Goal: Information Seeking & Learning: Learn about a topic

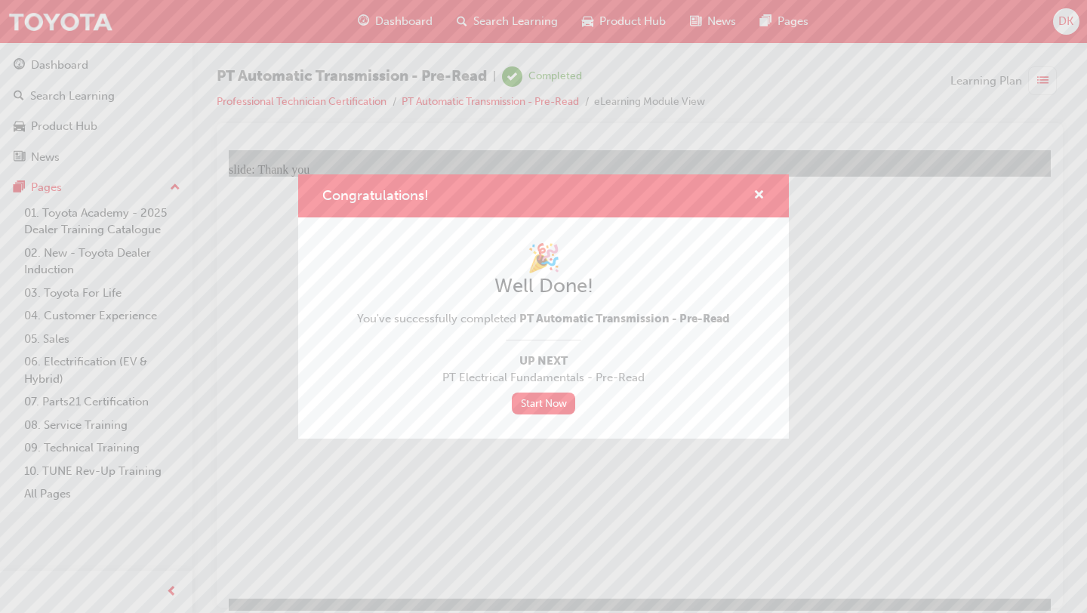
click at [472, 505] on div "Congratulations! 🎉 Well Done! You've successfully completed PT Automatic Transm…" at bounding box center [543, 306] width 1087 height 613
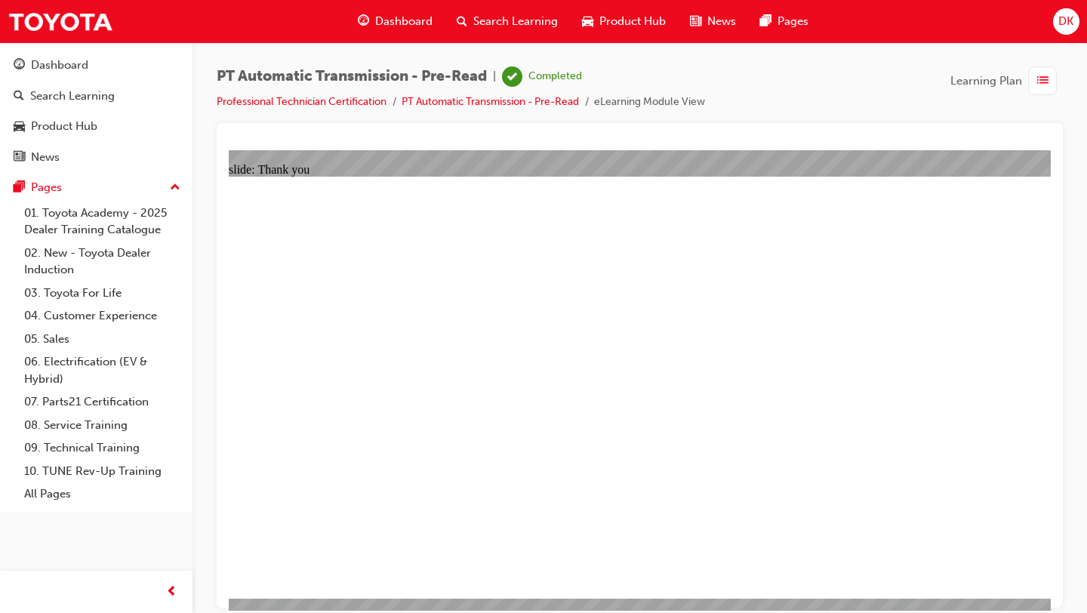
click at [404, 20] on span "Dashboard" at bounding box center [403, 21] width 57 height 17
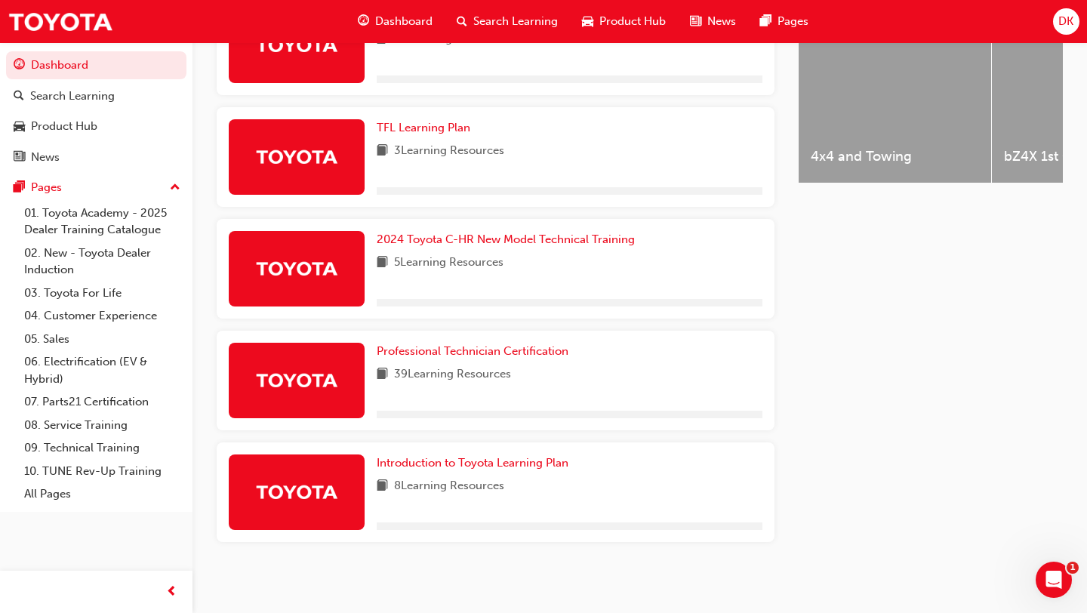
scroll to position [651, 0]
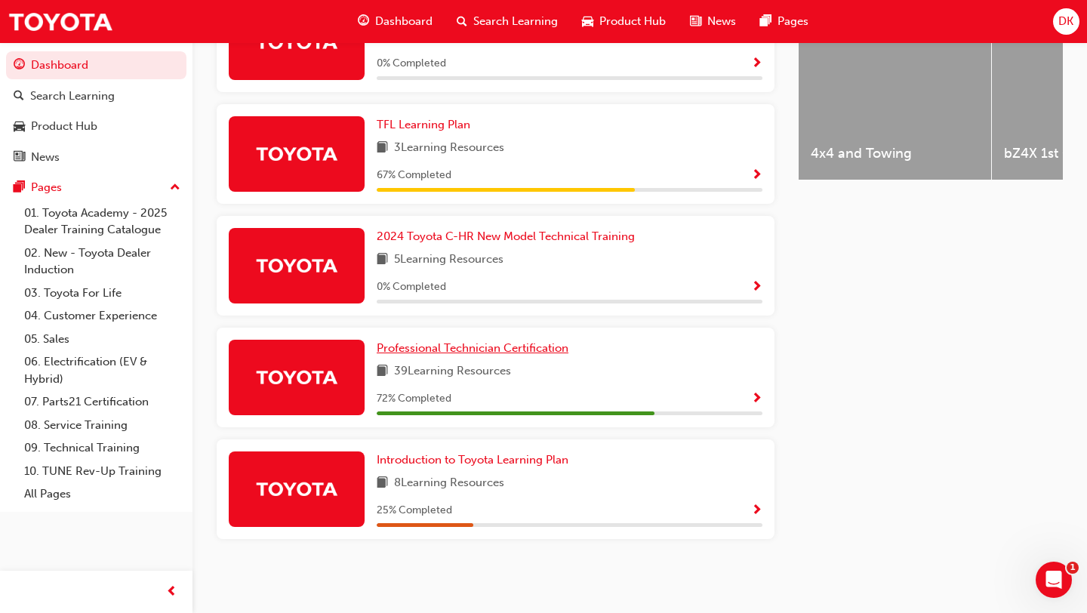
click at [503, 343] on span "Professional Technician Certification" at bounding box center [473, 348] width 192 height 14
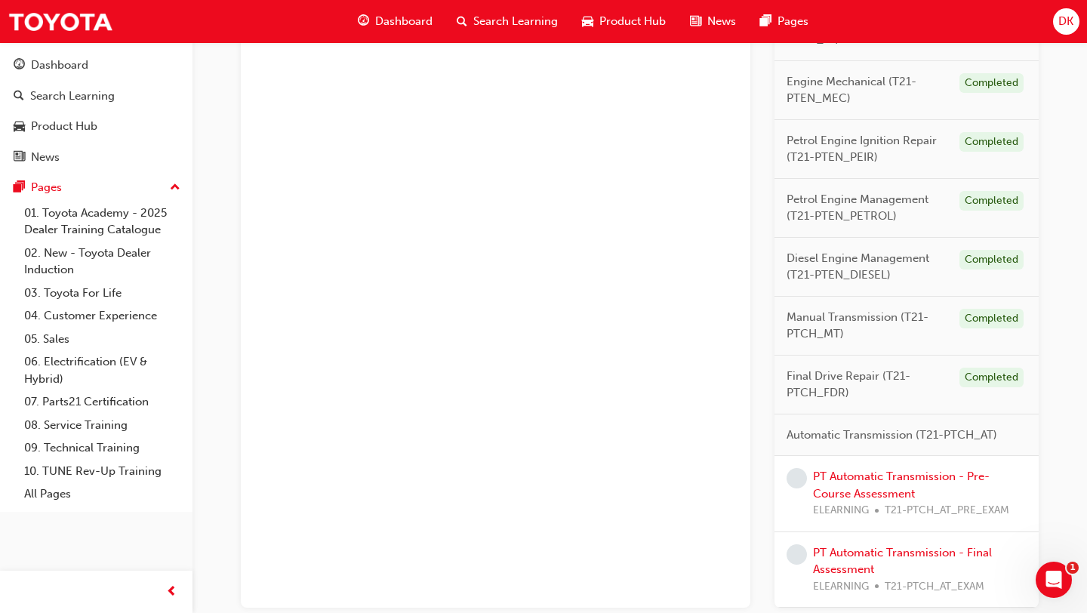
scroll to position [1217, 0]
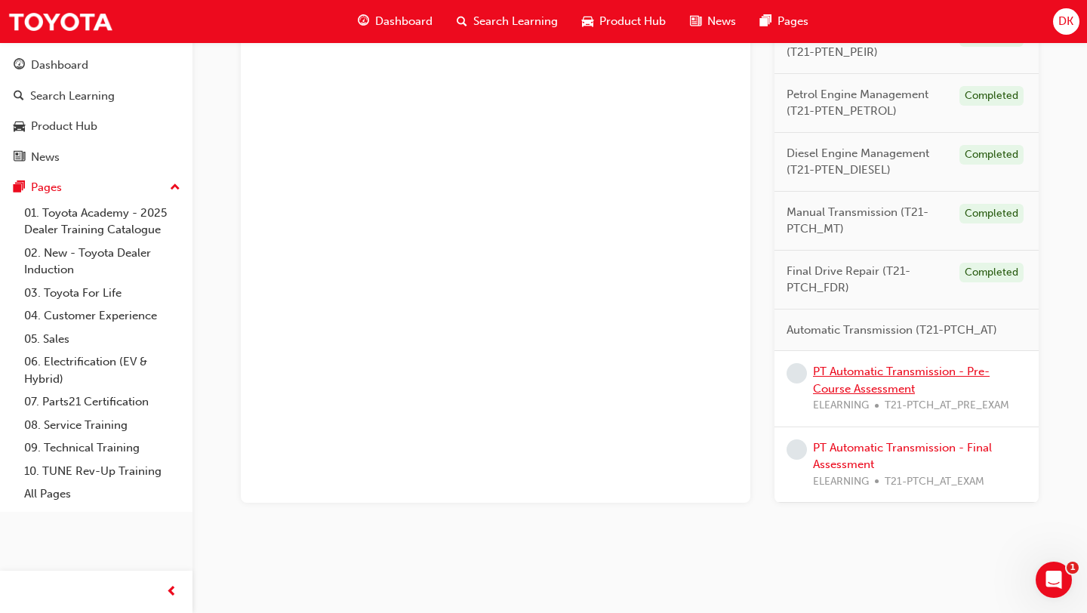
click at [834, 382] on link "PT Automatic Transmission - Pre-Course Assessment" at bounding box center [901, 380] width 177 height 31
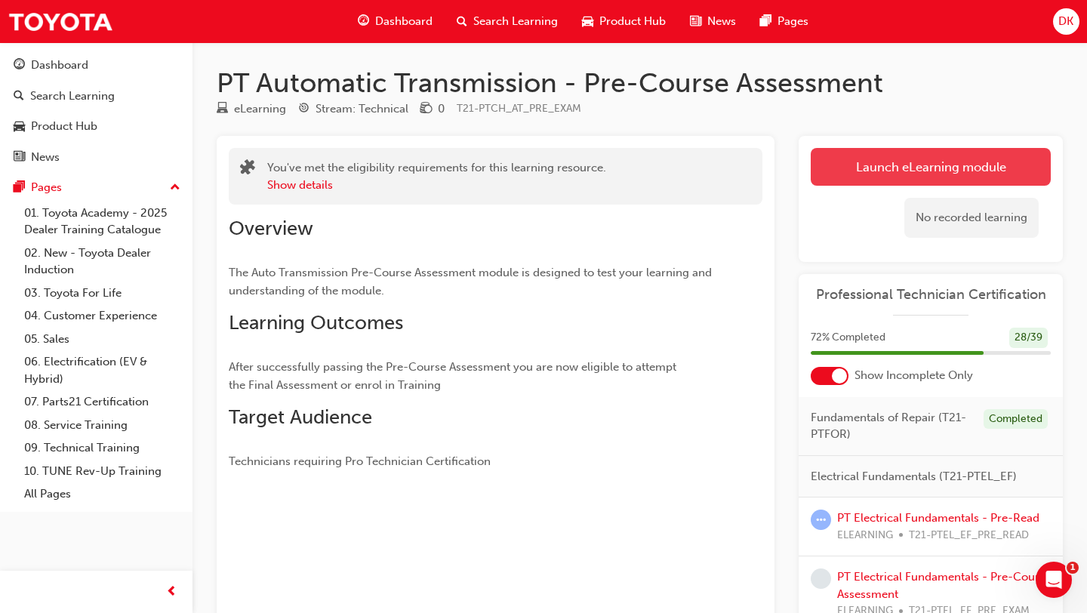
click at [875, 174] on link "Launch eLearning module" at bounding box center [931, 167] width 240 height 38
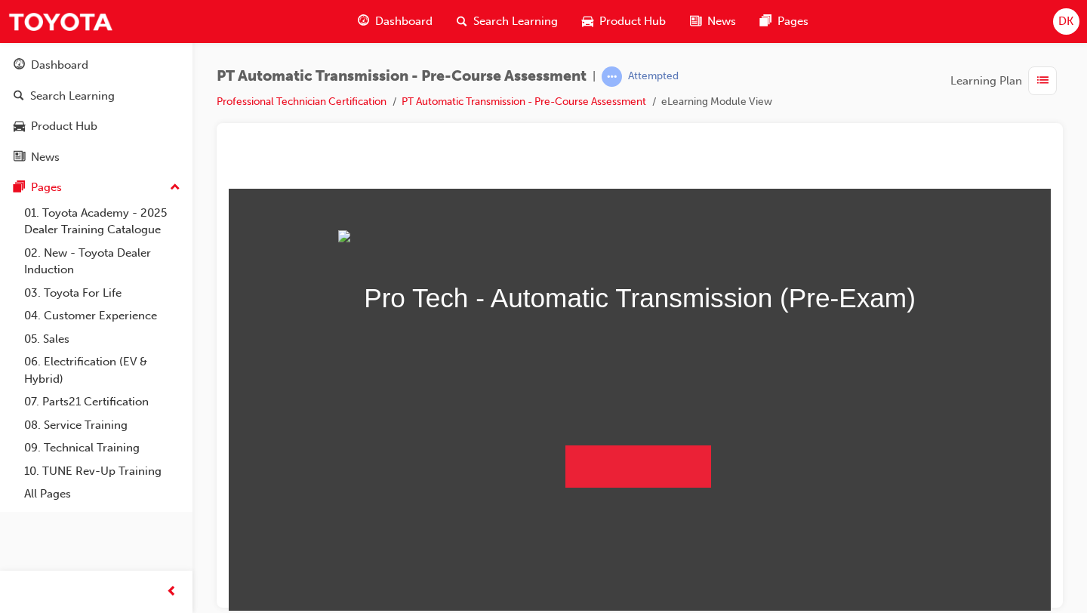
scroll to position [42, 0]
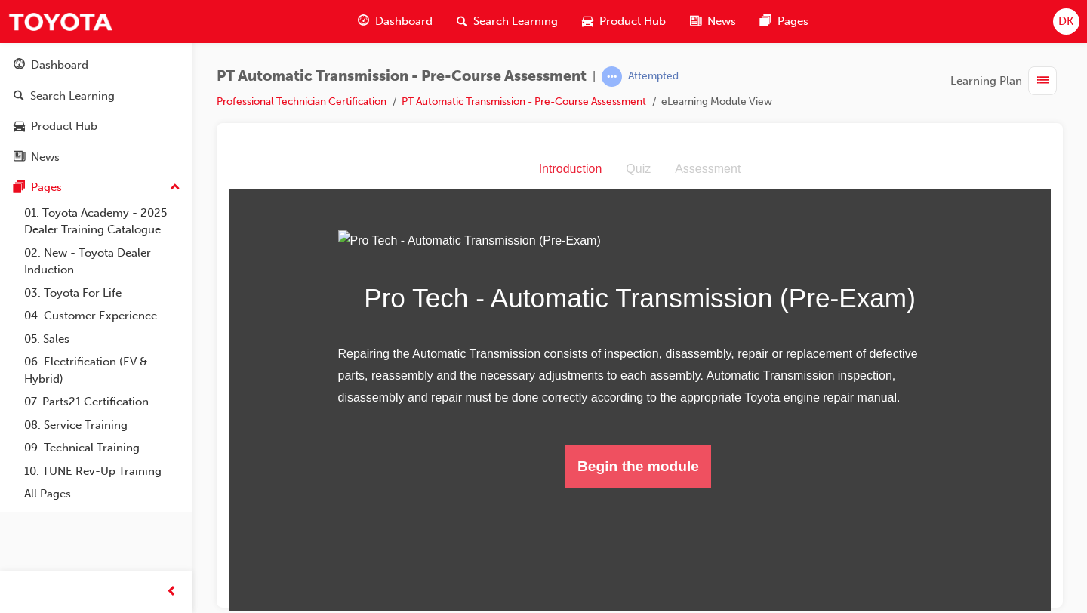
click at [654, 487] on button "Begin the module" at bounding box center [638, 466] width 146 height 42
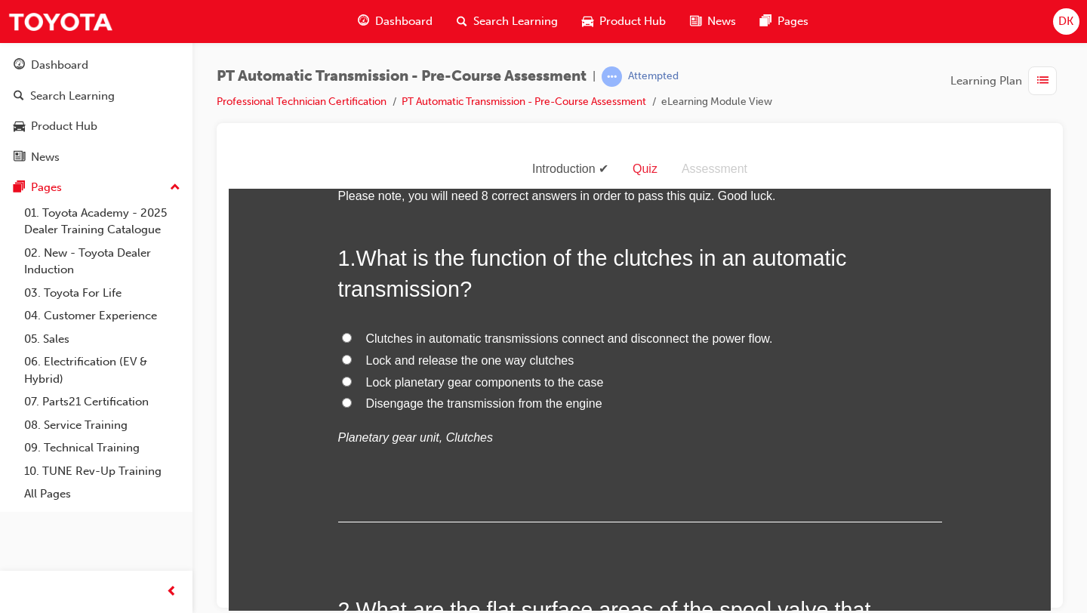
scroll to position [0, 0]
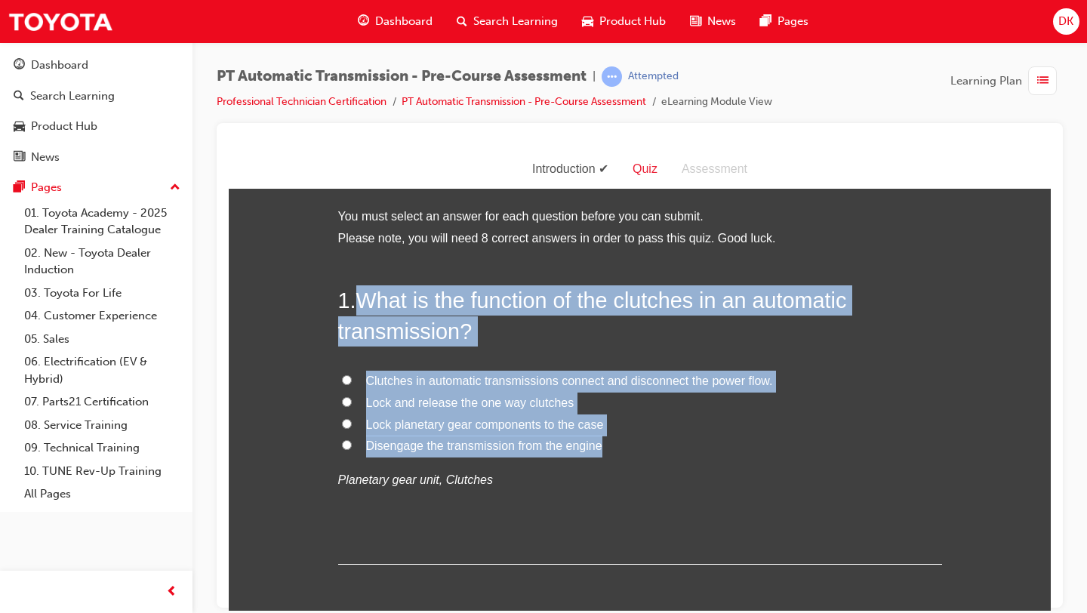
drag, startPoint x: 602, startPoint y: 446, endPoint x: 361, endPoint y: 300, distance: 282.0
click at [361, 300] on div "1 . What is the function of the clutches in an automatic transmission? Clutches…" at bounding box center [640, 424] width 604 height 279
copy div "What is the function of the clutches in an automatic transmission? Clutches in …"
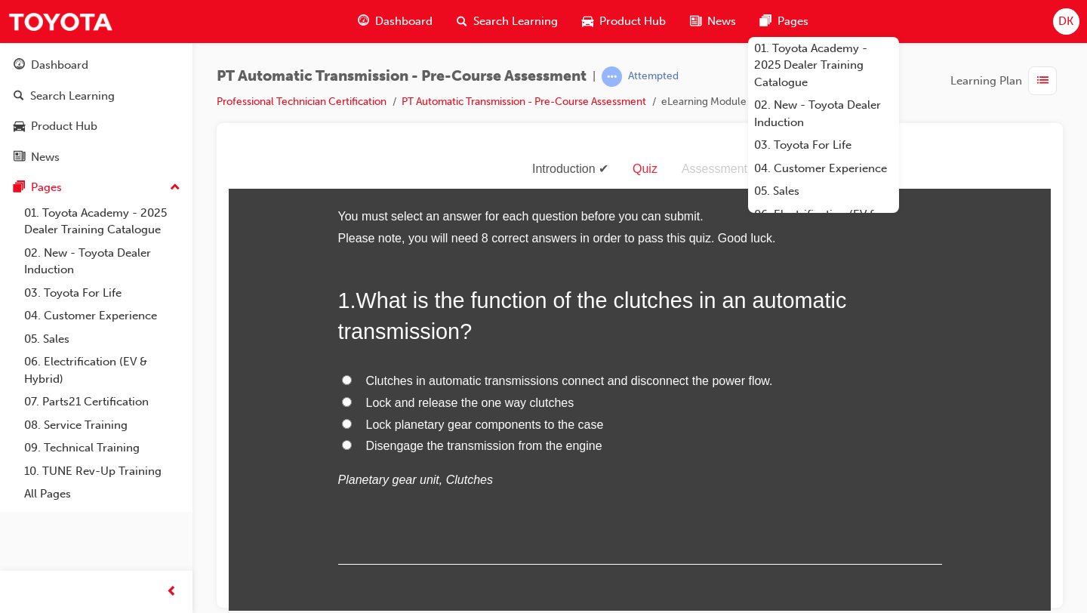
click at [631, 408] on label "Lock and release the one way clutches" at bounding box center [640, 403] width 604 height 22
click at [352, 406] on input "Lock and release the one way clutches" at bounding box center [347, 401] width 10 height 10
radio input "true"
click at [340, 381] on label "Clutches in automatic transmissions connect and disconnect the power flow." at bounding box center [640, 381] width 604 height 22
click at [342, 381] on input "Clutches in automatic transmissions connect and disconnect the power flow." at bounding box center [347, 379] width 10 height 10
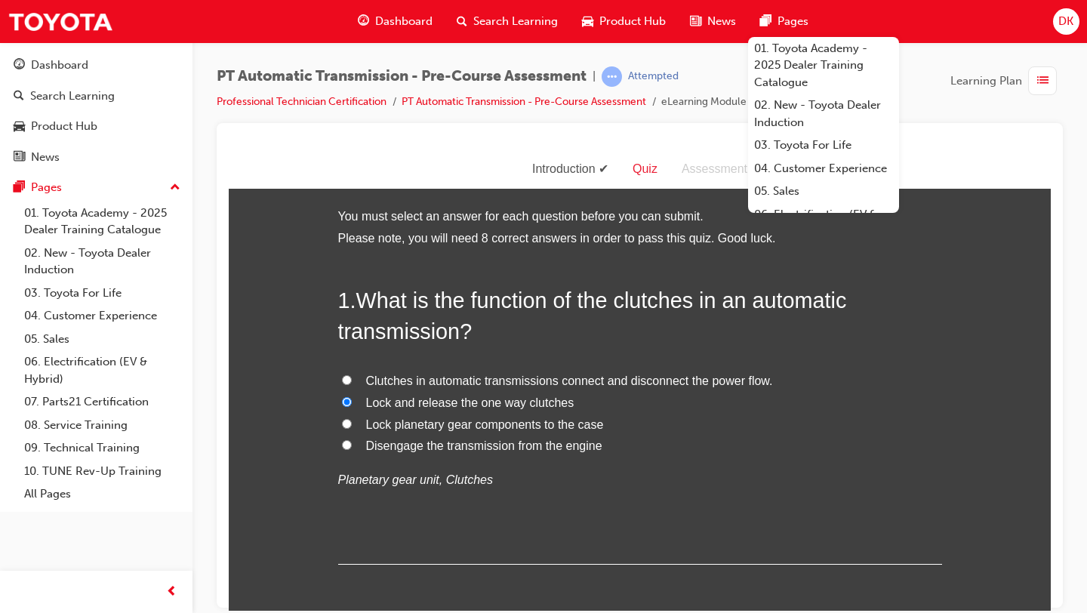
radio input "true"
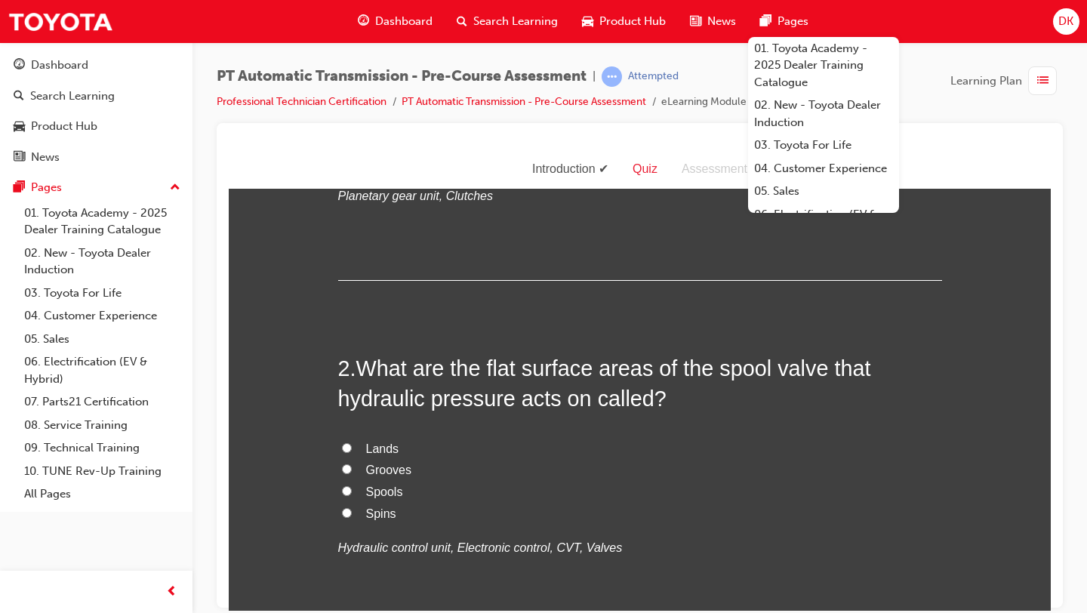
scroll to position [300, 0]
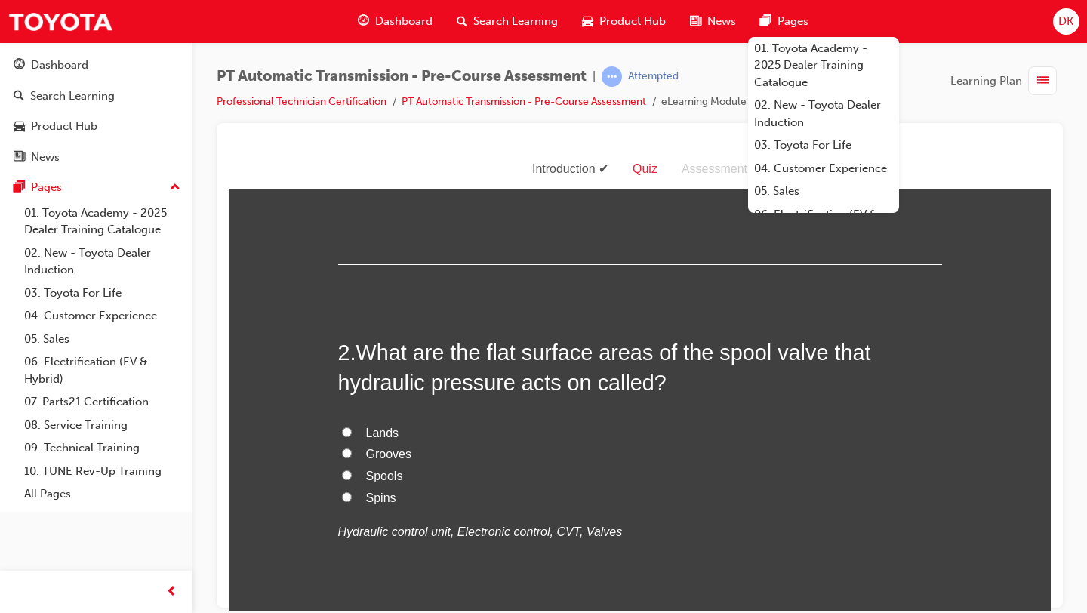
click at [663, 449] on label "Grooves" at bounding box center [640, 454] width 604 height 22
click at [352, 449] on input "Grooves" at bounding box center [347, 453] width 10 height 10
radio input "true"
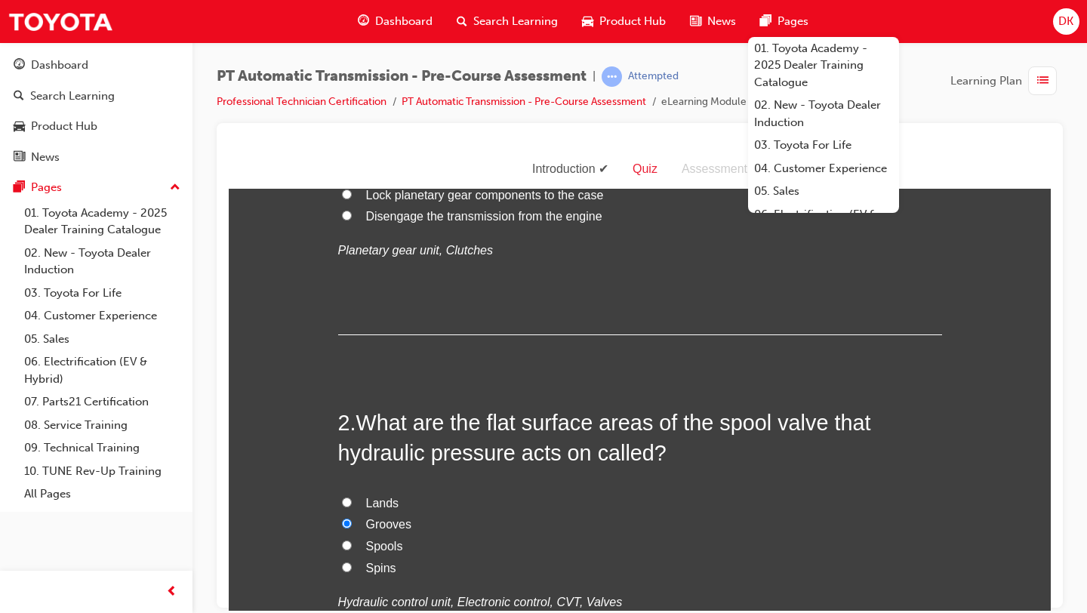
scroll to position [297, 0]
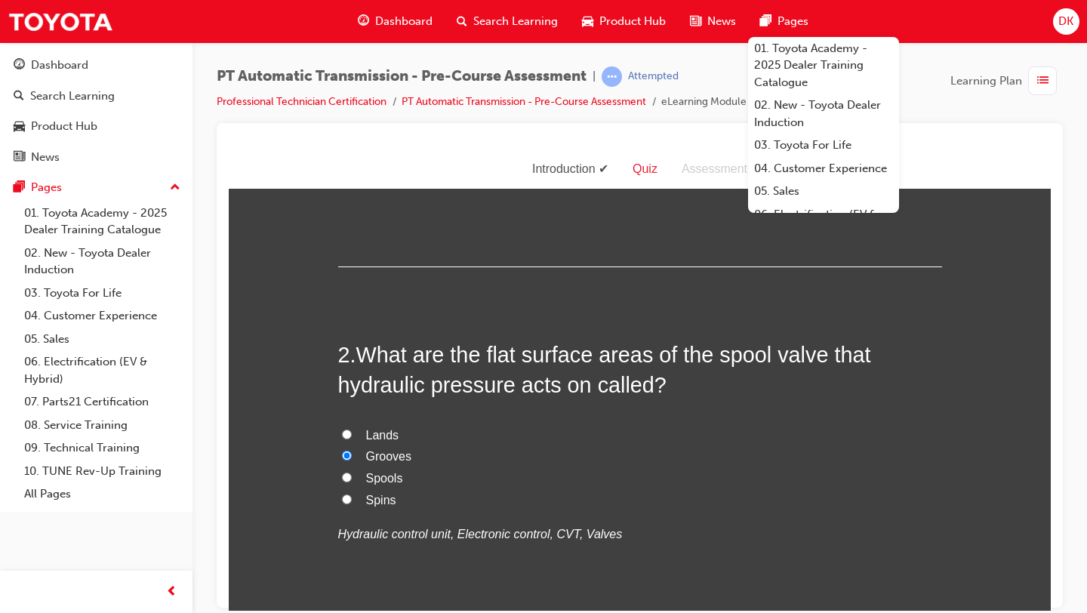
click at [350, 434] on input "Lands" at bounding box center [347, 434] width 10 height 10
radio input "true"
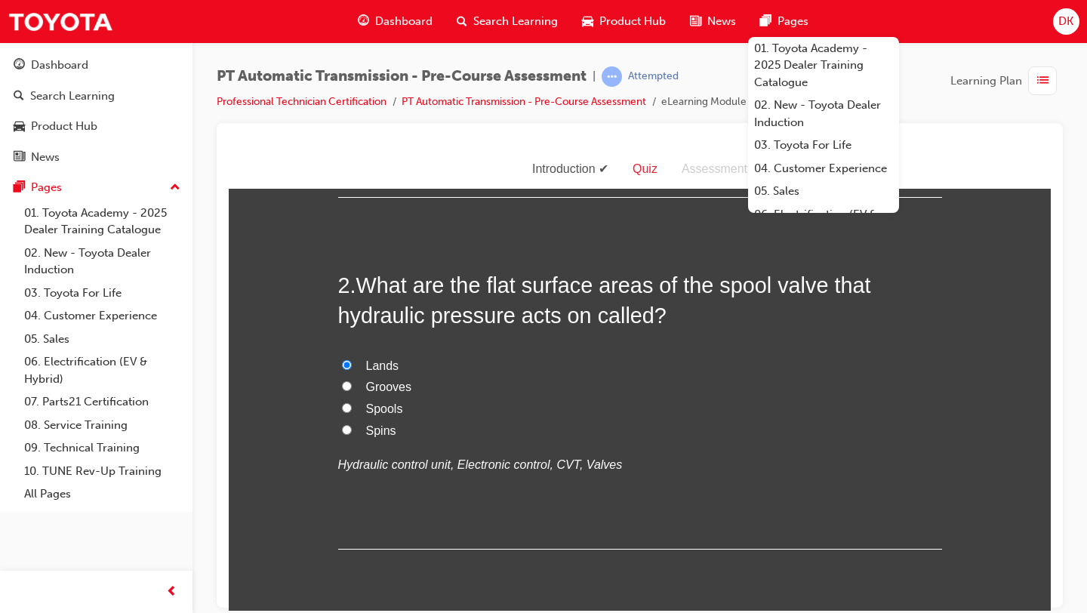
scroll to position [391, 0]
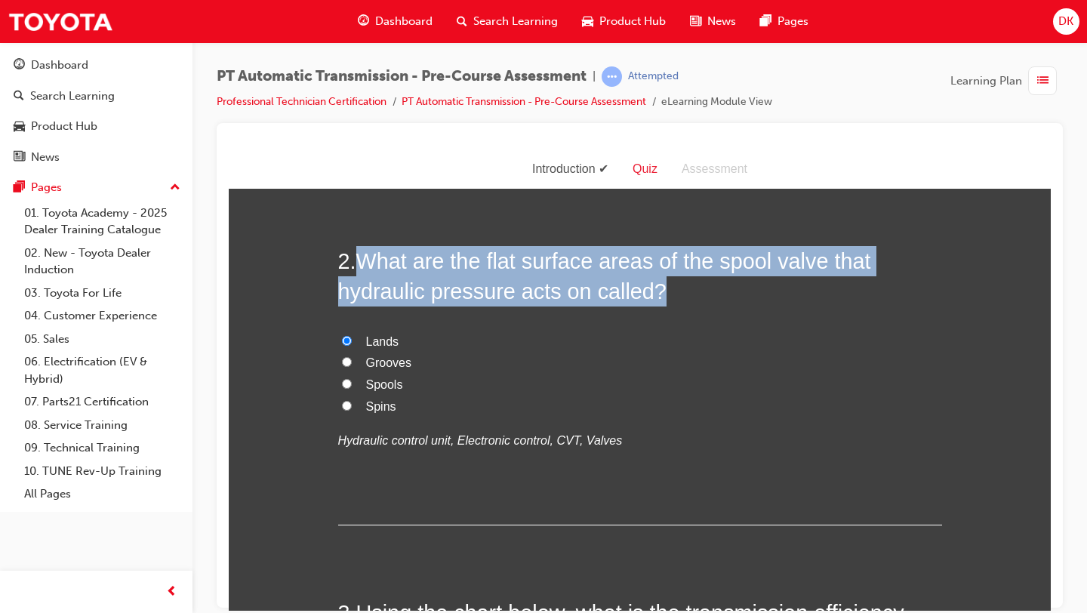
drag, startPoint x: 663, startPoint y: 298, endPoint x: 369, endPoint y: 266, distance: 296.1
click at [369, 266] on h2 "2 . What are the flat surface areas of the spool valve that hydraulic pressure …" at bounding box center [640, 275] width 604 height 61
copy span "What are the flat surface areas of the spool valve that hydraulic pressure acts…"
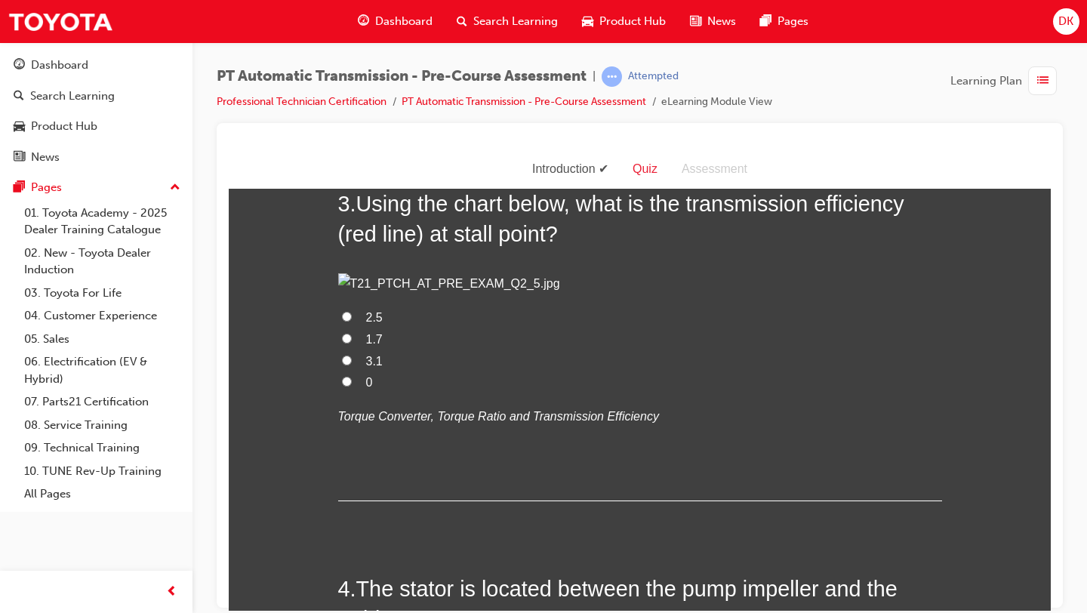
scroll to position [839, 0]
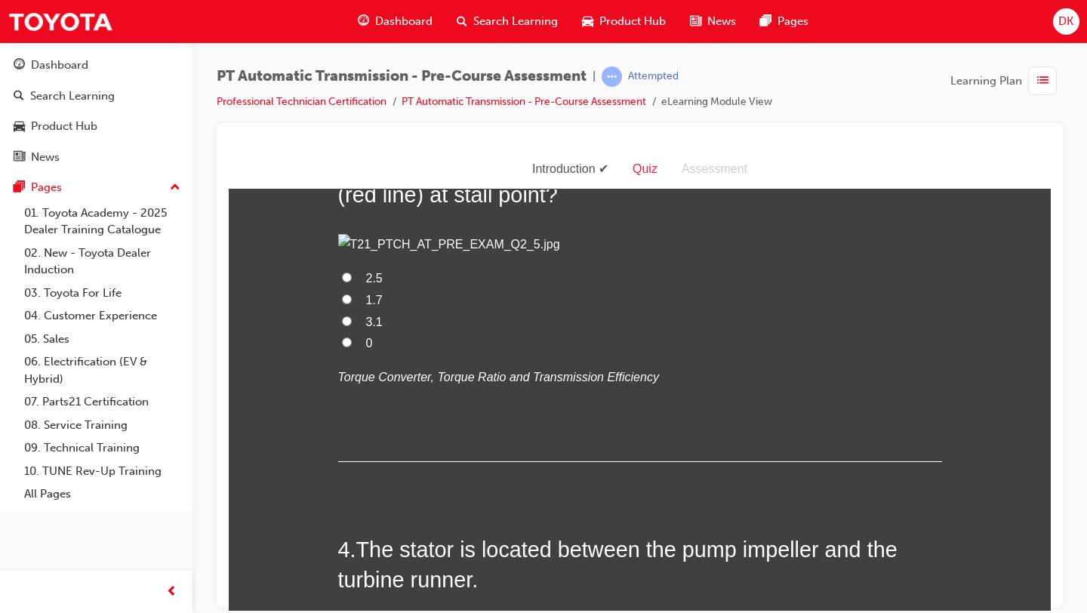
click at [749, 255] on img at bounding box center [640, 244] width 604 height 22
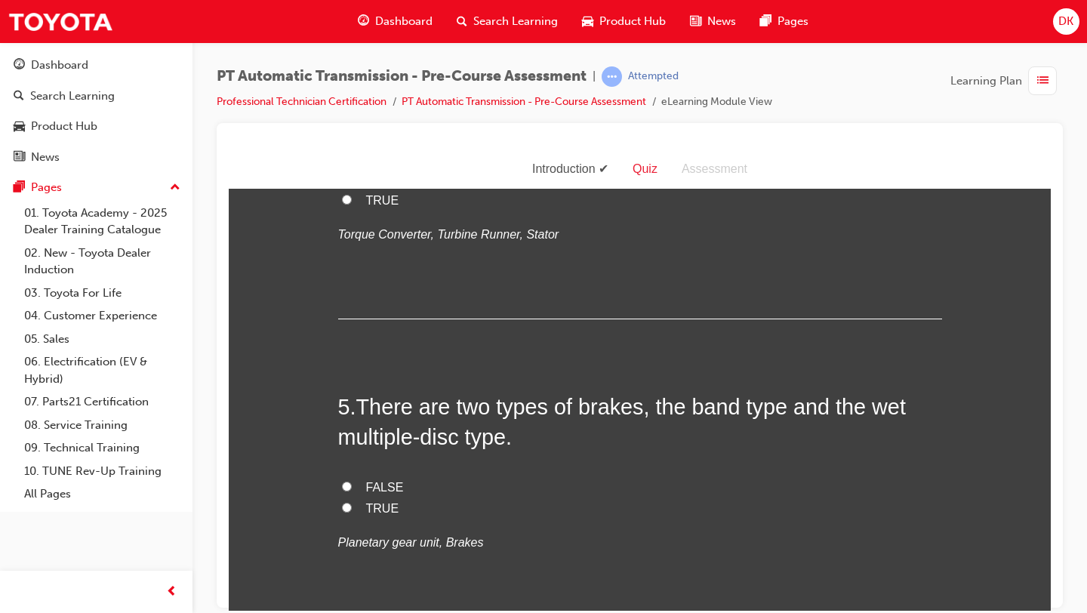
scroll to position [1395, 0]
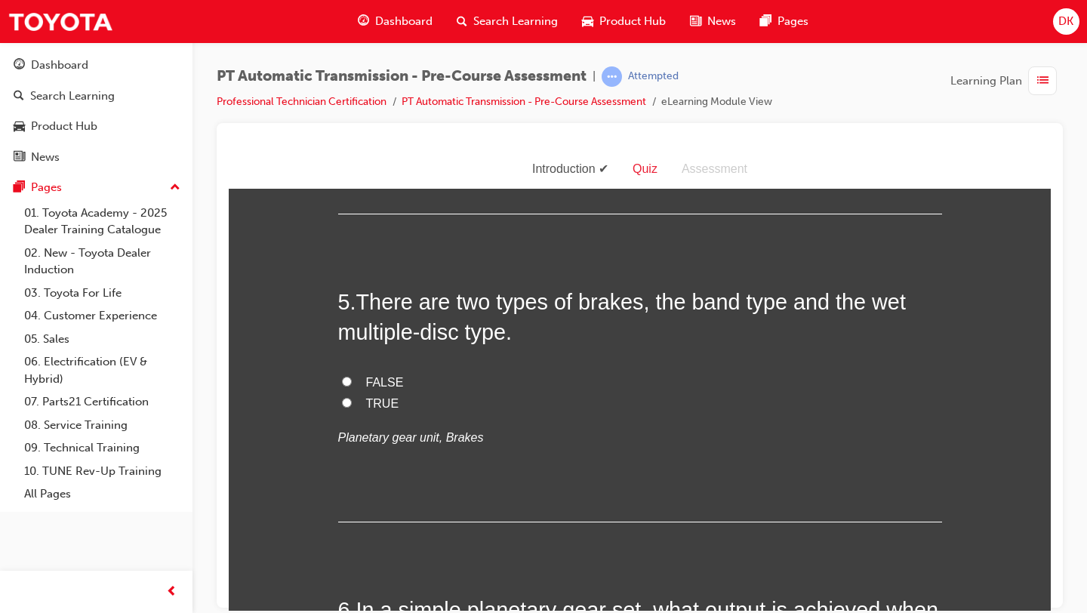
drag, startPoint x: 481, startPoint y: 398, endPoint x: 369, endPoint y: 355, distance: 119.7
click at [366, 35] on span "The stator is located between the pump impeller and the turbine runner." at bounding box center [617, 8] width 559 height 54
drag, startPoint x: 358, startPoint y: 357, endPoint x: 478, endPoint y: 394, distance: 124.8
click at [478, 39] on h2 "4 . The stator is located between the pump impeller and the turbine runner." at bounding box center [640, 8] width 604 height 61
copy span "The stator is located between the pump impeller and the turbine runner"
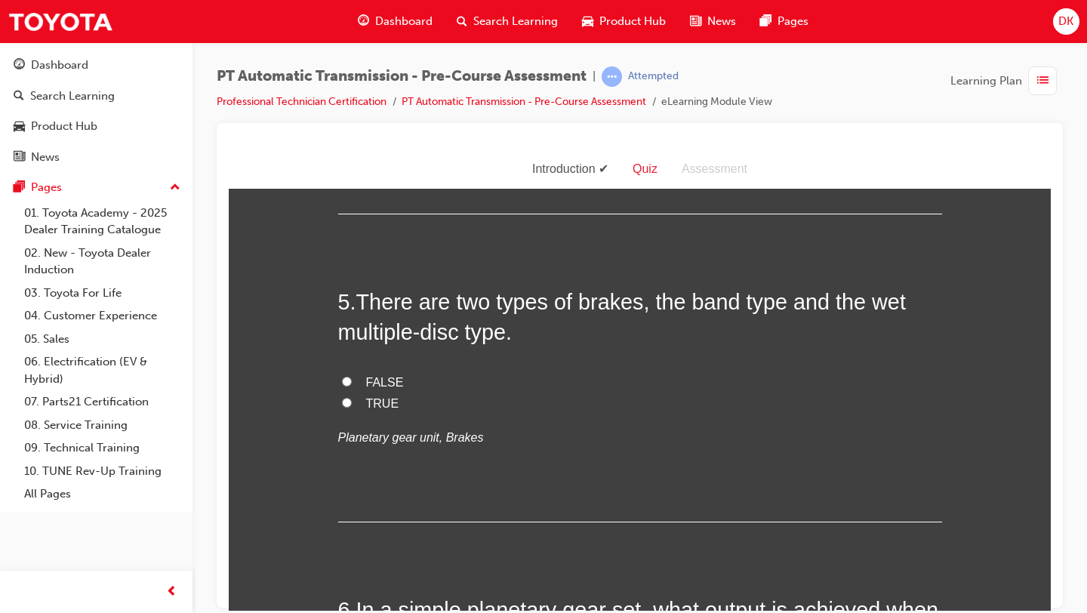
click at [346, 99] on input "TRUE" at bounding box center [347, 94] width 10 height 10
radio input "true"
click at [592, 106] on label "TRUE" at bounding box center [640, 96] width 604 height 22
click at [352, 99] on input "TRUE" at bounding box center [347, 94] width 10 height 10
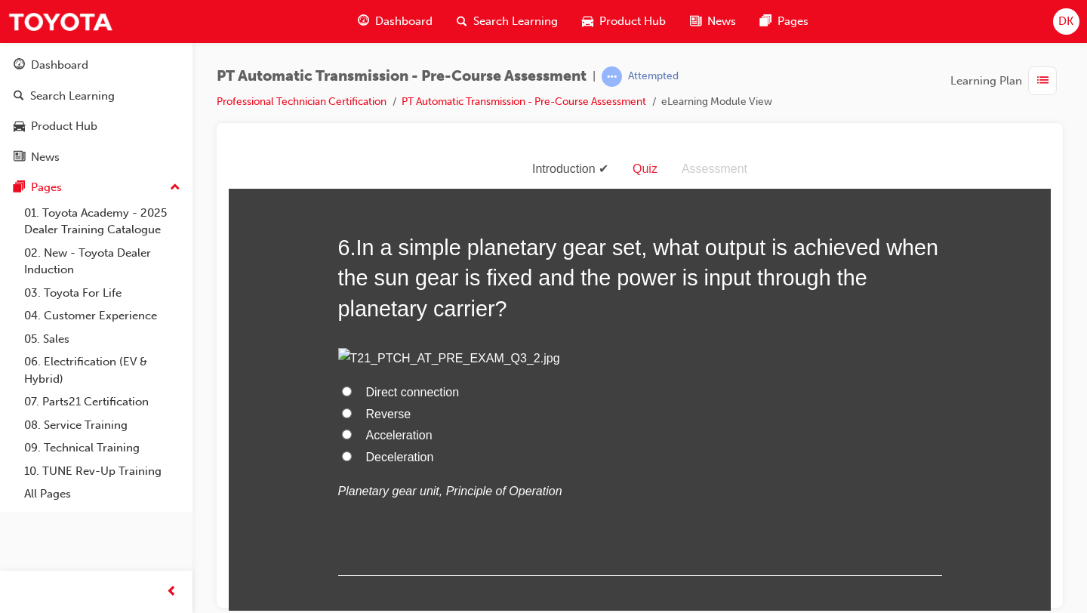
scroll to position [1758, 0]
click at [344, 43] on input "TRUE" at bounding box center [347, 38] width 10 height 10
radio input "true"
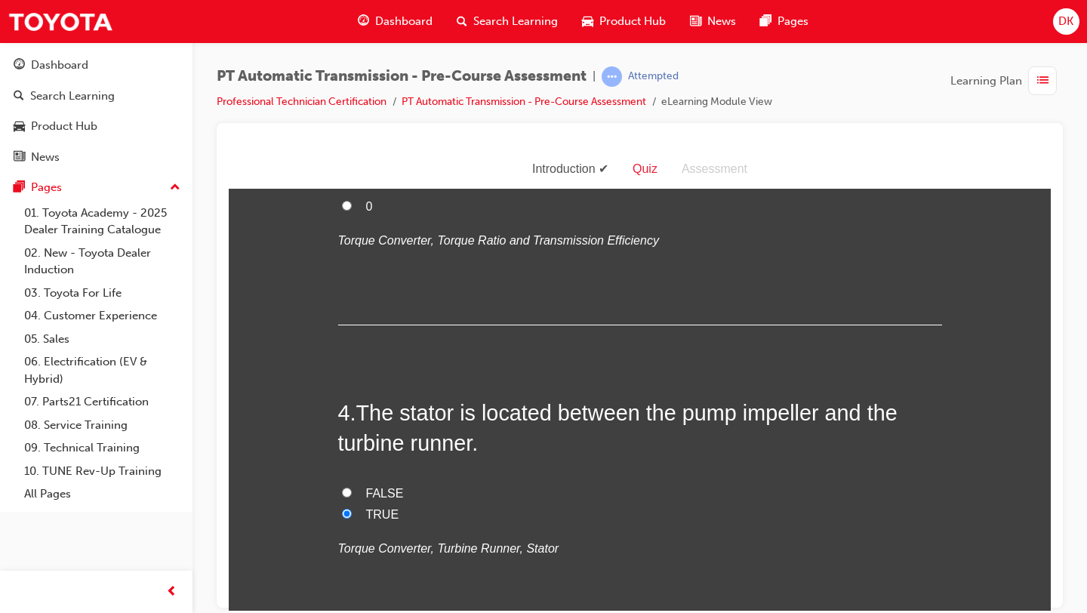
scroll to position [977, 0]
click at [344, 209] on input "0" at bounding box center [347, 204] width 10 height 10
radio input "true"
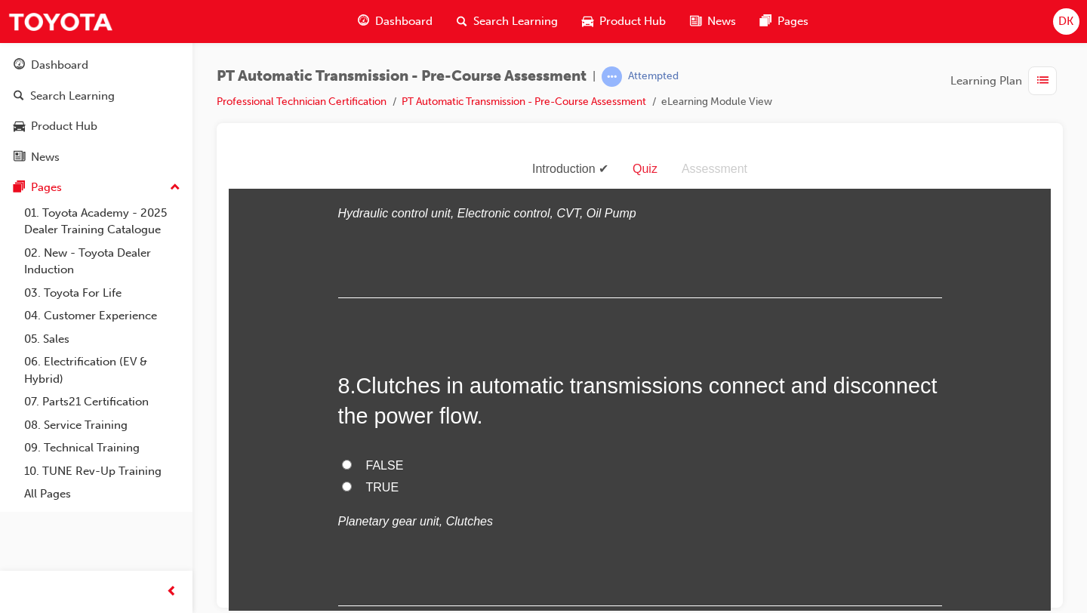
scroll to position [2356, 0]
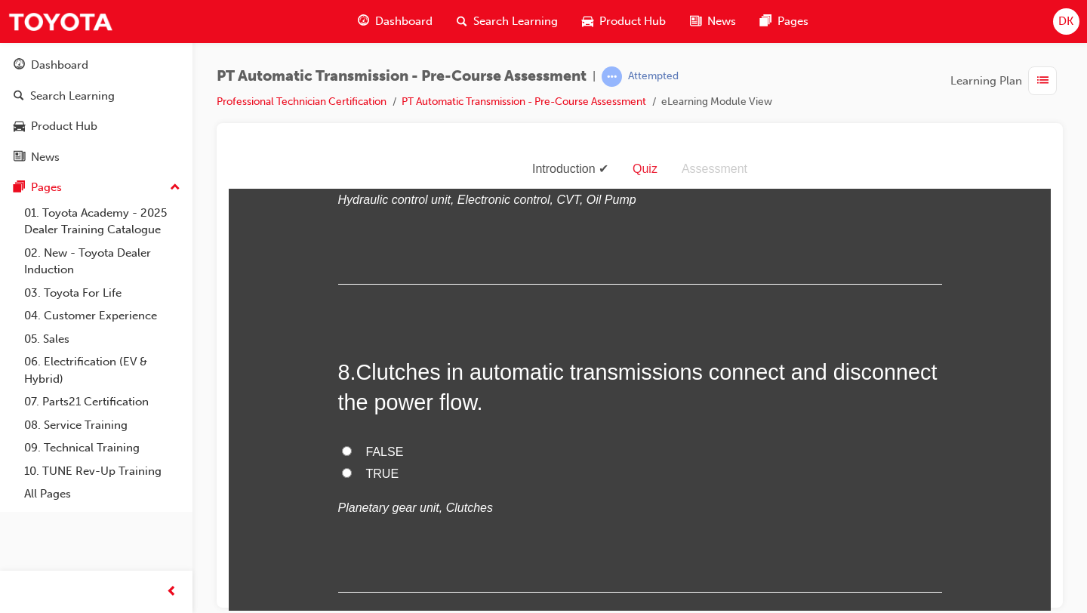
radio input "true"
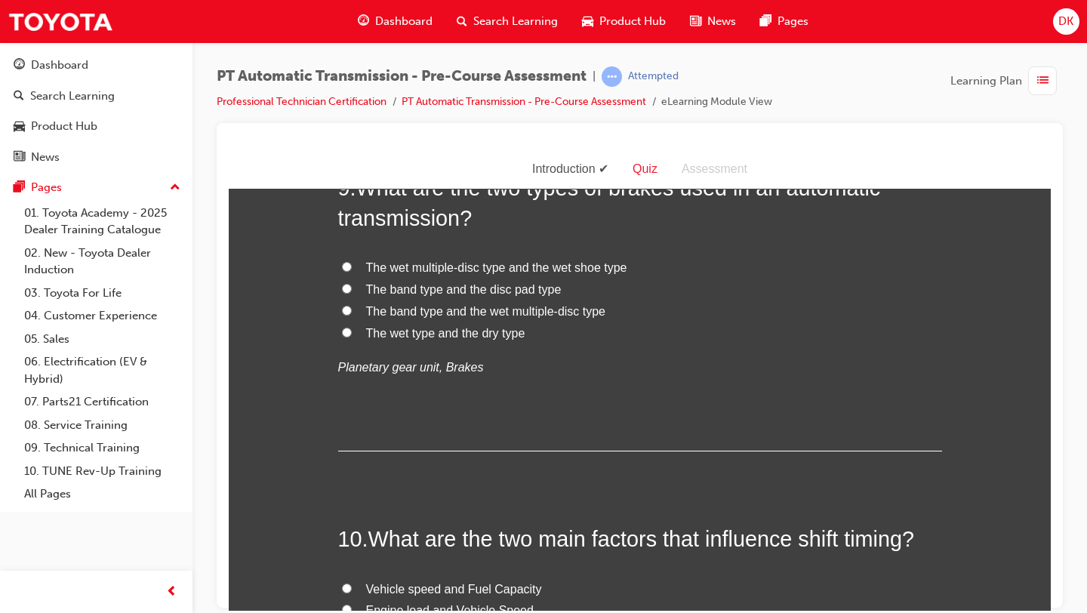
scroll to position [2847, 0]
drag, startPoint x: 585, startPoint y: 286, endPoint x: 383, endPoint y: 255, distance: 204.6
copy span "Automatic transmission oil pumps are driven by the torque converter pump drive …"
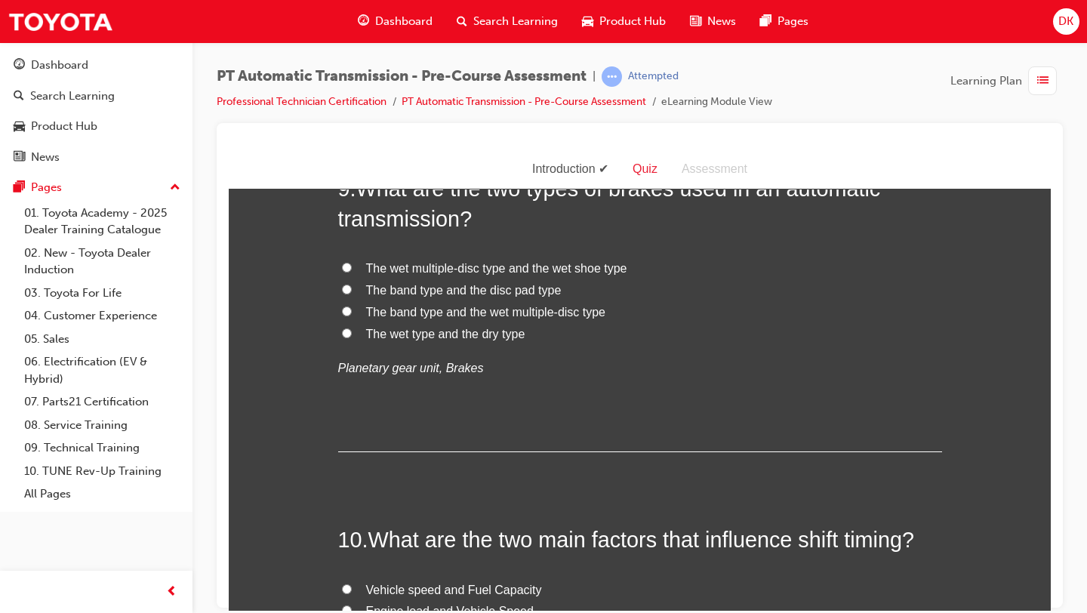
radio input "true"
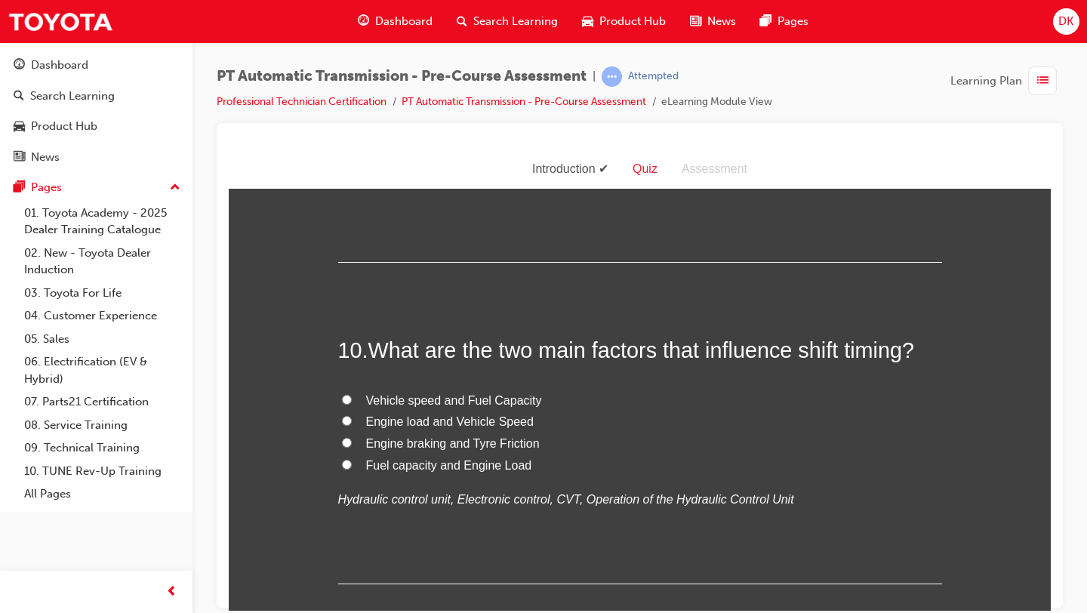
scroll to position [3057, 0]
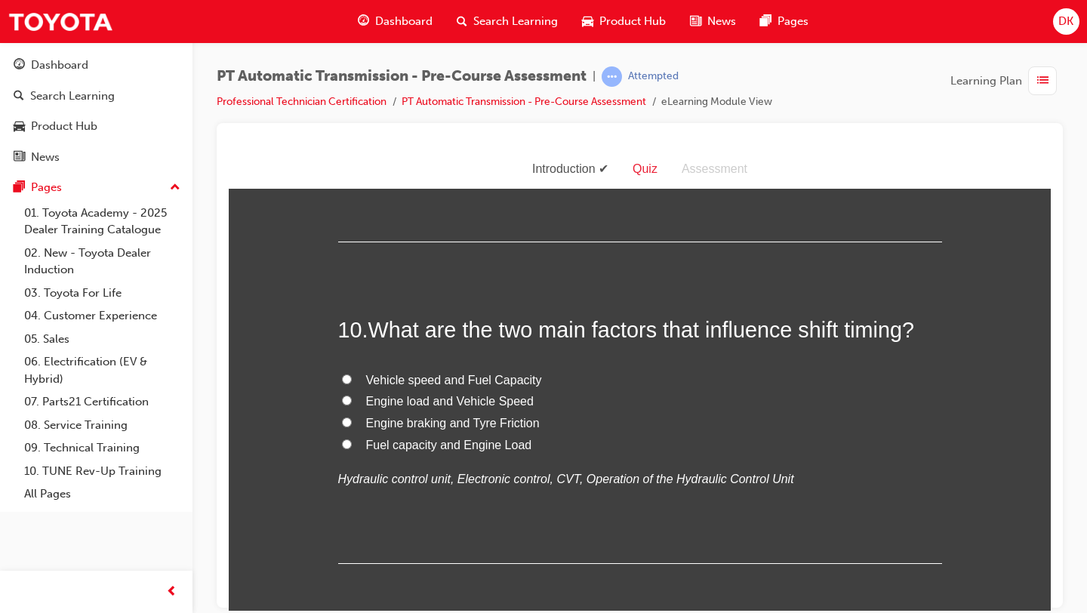
radio input "true"
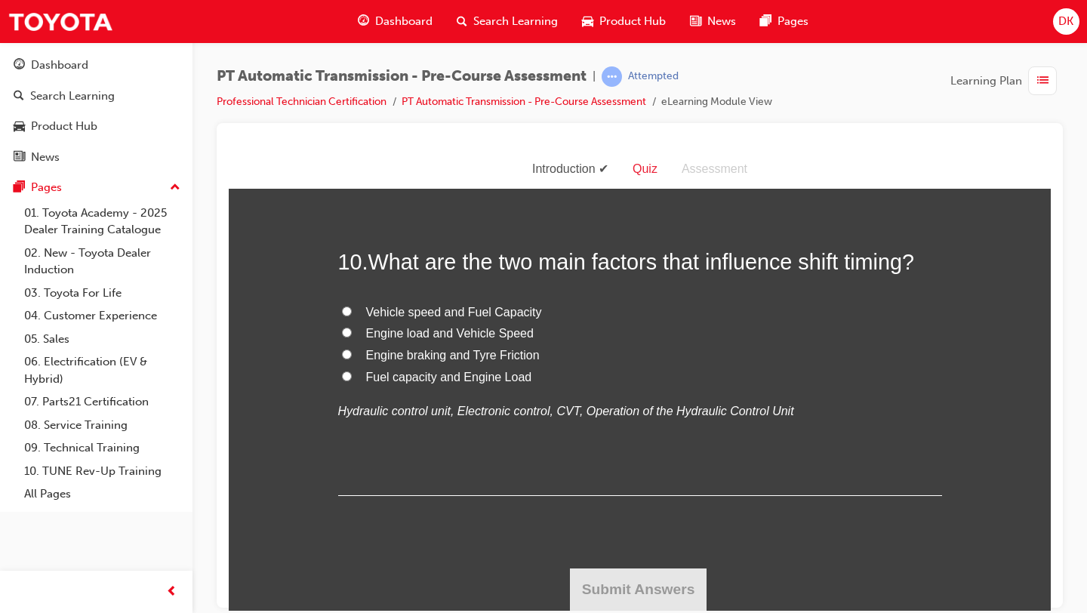
scroll to position [3364, 0]
click at [349, 38] on input "The band type and the wet multiple-disc type" at bounding box center [347, 33] width 10 height 10
radio input "true"
click at [460, 336] on span "Engine load and Vehicle Speed" at bounding box center [450, 332] width 168 height 13
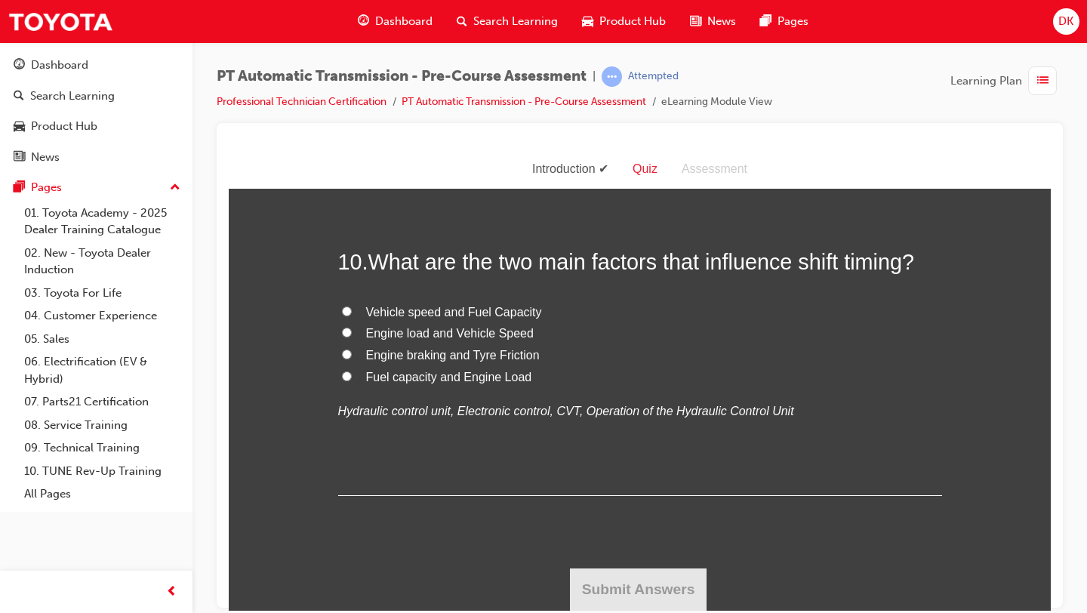
click at [352, 336] on input "Engine load and Vehicle Speed" at bounding box center [347, 332] width 10 height 10
radio input "true"
click at [574, 268] on span "What are the two main factors that influence shift timing?" at bounding box center [641, 261] width 546 height 24
click at [805, 294] on div "10 . What are the two main factors that influence shift timing? Vehicle speed a…" at bounding box center [640, 370] width 604 height 248
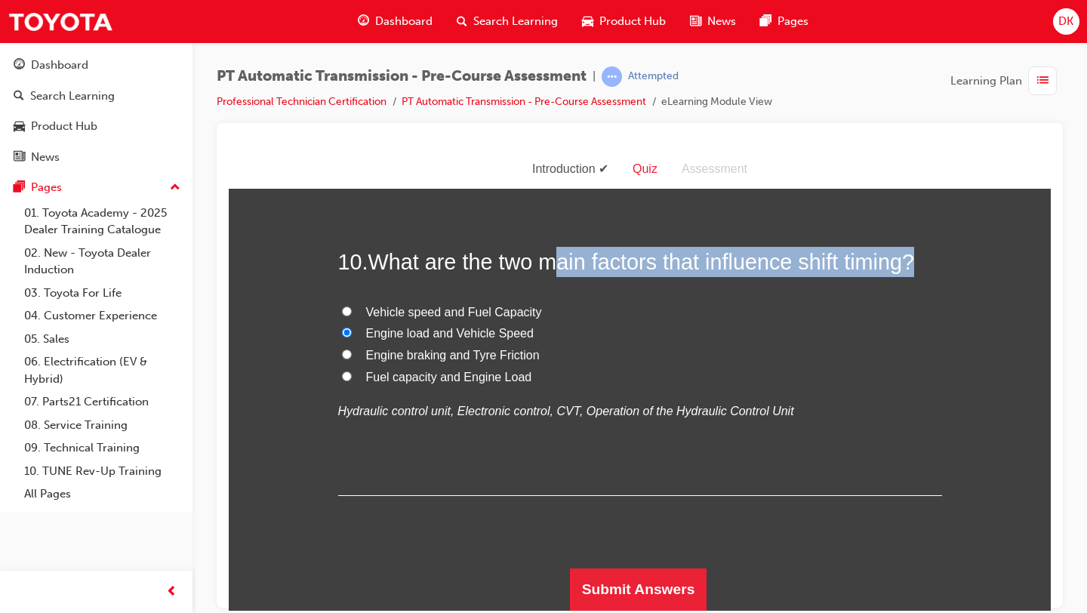
drag, startPoint x: 928, startPoint y: 265, endPoint x: 559, endPoint y: 250, distance: 368.6
click at [559, 251] on h2 "10 . What are the two main factors that influence shift timing?" at bounding box center [640, 261] width 604 height 30
copy span "What are the two main factors that influence shift timing?"
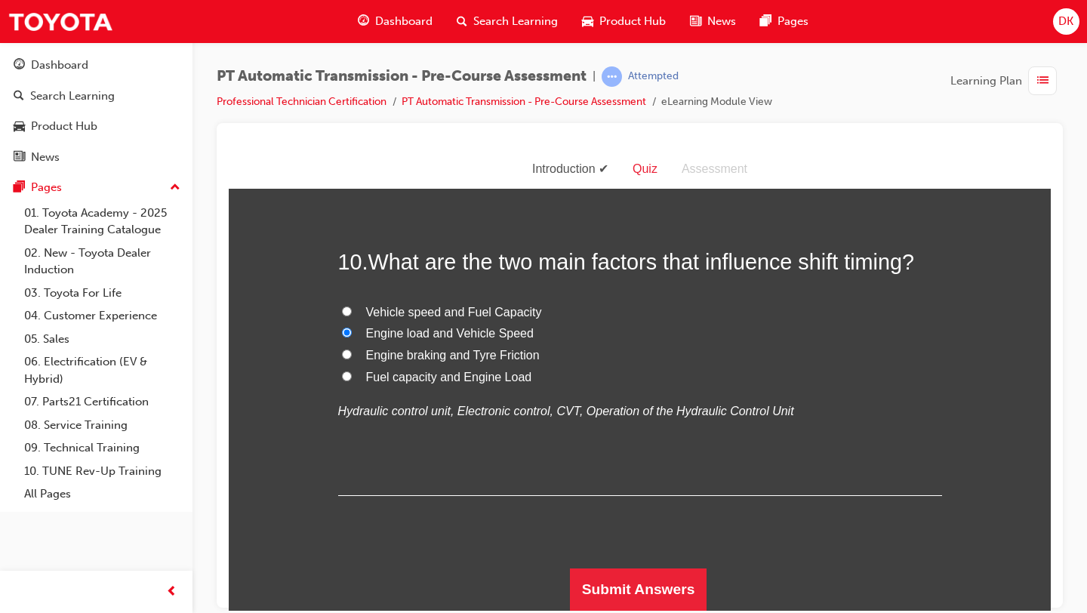
click at [746, 334] on label "Engine load and Vehicle Speed" at bounding box center [640, 333] width 604 height 22
click at [352, 334] on input "Engine load and Vehicle Speed" at bounding box center [347, 332] width 10 height 10
click at [646, 580] on button "Submit Answers" at bounding box center [638, 589] width 137 height 42
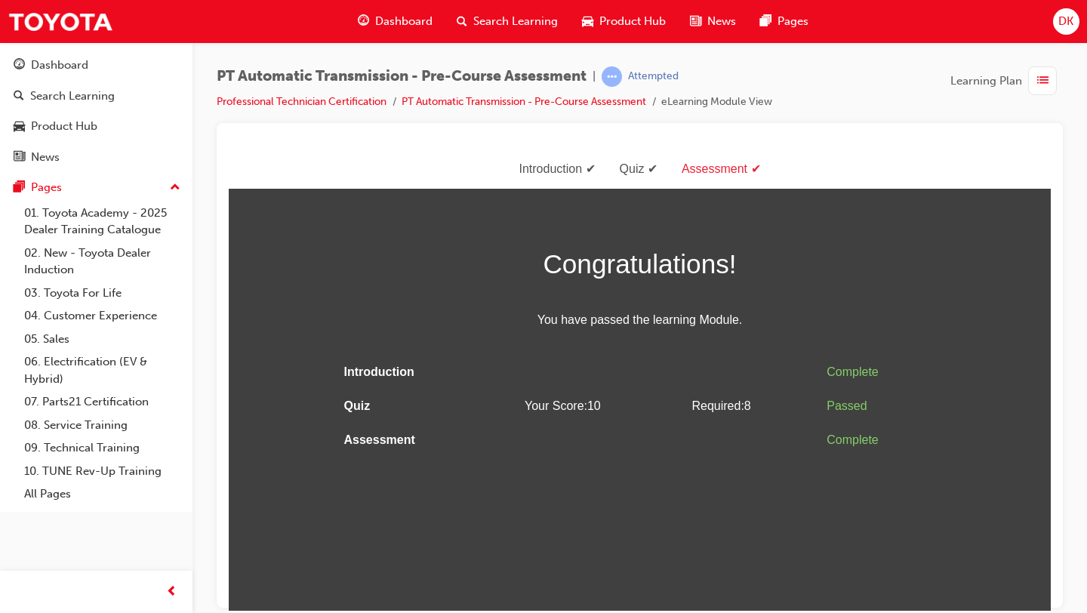
scroll to position [0, 0]
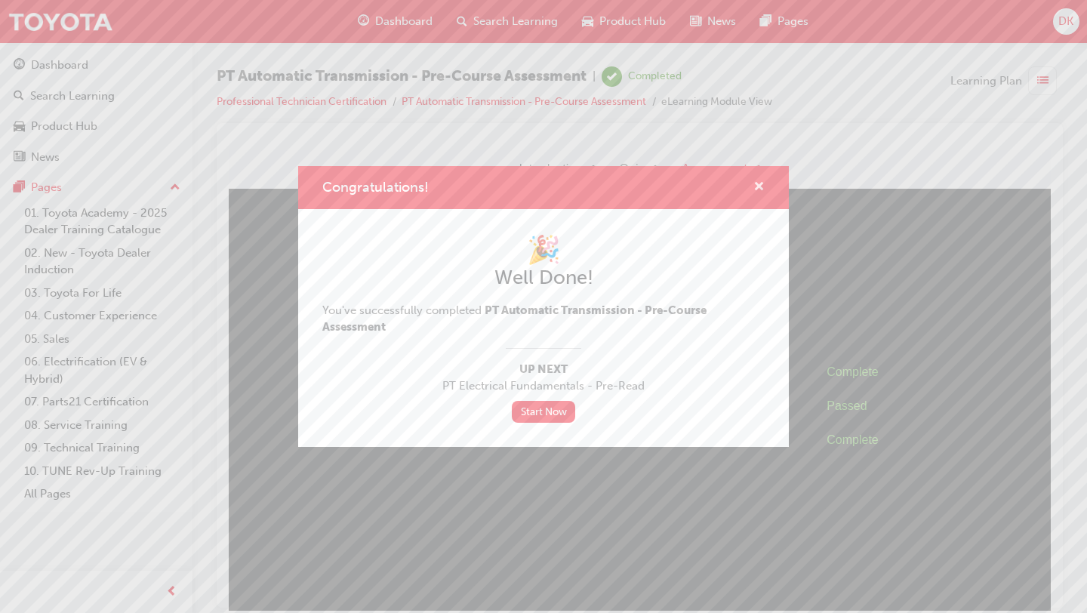
click at [761, 187] on span "cross-icon" at bounding box center [758, 188] width 11 height 14
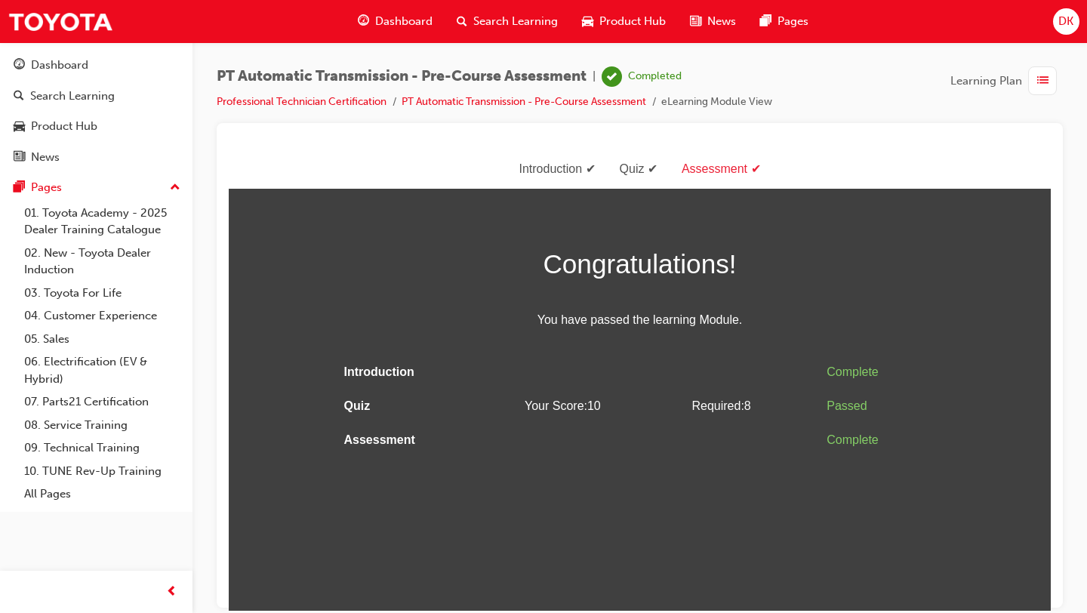
click at [403, 14] on span "Dashboard" at bounding box center [403, 21] width 57 height 17
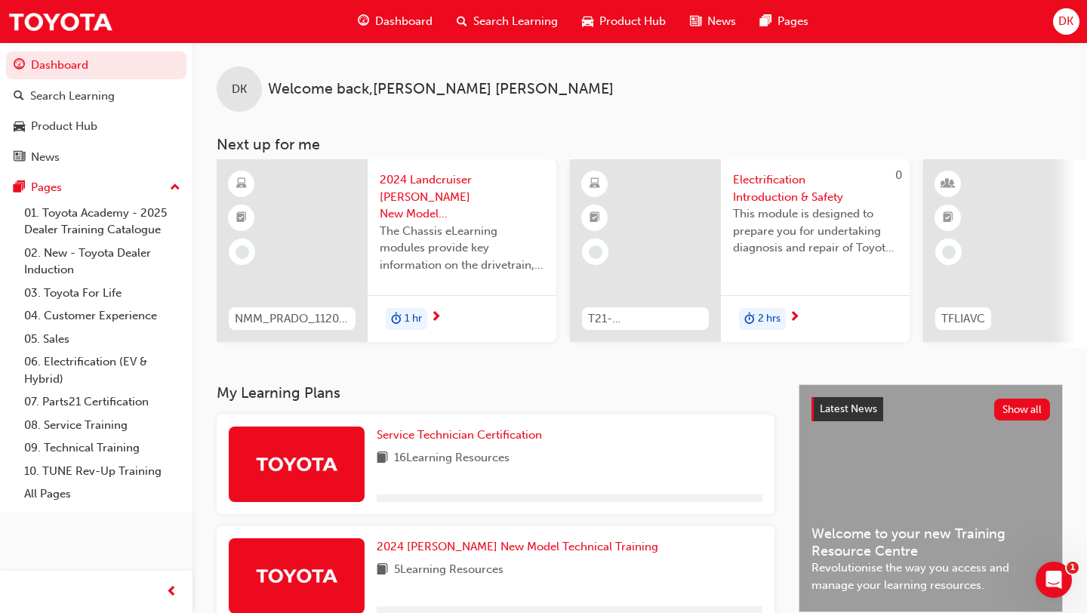
click at [411, 27] on span "Dashboard" at bounding box center [403, 21] width 57 height 17
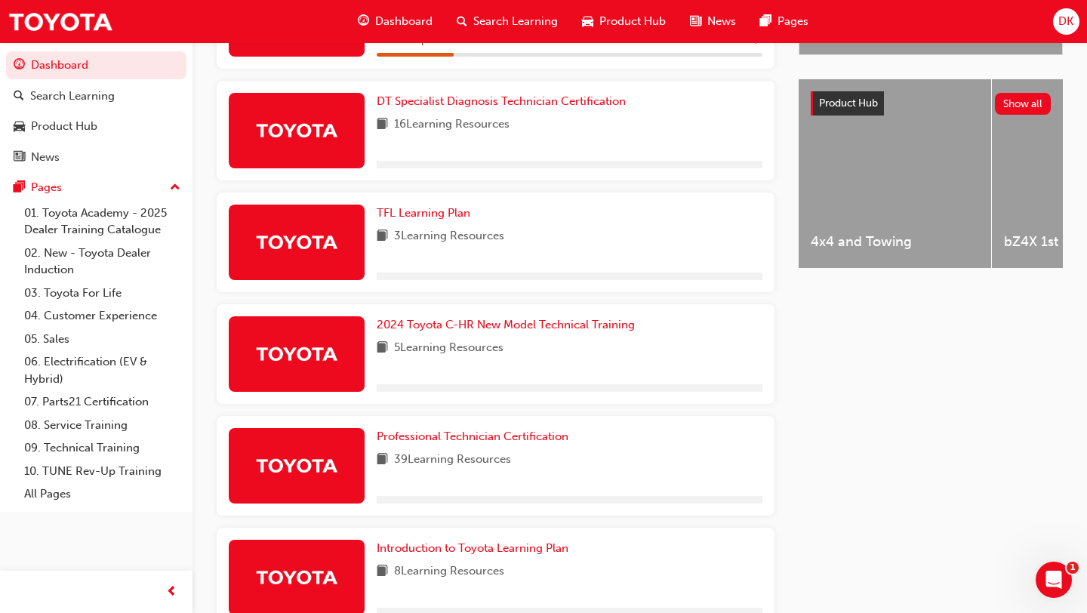
scroll to position [651, 0]
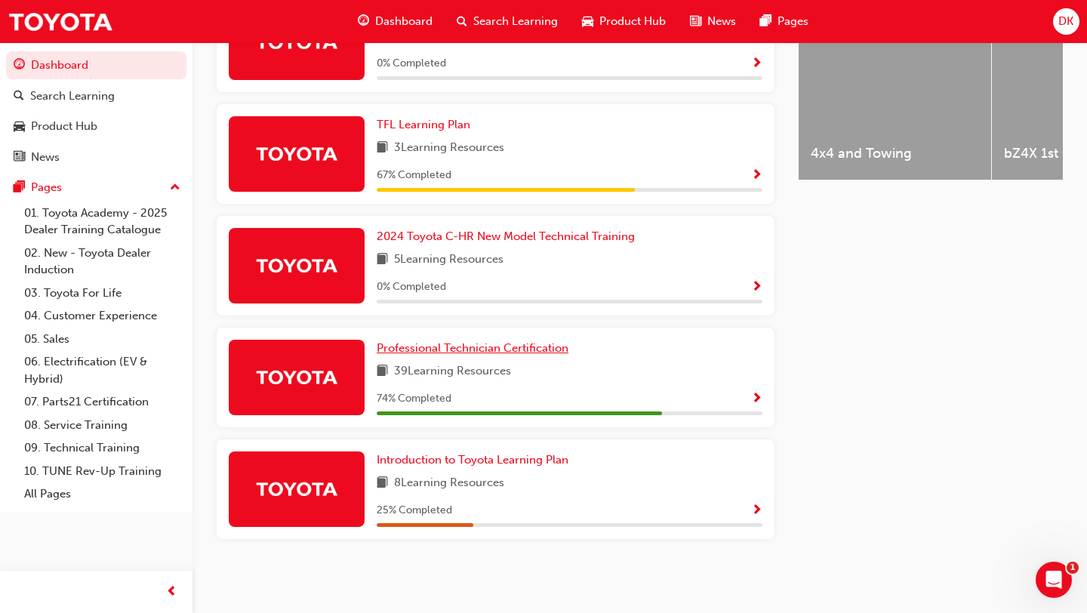
click at [409, 349] on span "Professional Technician Certification" at bounding box center [473, 348] width 192 height 14
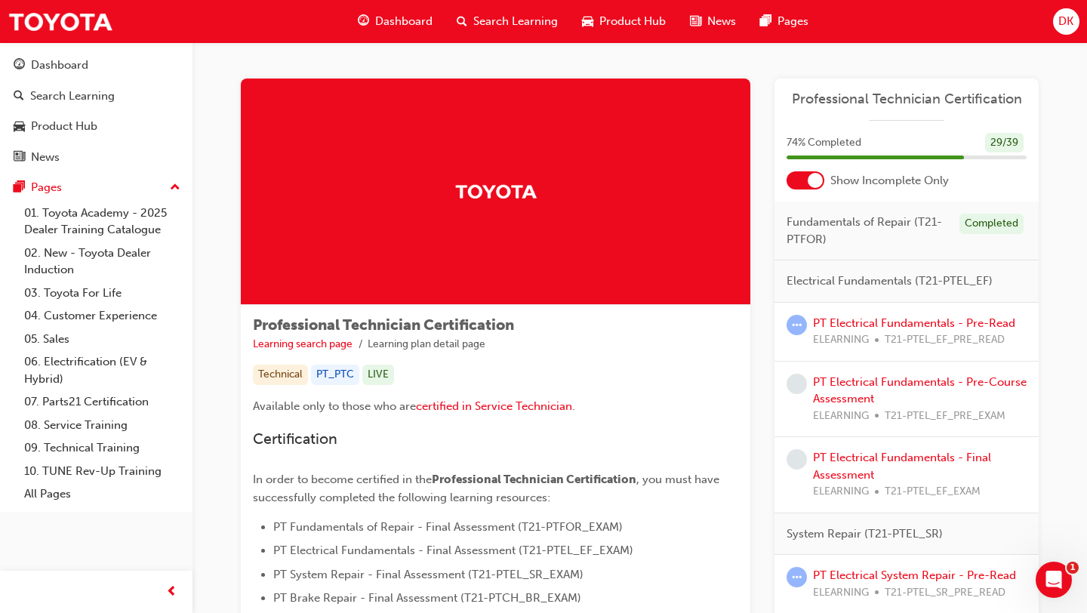
click at [388, 17] on span "Dashboard" at bounding box center [403, 21] width 57 height 17
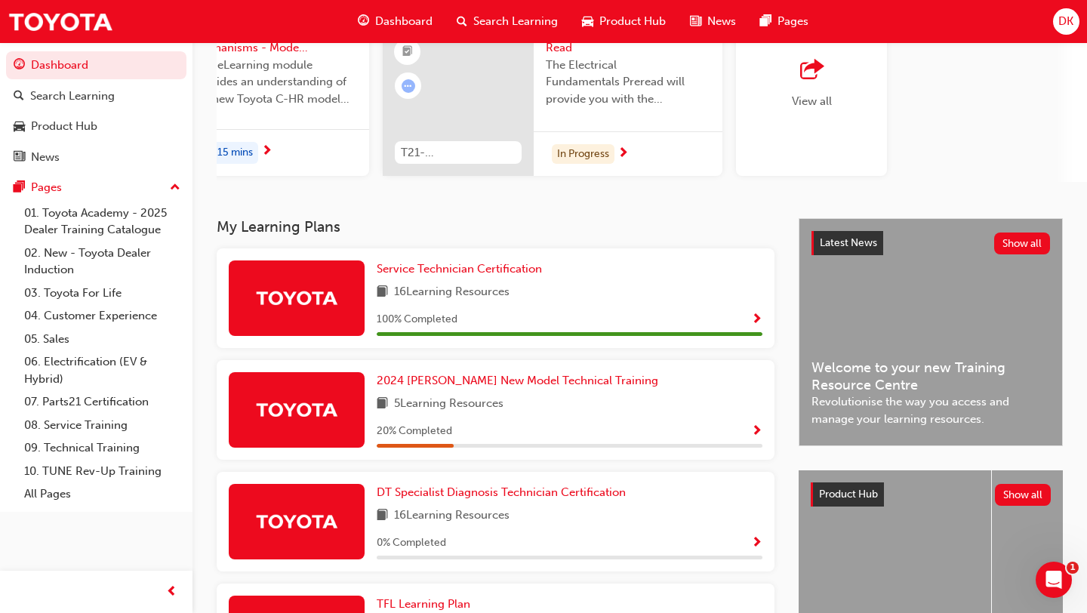
scroll to position [163, 0]
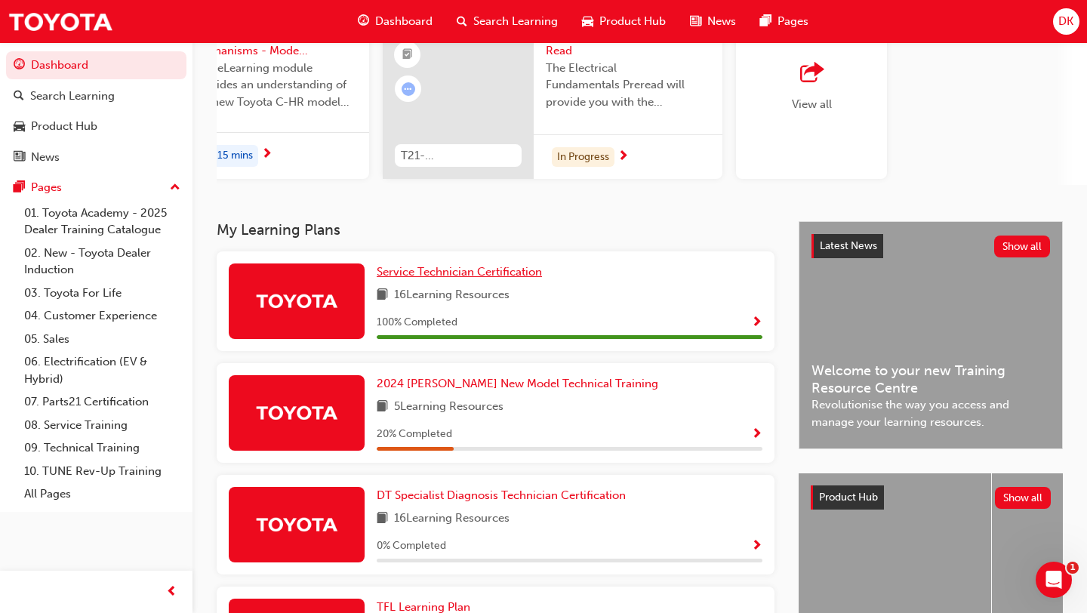
click at [501, 272] on span "Service Technician Certification" at bounding box center [459, 272] width 165 height 14
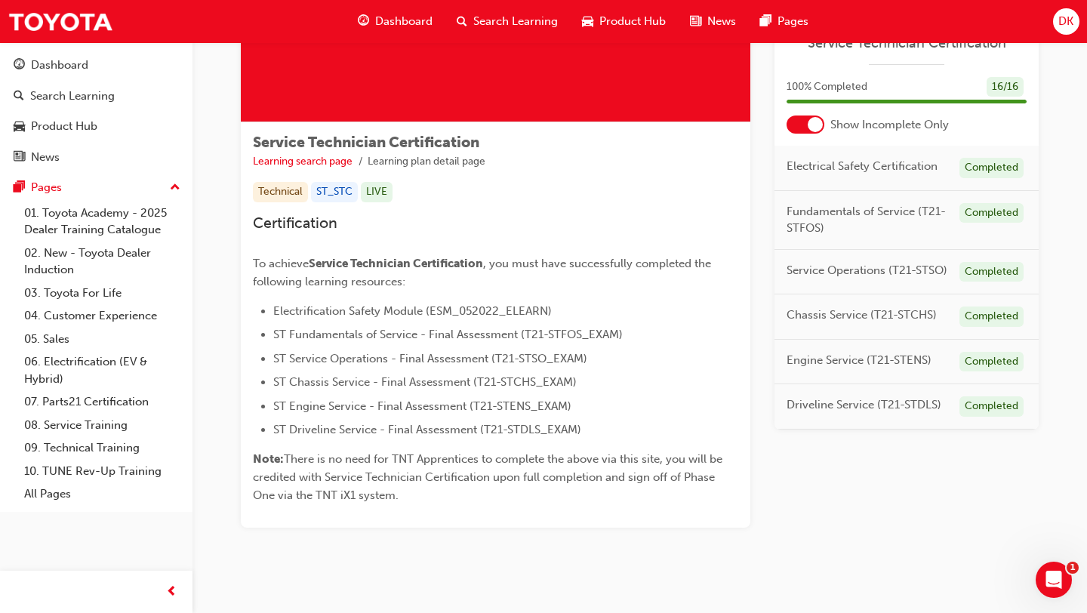
scroll to position [208, 0]
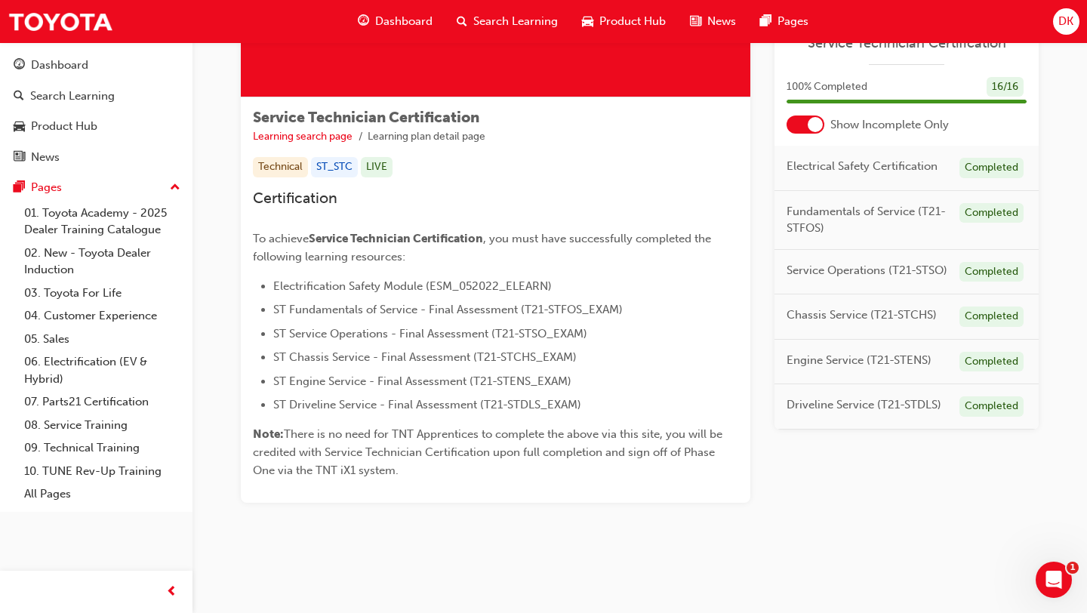
click at [811, 166] on span "Electrical Safety Certification" at bounding box center [861, 166] width 151 height 17
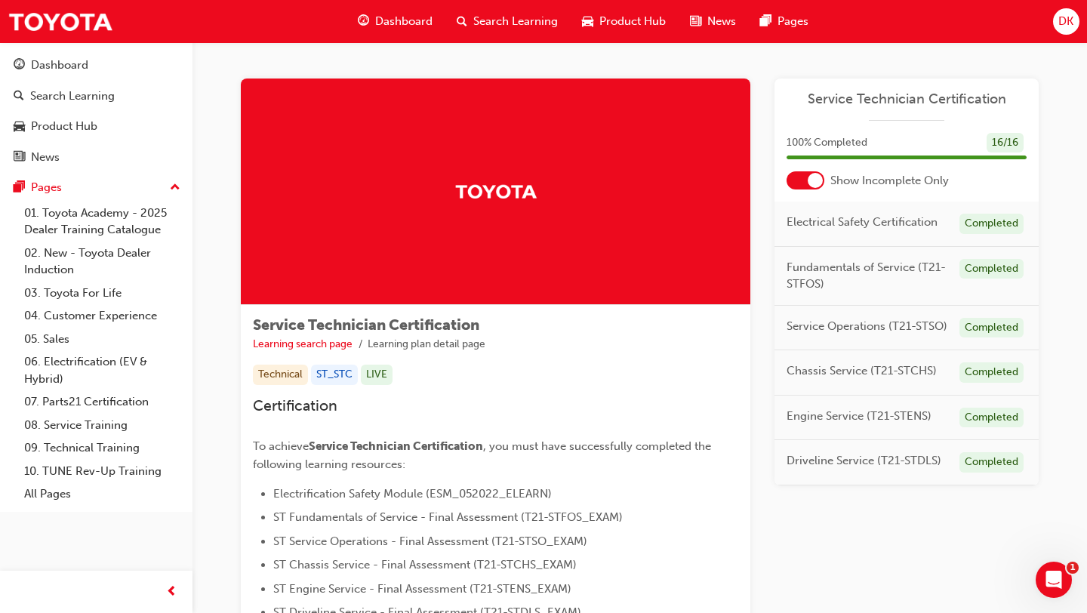
click at [404, 22] on span "Dashboard" at bounding box center [403, 21] width 57 height 17
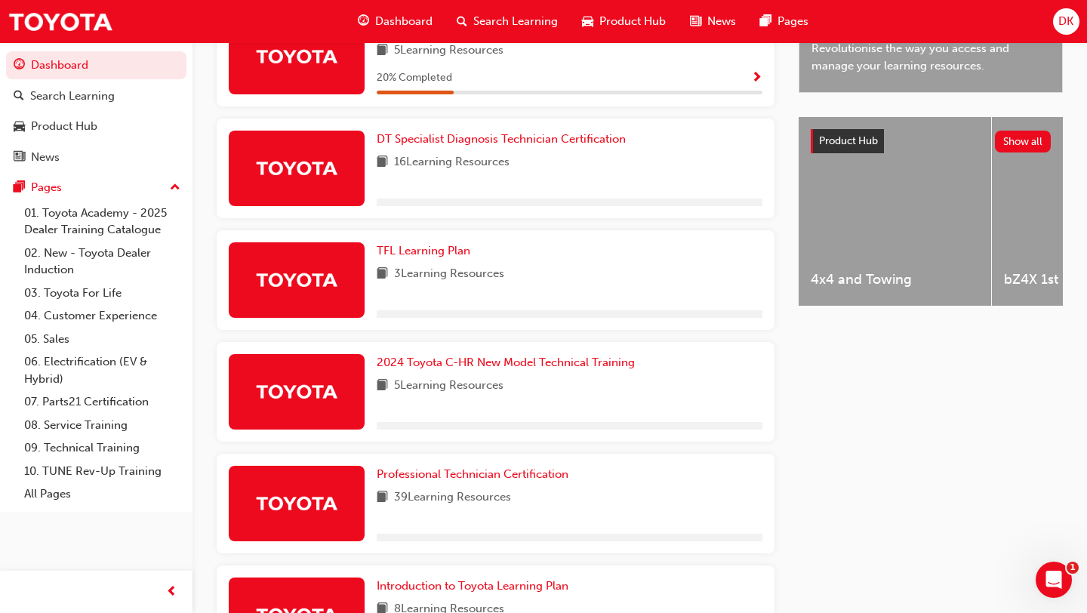
scroll to position [651, 0]
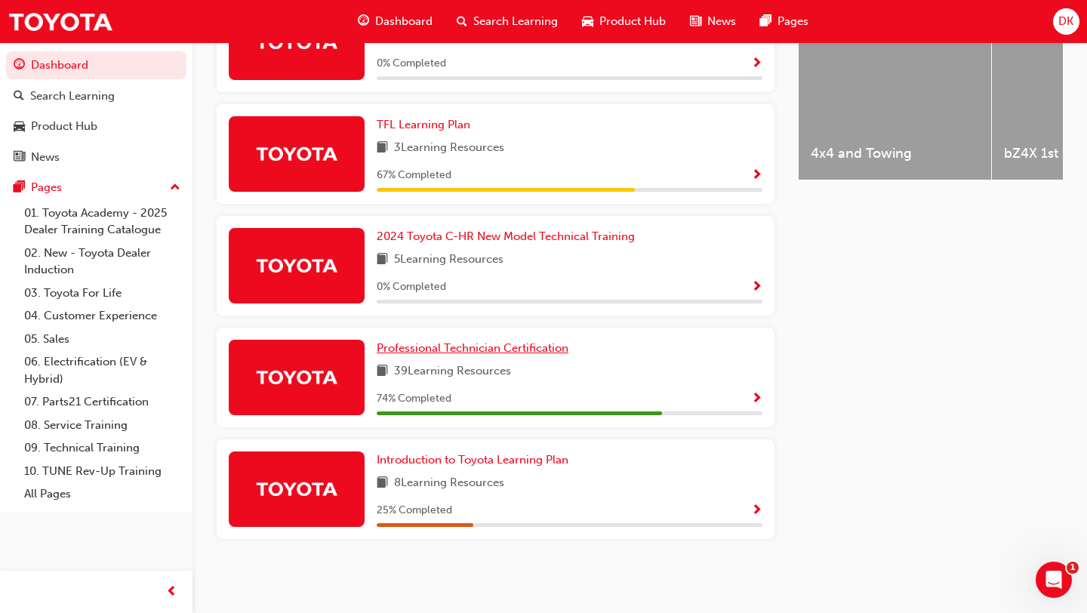
click at [460, 349] on span "Professional Technician Certification" at bounding box center [473, 348] width 192 height 14
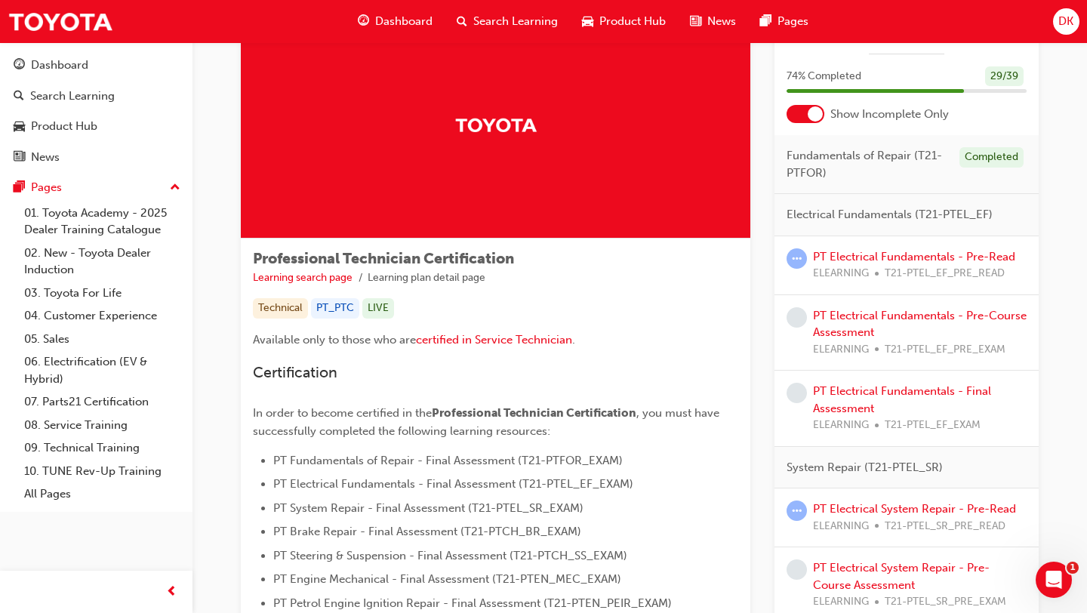
scroll to position [67, 0]
click at [805, 162] on span "Fundamentals of Repair (T21-PTFOR)" at bounding box center [866, 163] width 161 height 34
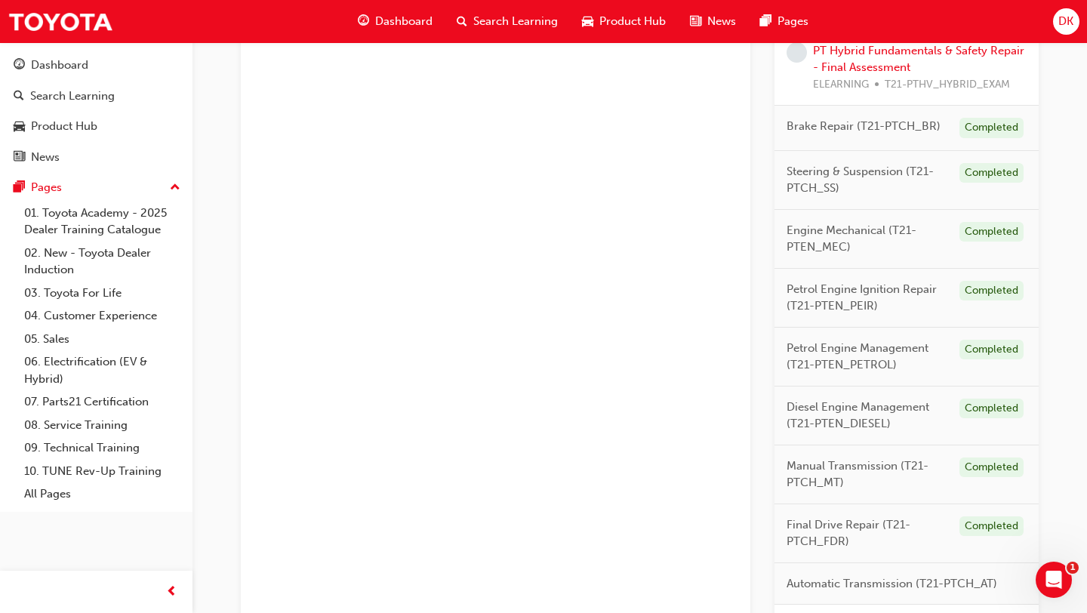
scroll to position [1140, 0]
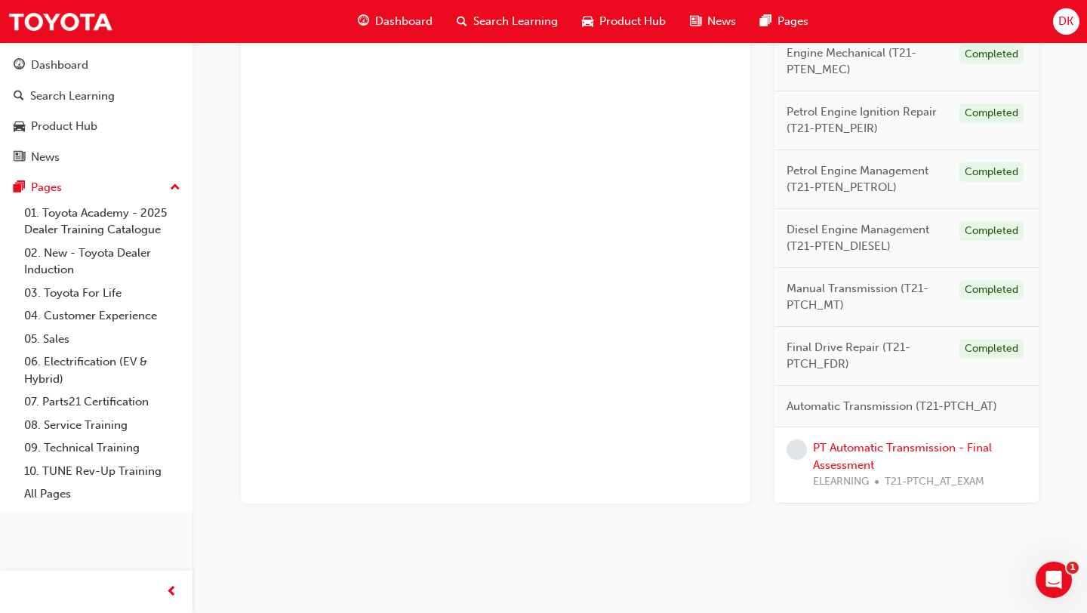
click at [846, 456] on div "PT Automatic Transmission - Final Assessment ELEARNING T21-PTCH_AT_EXAM" at bounding box center [920, 464] width 214 height 51
click at [841, 445] on link "PT Automatic Transmission - Final Assessment" at bounding box center [902, 456] width 179 height 31
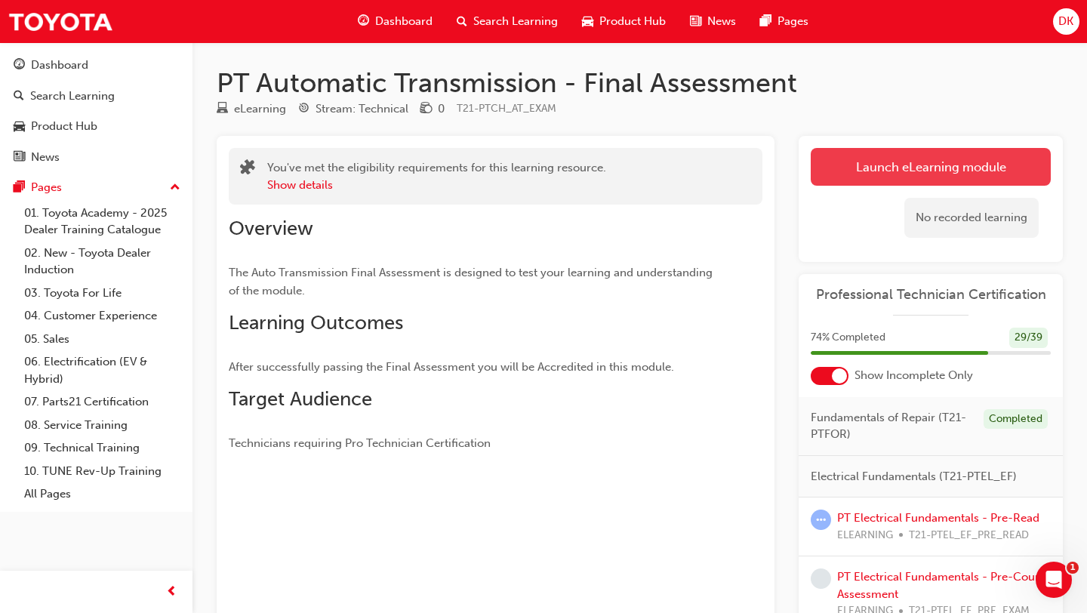
click at [874, 165] on link "Launch eLearning module" at bounding box center [931, 167] width 240 height 38
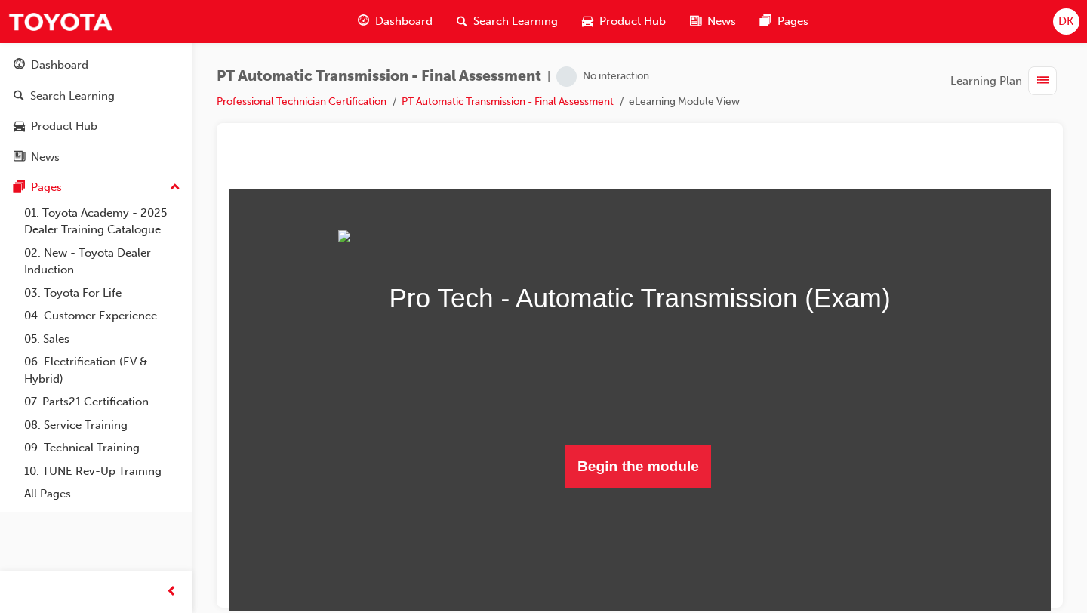
scroll to position [42, 0]
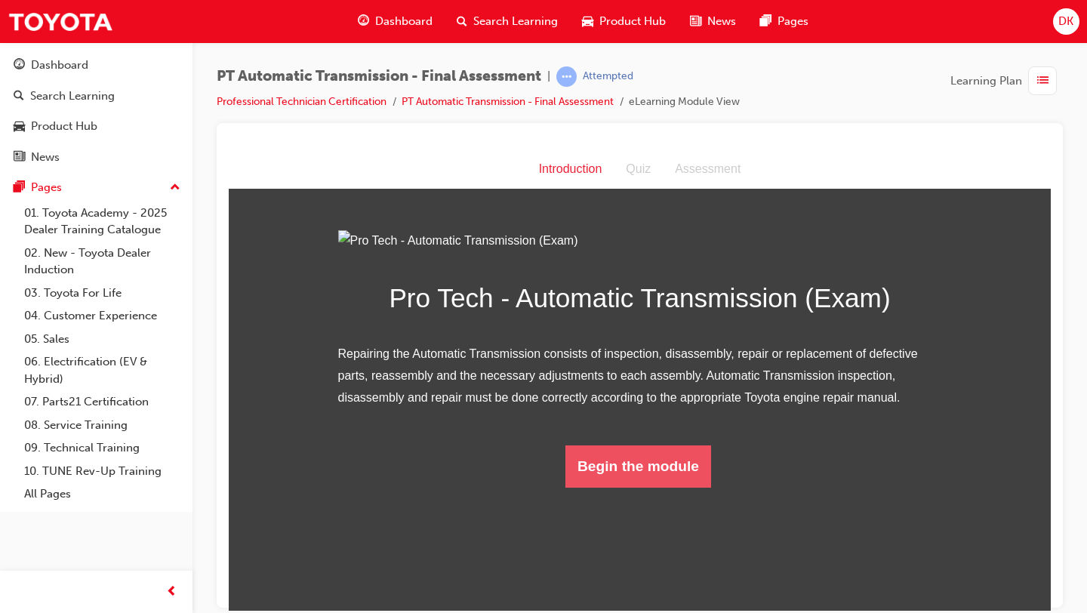
click at [658, 487] on button "Begin the module" at bounding box center [638, 466] width 146 height 42
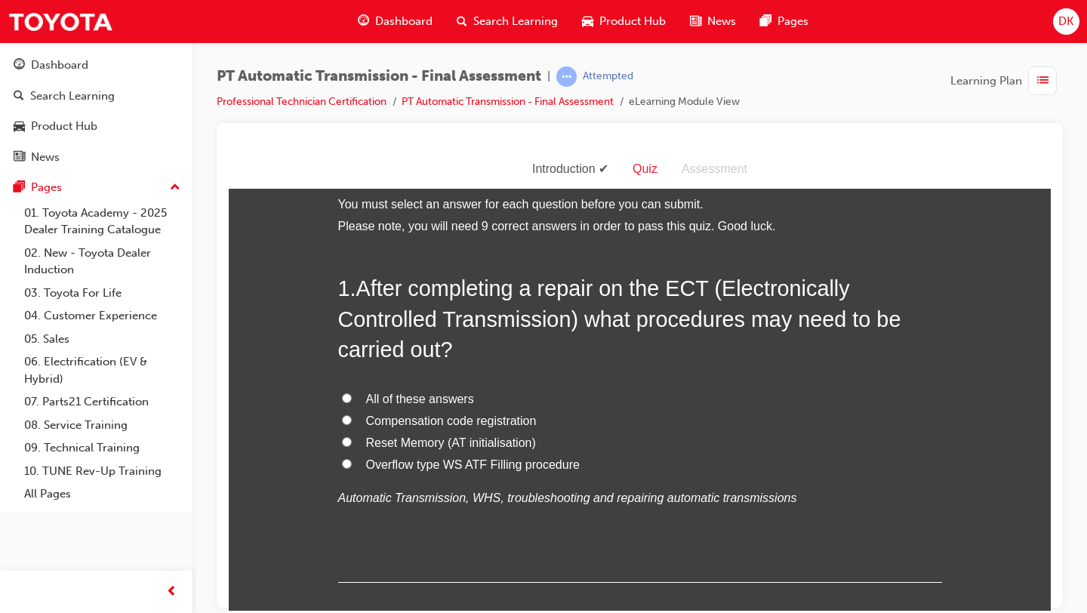
scroll to position [11, 0]
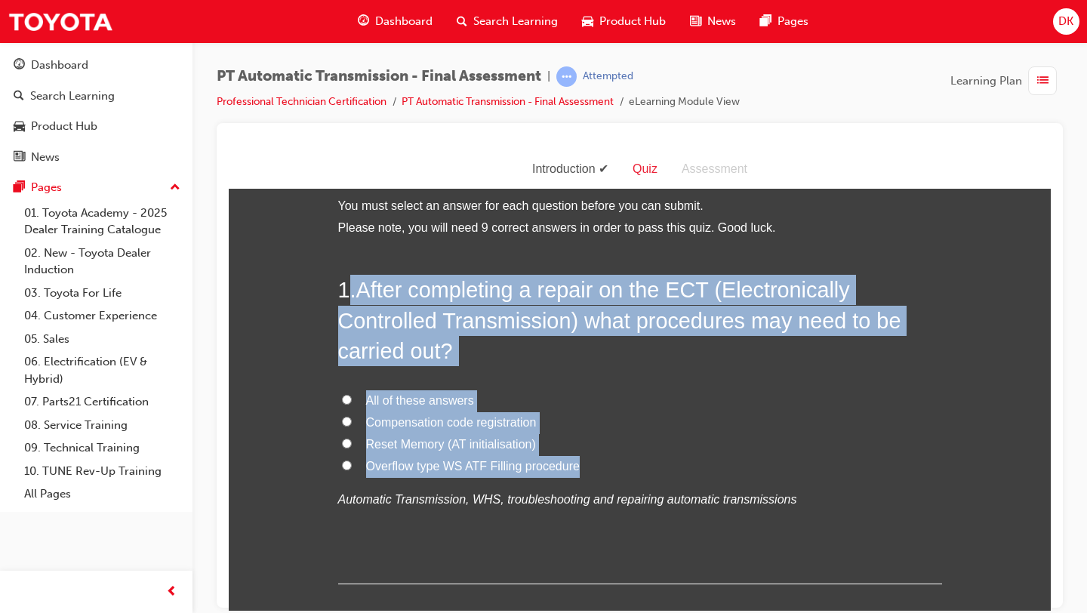
drag, startPoint x: 580, startPoint y: 465, endPoint x: 353, endPoint y: 291, distance: 285.9
click at [353, 291] on div "1 . After completing a repair on the ECT (Electronically Controlled Transmissio…" at bounding box center [640, 428] width 604 height 309
copy div ". After completing a repair on the ECT (Electronically Controlled Transmission)…"
click at [749, 392] on label "All of these answers" at bounding box center [640, 400] width 604 height 22
click at [352, 394] on input "All of these answers" at bounding box center [347, 399] width 10 height 10
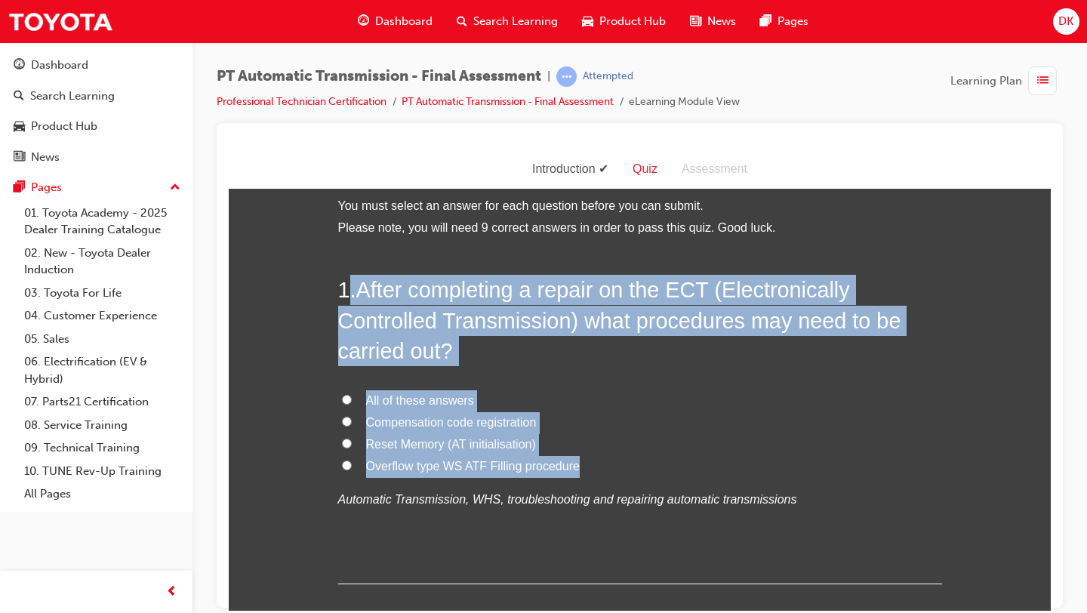
radio input "true"
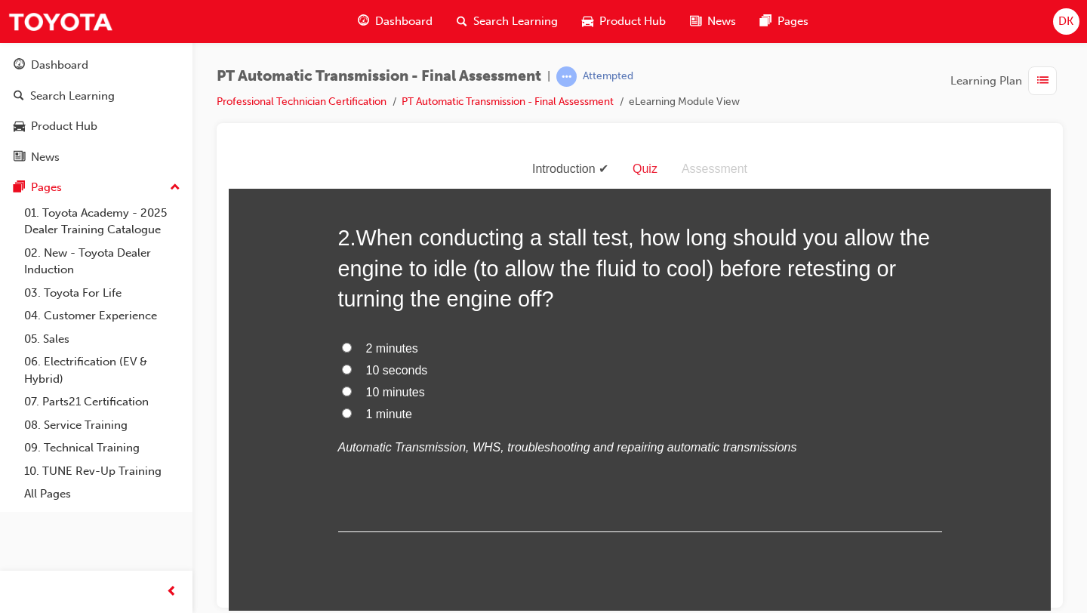
scroll to position [451, 0]
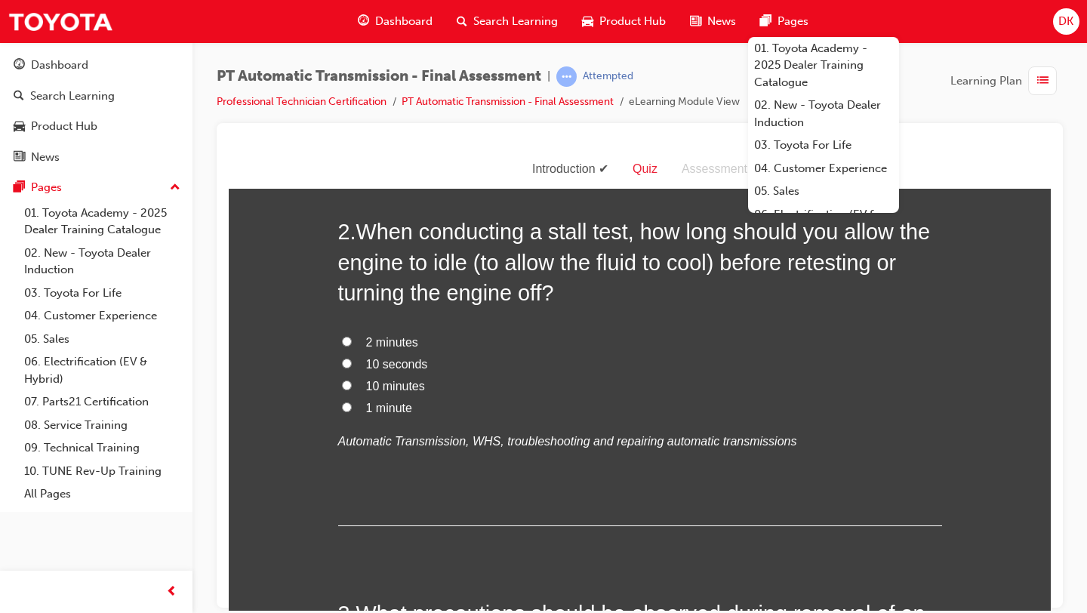
click at [569, 303] on h2 "2 . When conducting a stall test, how long should you allow the engine to idle …" at bounding box center [640, 261] width 604 height 91
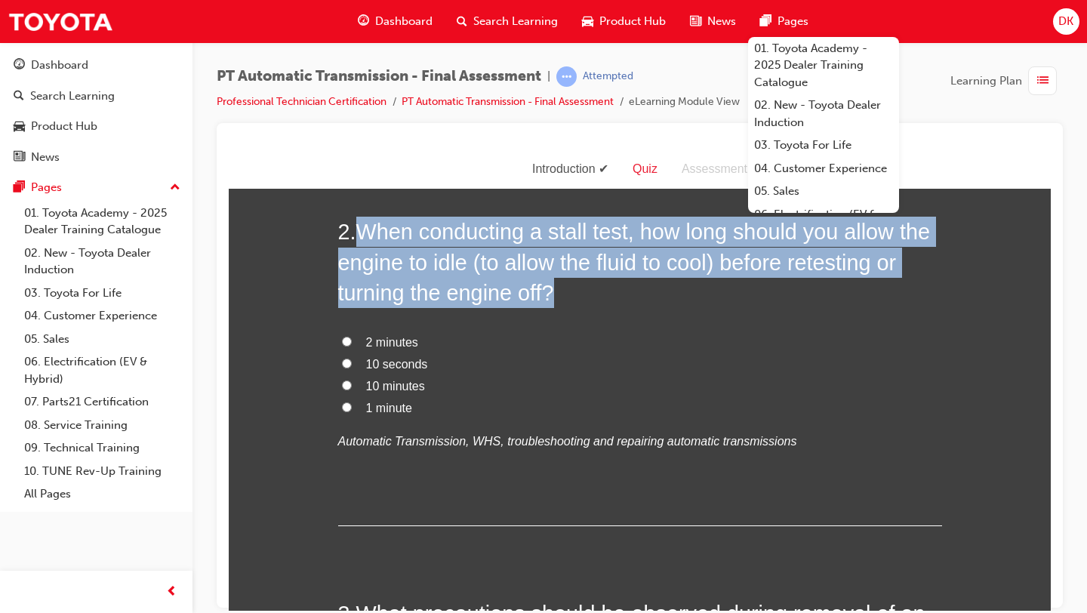
drag, startPoint x: 569, startPoint y: 303, endPoint x: 367, endPoint y: 236, distance: 213.1
click at [367, 236] on h2 "2 . When conducting a stall test, how long should you allow the engine to idle …" at bounding box center [640, 261] width 604 height 91
copy span "When conducting a stall test, how long should you allow the engine to idle (to …"
click at [343, 405] on input "1 minute" at bounding box center [347, 406] width 10 height 10
radio input "true"
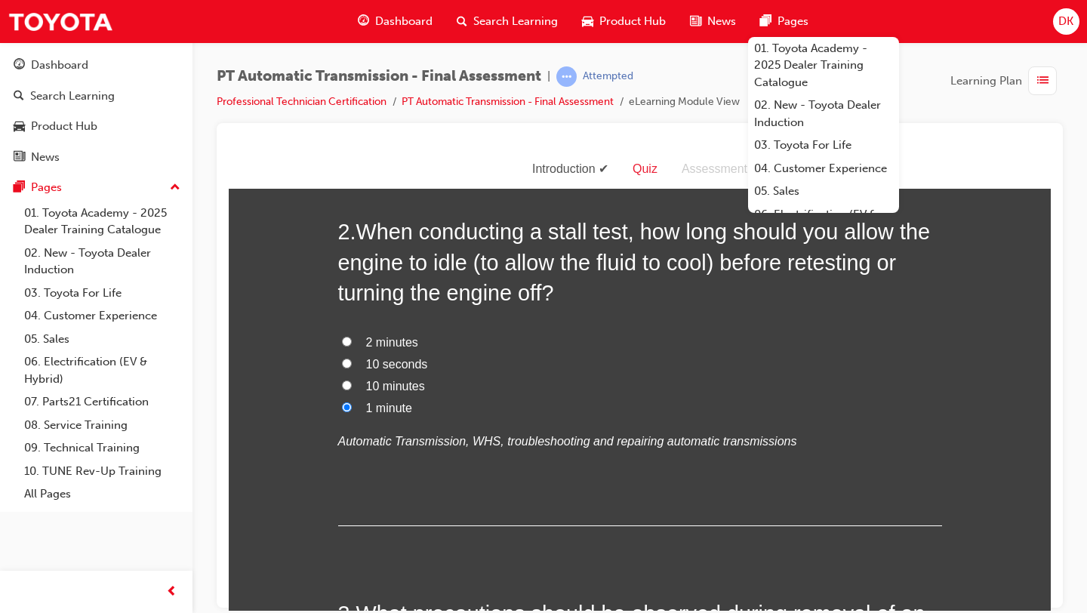
click at [413, 479] on div "2 . When conducting a stall test, how long should you allow the engine to idle …" at bounding box center [640, 370] width 604 height 309
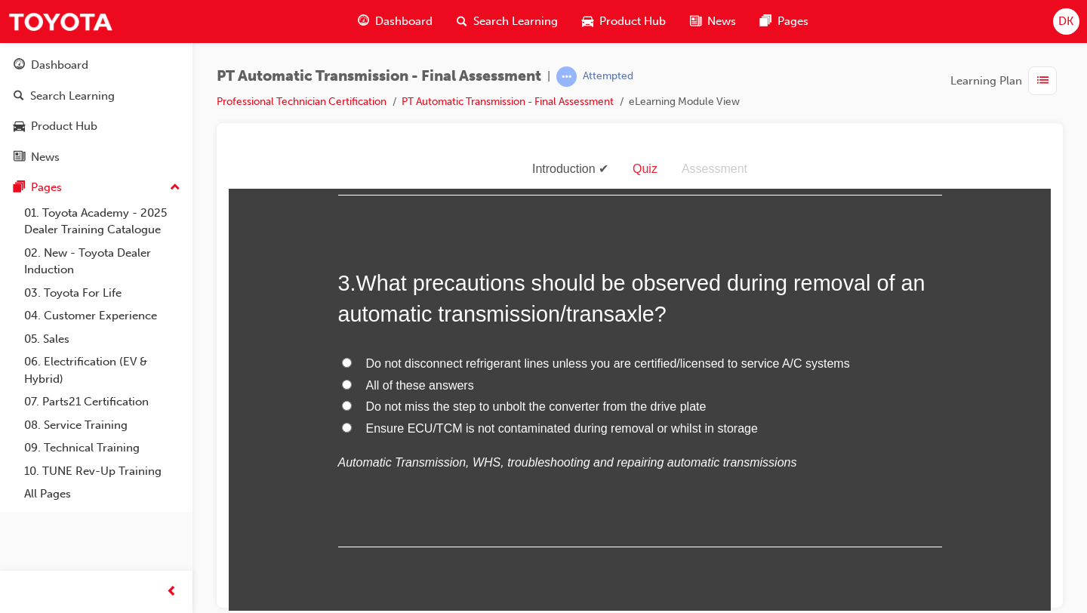
scroll to position [795, 0]
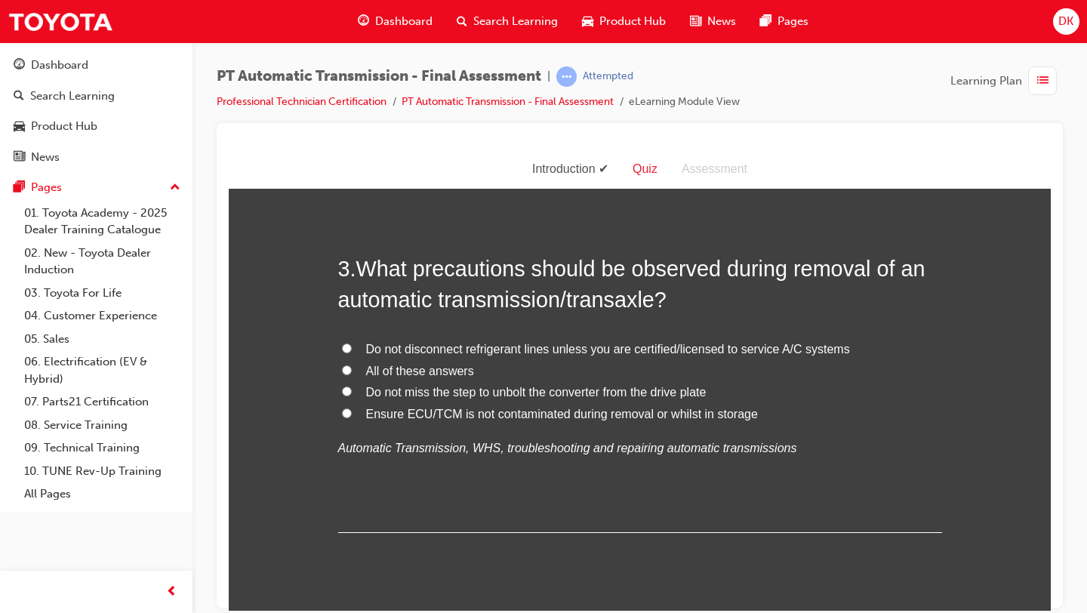
click at [345, 374] on label "All of these answers" at bounding box center [640, 371] width 604 height 22
click at [345, 374] on input "All of these answers" at bounding box center [347, 370] width 10 height 10
radio input "true"
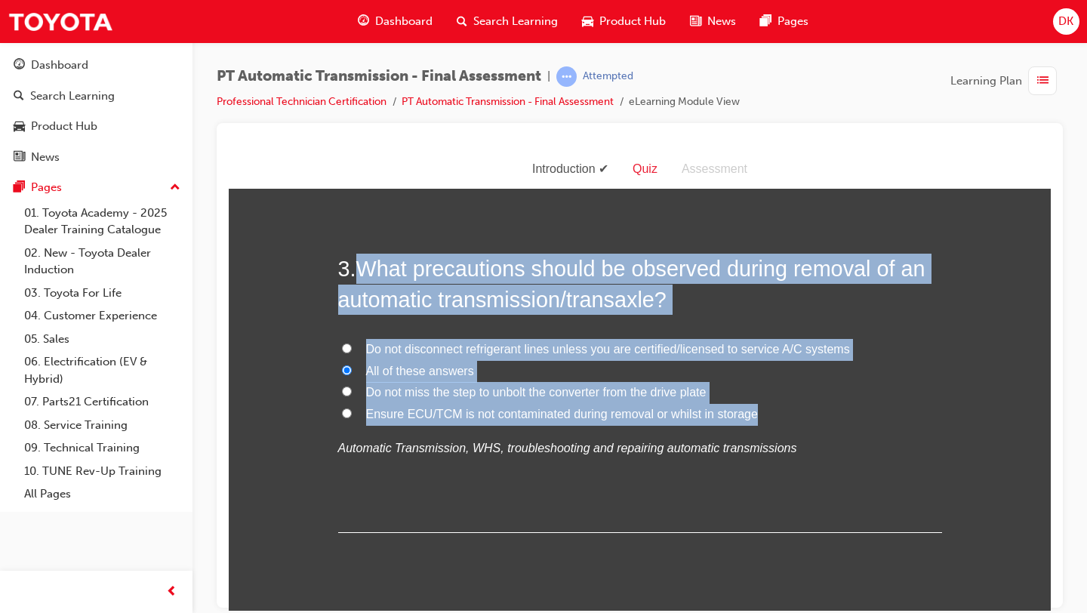
drag, startPoint x: 759, startPoint y: 417, endPoint x: 364, endPoint y: 261, distance: 424.9
click at [364, 261] on div "3 . What precautions should be observed during removal of an automatic transmis…" at bounding box center [640, 392] width 604 height 279
copy div "What precautions should be observed during removal of an automatic transmission…"
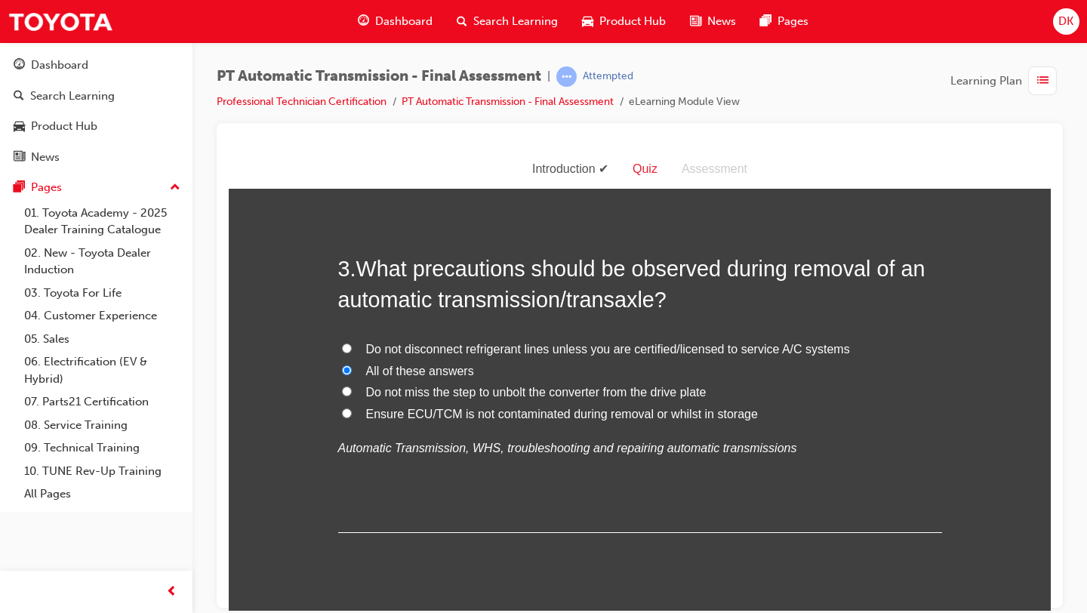
click at [777, 374] on label "All of these answers" at bounding box center [640, 371] width 604 height 22
click at [352, 374] on input "All of these answers" at bounding box center [347, 370] width 10 height 10
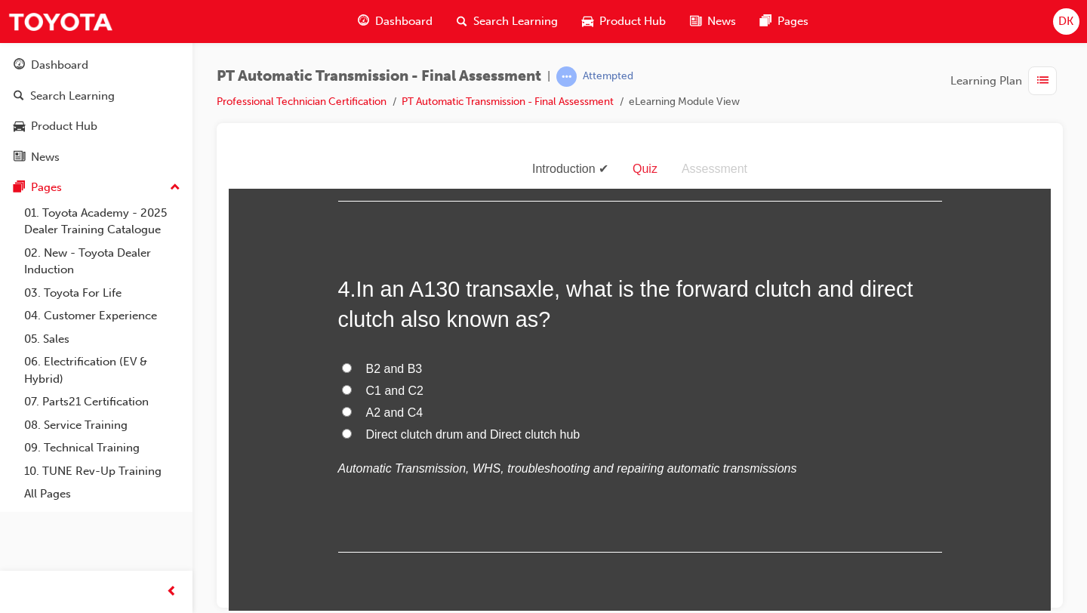
scroll to position [1129, 0]
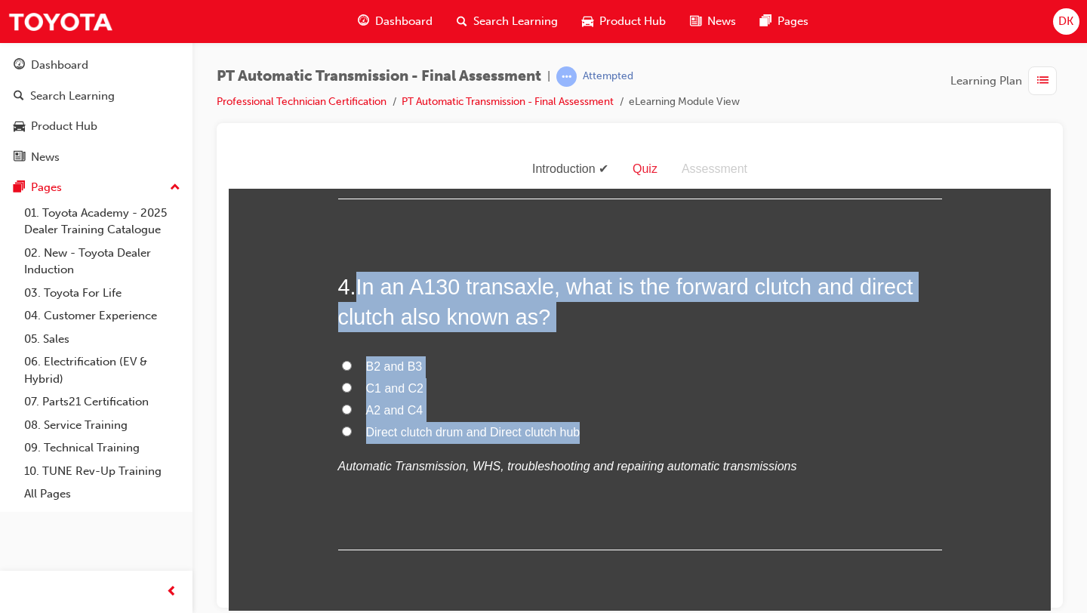
drag, startPoint x: 583, startPoint y: 434, endPoint x: 362, endPoint y: 288, distance: 264.8
click at [362, 288] on div "4 . In an A130 transaxle, what is the forward clutch and direct clutch also kno…" at bounding box center [640, 410] width 604 height 279
copy div "In an A130 transaxle, what is the forward clutch and direct clutch also known a…"
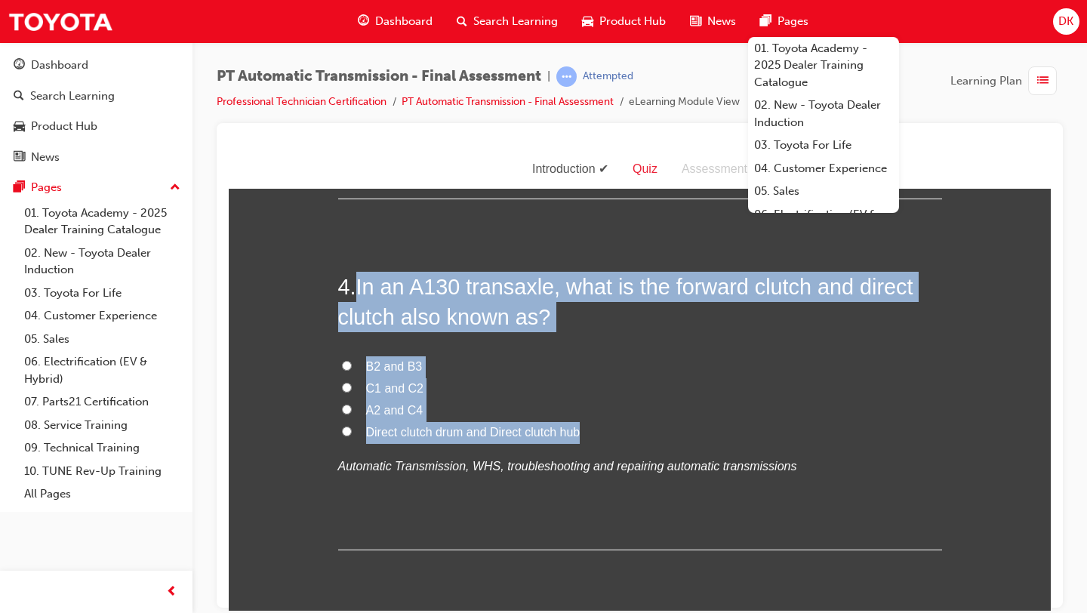
click at [347, 391] on input "C1 and C2" at bounding box center [347, 387] width 10 height 10
radio input "true"
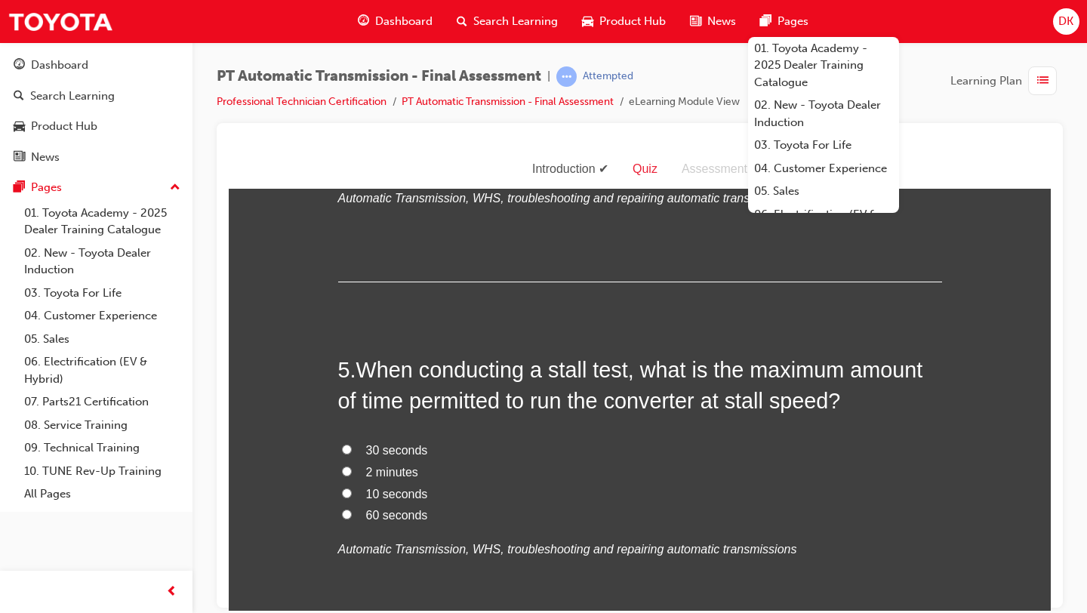
scroll to position [1399, 0]
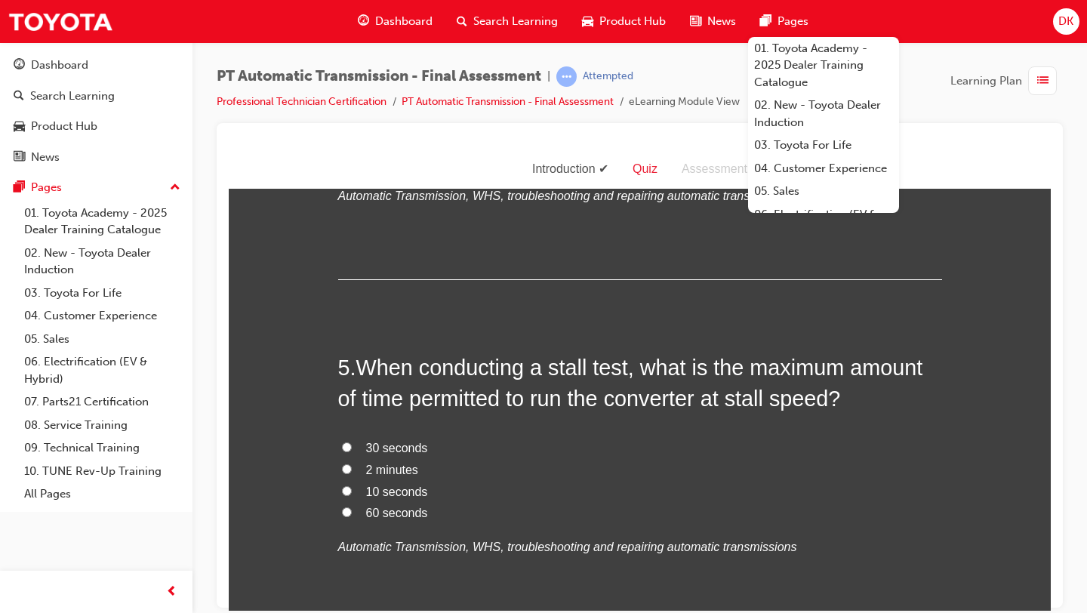
click at [828, 400] on span "When conducting a stall test, what is the maximum amount of time permitted to r…" at bounding box center [630, 382] width 585 height 54
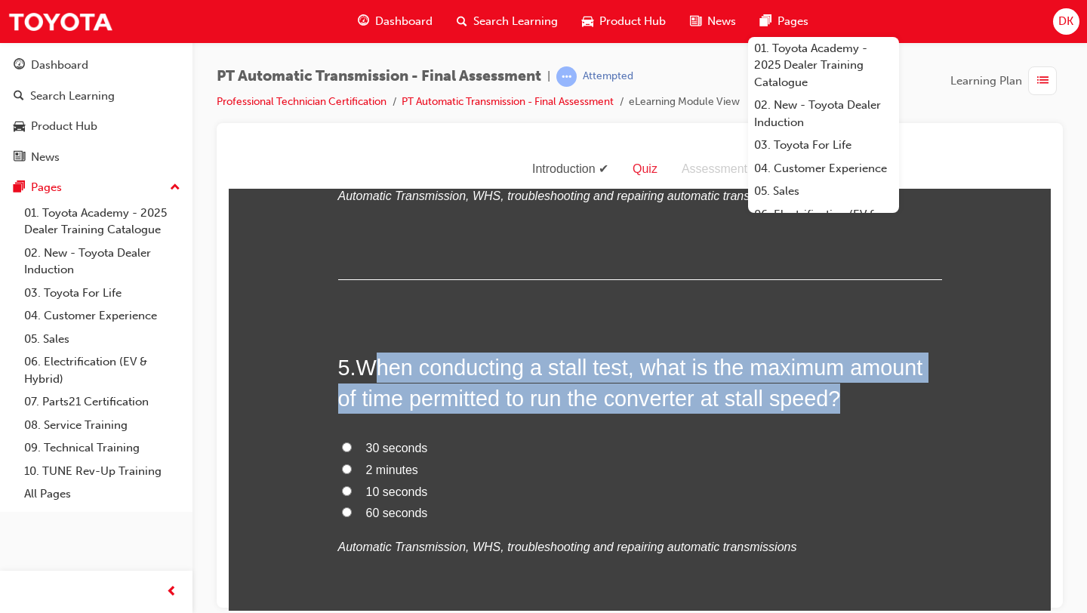
drag, startPoint x: 851, startPoint y: 401, endPoint x: 378, endPoint y: 367, distance: 474.4
click at [378, 367] on h2 "5 . When conducting a stall test, what is the maximum amount of time permitted …" at bounding box center [640, 382] width 604 height 61
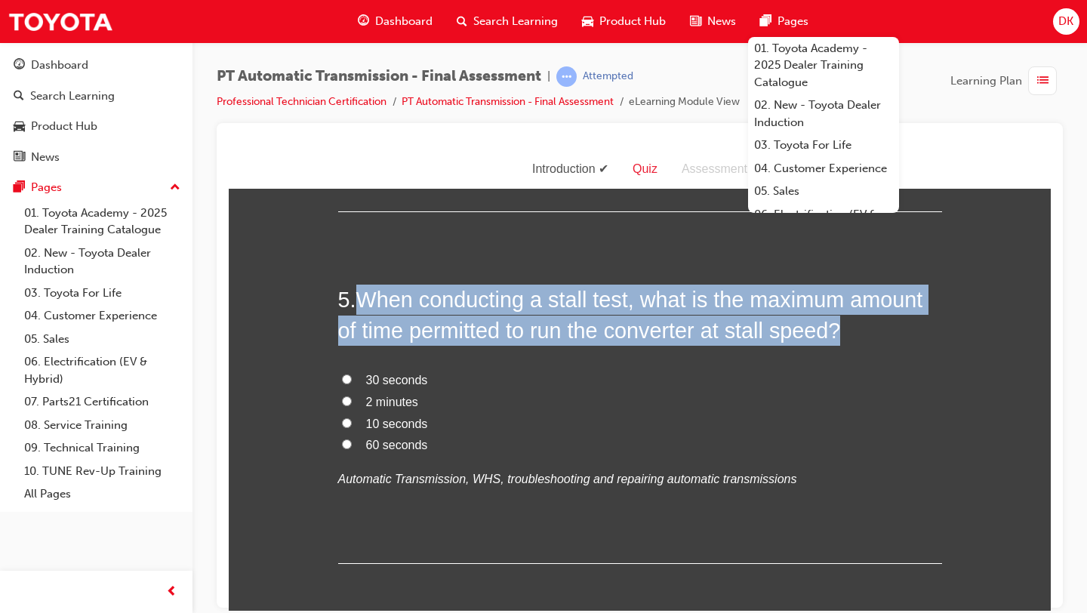
scroll to position [1474, 0]
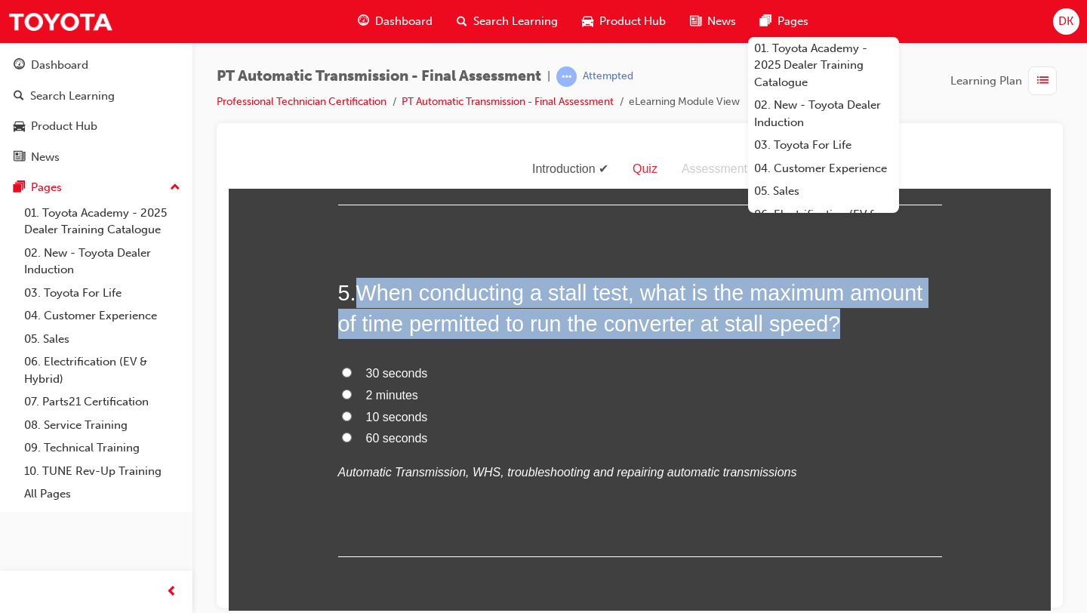
click at [350, 417] on input "10 seconds" at bounding box center [347, 416] width 10 height 10
radio input "true"
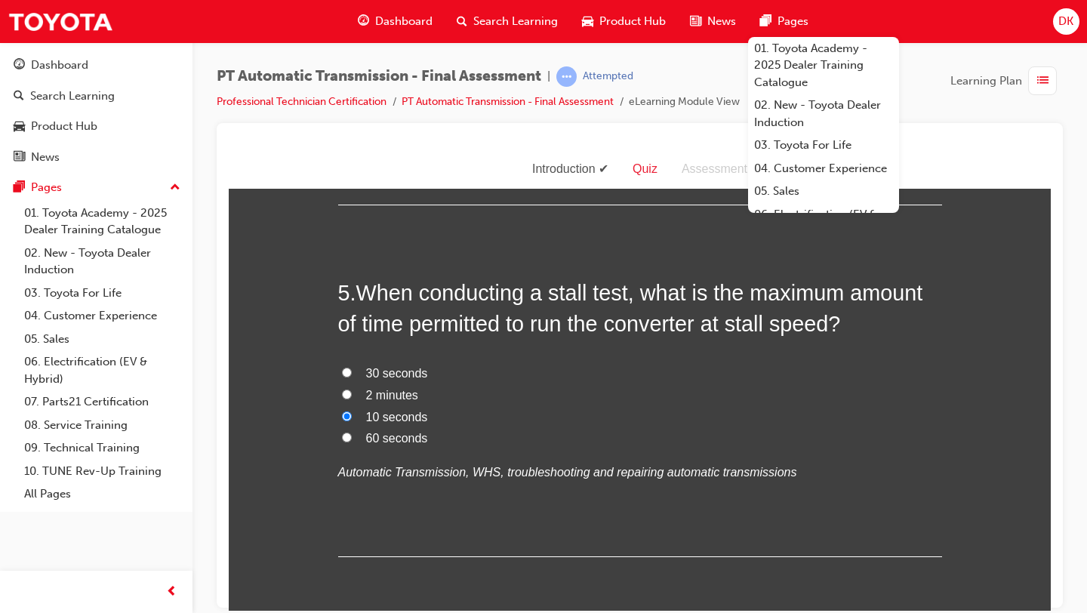
click at [436, 522] on div "5 . When conducting a stall test, what is the maximum amount of time permitted …" at bounding box center [640, 416] width 604 height 279
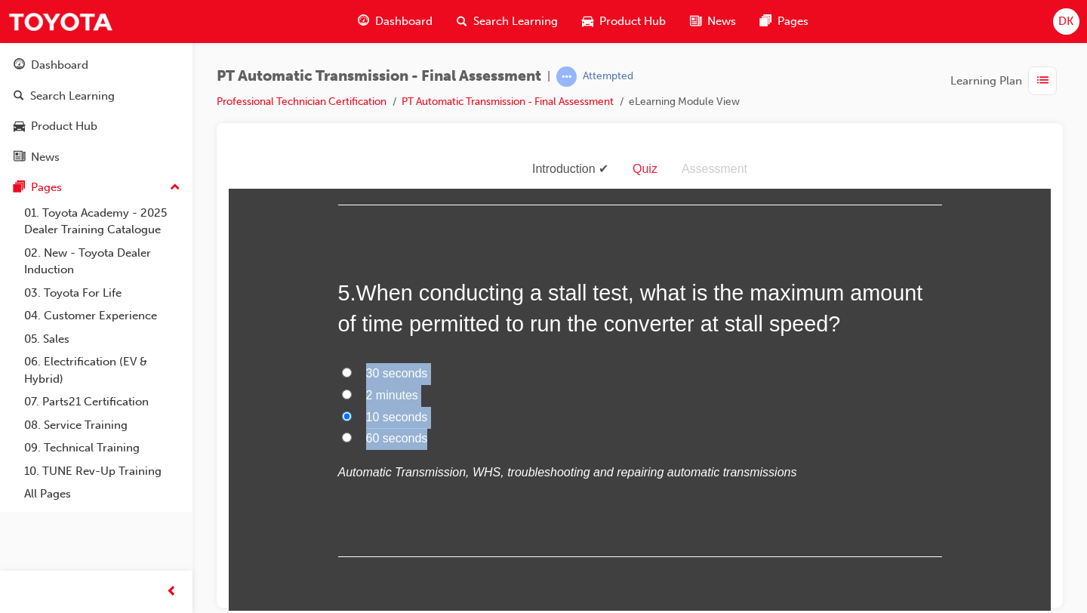
drag, startPoint x: 429, startPoint y: 437, endPoint x: 367, endPoint y: 374, distance: 88.6
click at [367, 374] on div "30 seconds 2 minutes 10 seconds 60 seconds Automatic Transmission, WHS, trouble…" at bounding box center [640, 422] width 604 height 121
click at [834, 378] on label "30 seconds" at bounding box center [640, 373] width 604 height 22
click at [352, 377] on input "30 seconds" at bounding box center [347, 372] width 10 height 10
radio input "true"
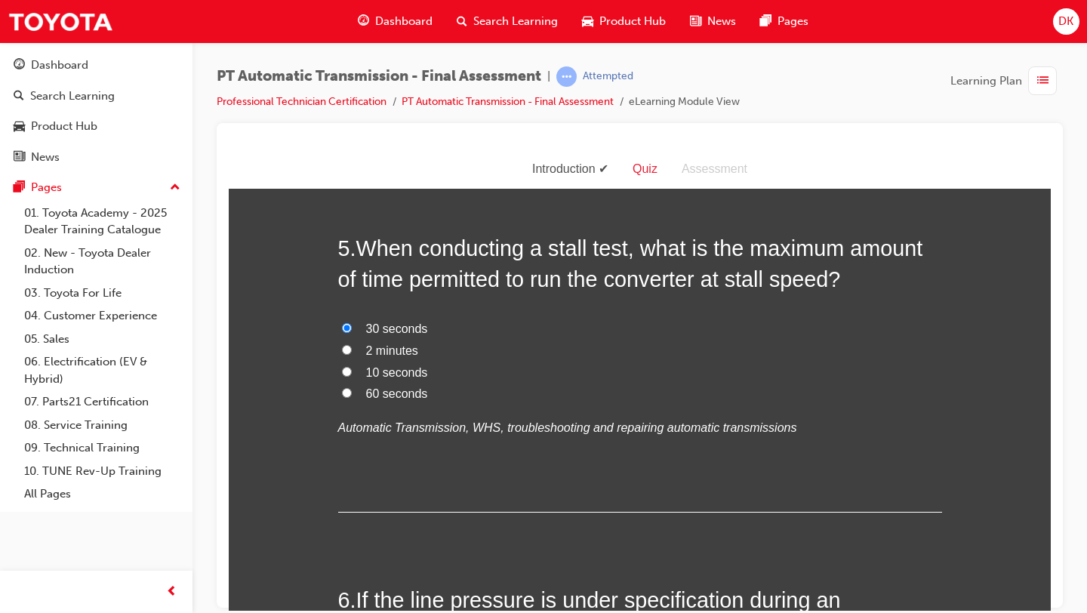
scroll to position [1521, 0]
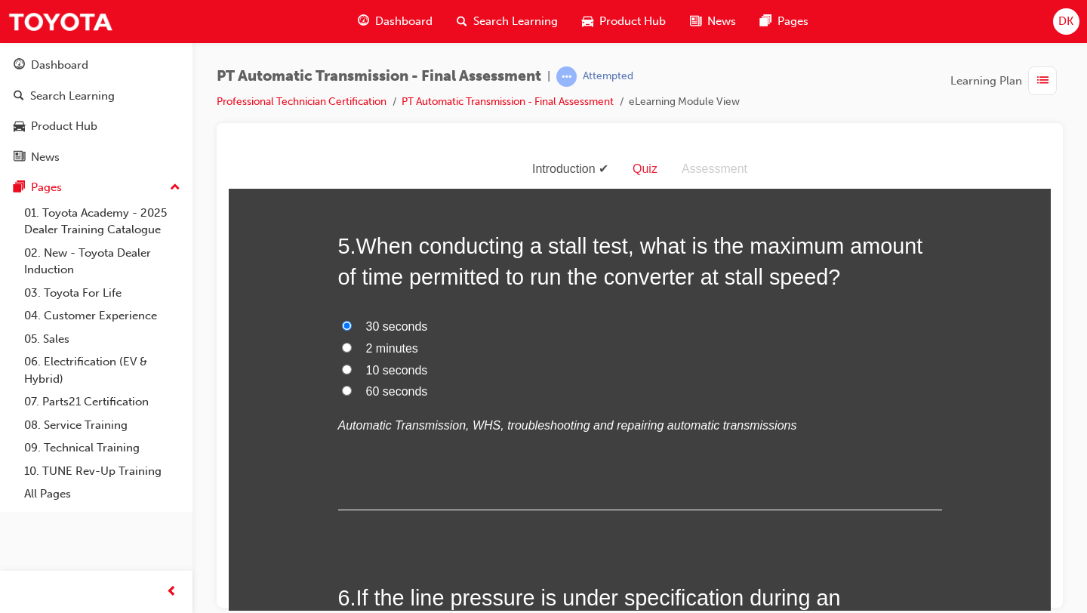
click at [346, 370] on input "10 seconds" at bounding box center [347, 369] width 10 height 10
radio input "true"
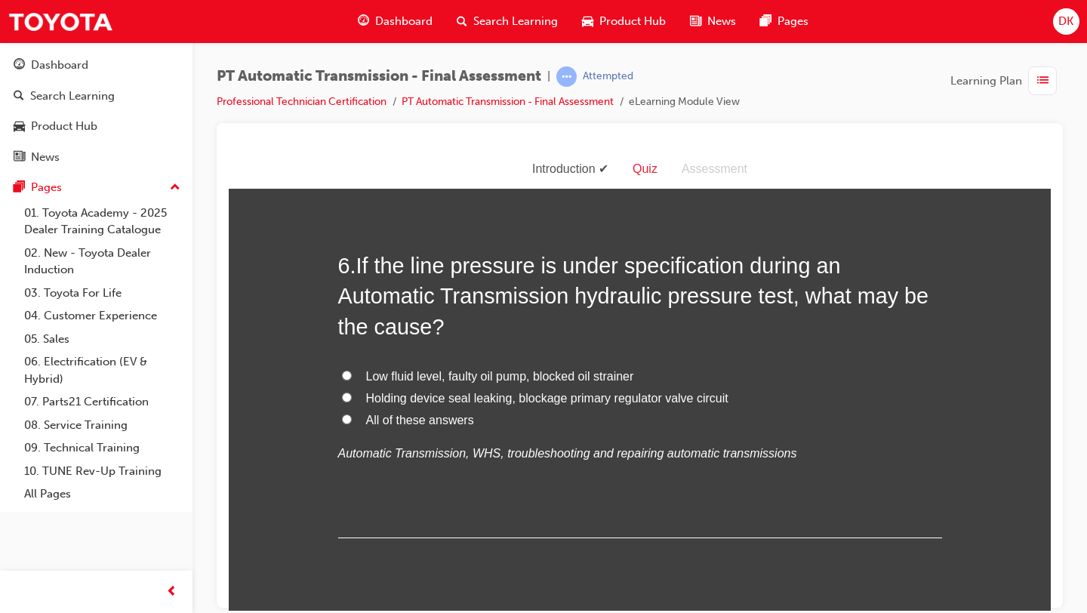
scroll to position [1854, 0]
click at [348, 416] on input "All of these answers" at bounding box center [347, 418] width 10 height 10
radio input "true"
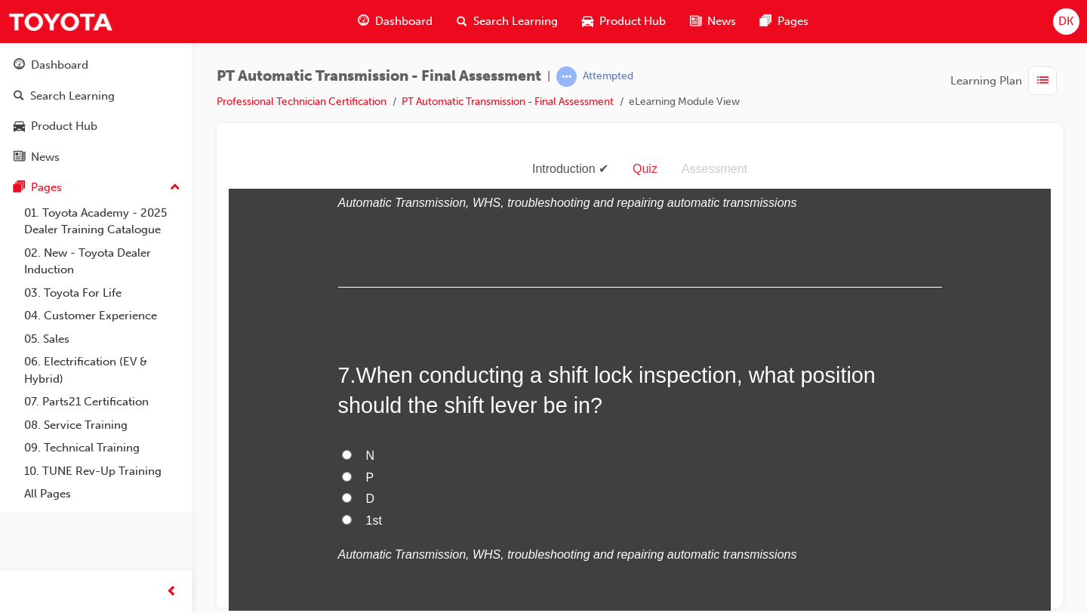
scroll to position [2106, 0]
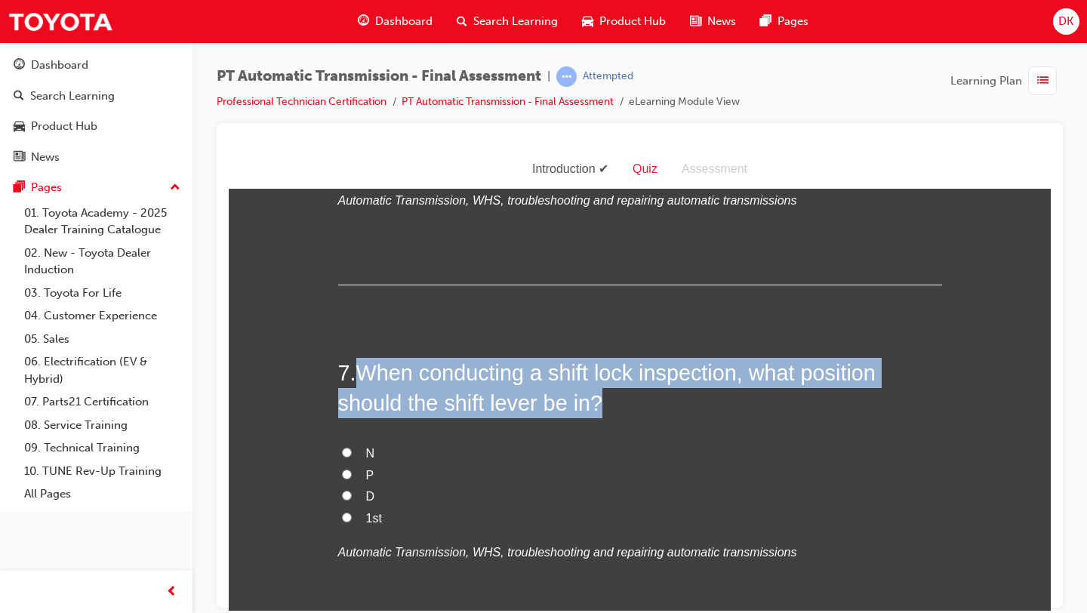
drag, startPoint x: 601, startPoint y: 405, endPoint x: 365, endPoint y: 372, distance: 239.3
click at [365, 372] on span "When conducting a shift lock inspection, what position should the shift lever b…" at bounding box center [606, 387] width 537 height 54
click at [344, 477] on input "P" at bounding box center [347, 474] width 10 height 10
radio input "true"
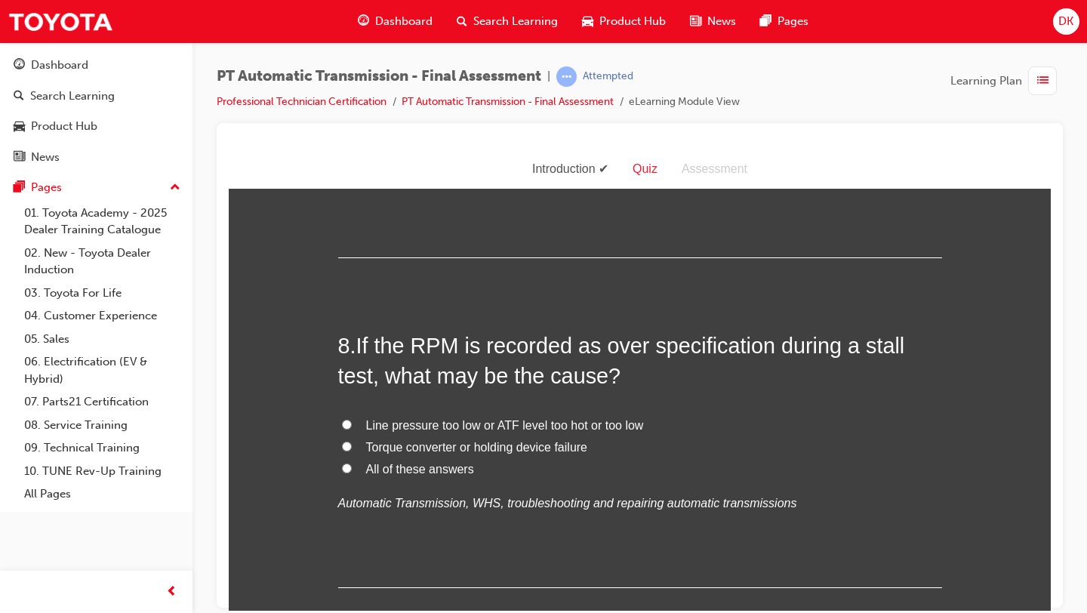
scroll to position [2485, 0]
click at [696, 377] on h2 "8 . If the RPM is recorded as over specification during a stall test, what may …" at bounding box center [640, 359] width 604 height 61
click at [350, 466] on input "All of these answers" at bounding box center [347, 467] width 10 height 10
radio input "true"
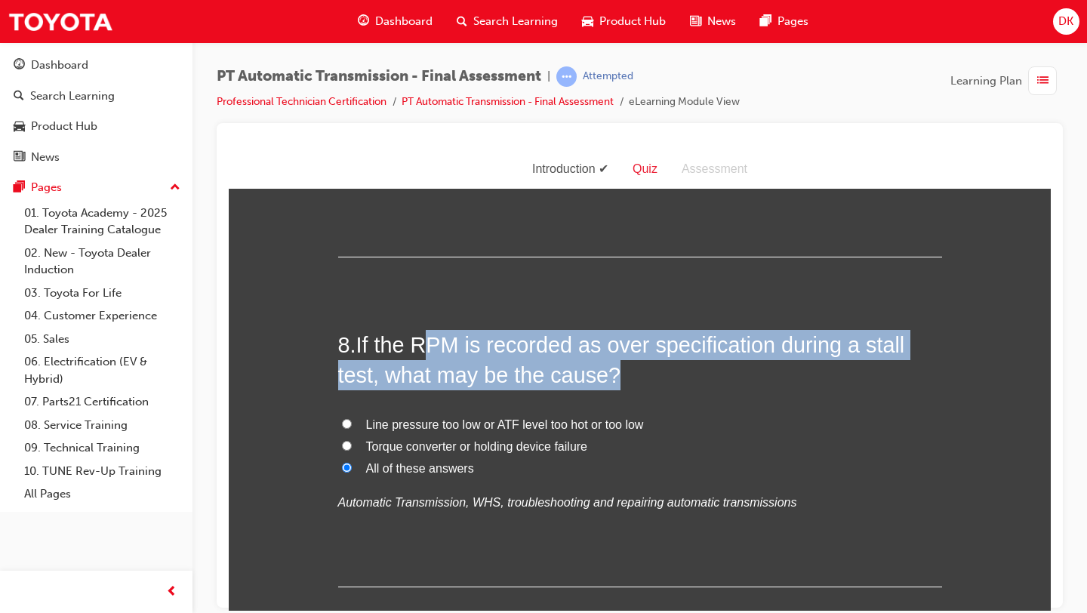
drag, startPoint x: 621, startPoint y: 375, endPoint x: 435, endPoint y: 332, distance: 190.6
click at [435, 332] on h2 "8 . If the RPM is recorded as over specification during a stall test, what may …" at bounding box center [640, 359] width 604 height 61
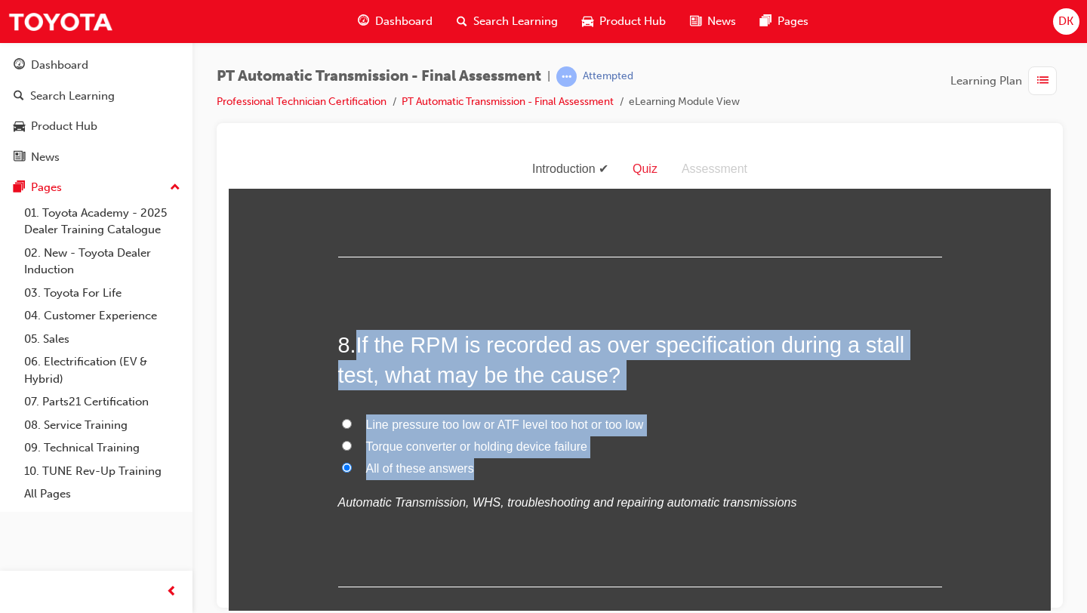
drag, startPoint x: 485, startPoint y: 476, endPoint x: 362, endPoint y: 343, distance: 181.6
click at [362, 343] on div "8 . If the RPM is recorded as over specification during a stall test, what may …" at bounding box center [640, 457] width 604 height 257
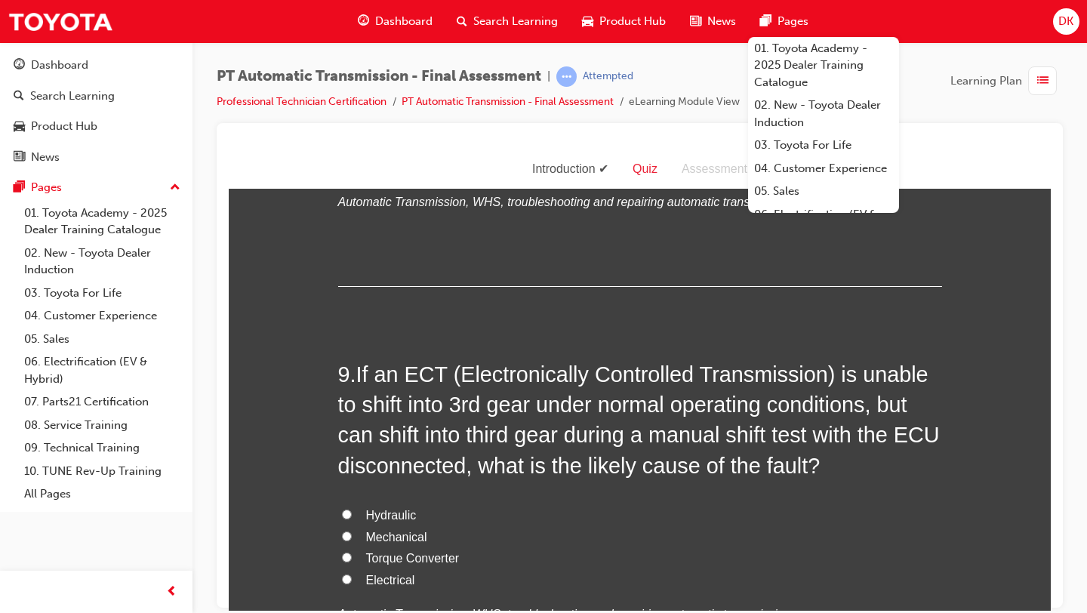
scroll to position [2787, 0]
click at [558, 486] on div "9 . If an ECT (Electronically Controlled Transmission) is unable to shift into …" at bounding box center [640, 527] width 604 height 340
click at [584, 484] on div "9 . If an ECT (Electronically Controlled Transmission) is unable to shift into …" at bounding box center [640, 527] width 604 height 340
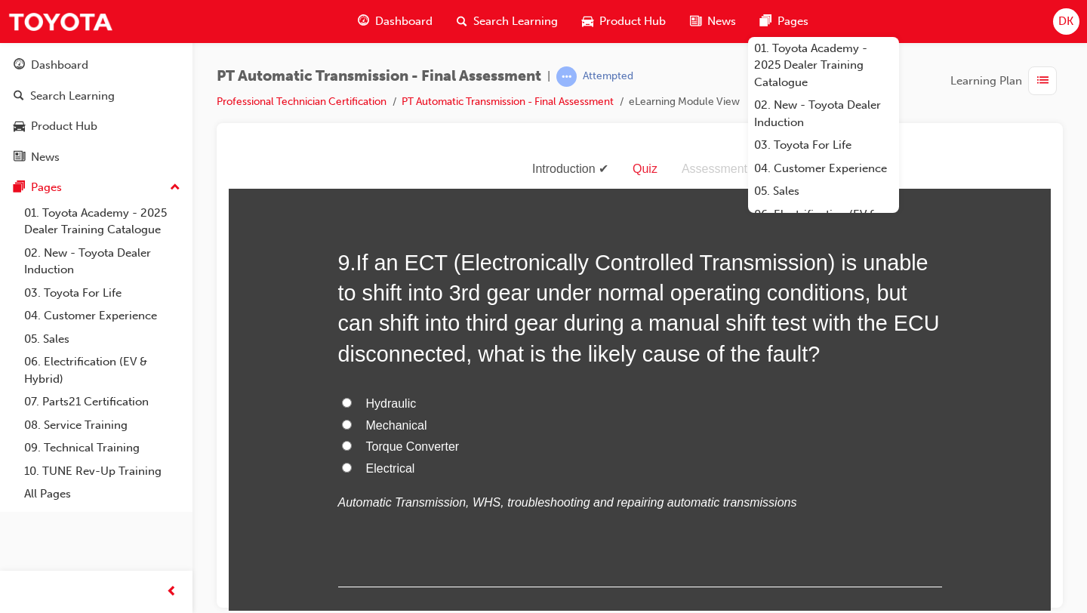
scroll to position [2898, 0]
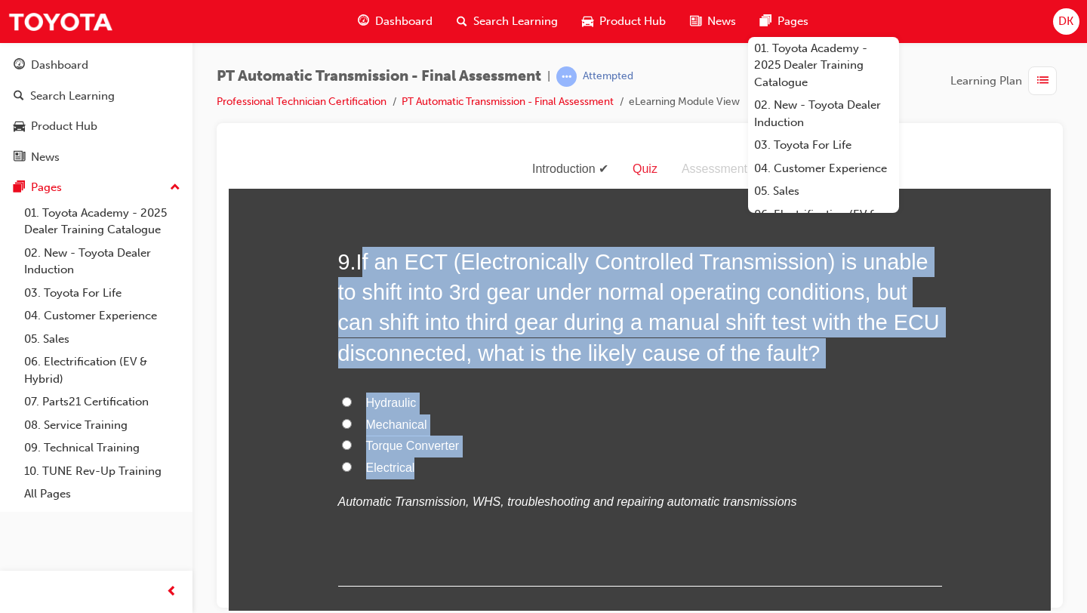
drag, startPoint x: 421, startPoint y: 468, endPoint x: 367, endPoint y: 263, distance: 212.3
click at [367, 263] on div "9 . If an ECT (Electronically Controlled Transmission) is unable to shift into …" at bounding box center [640, 416] width 604 height 340
click at [345, 463] on input "Electrical" at bounding box center [347, 466] width 10 height 10
radio input "true"
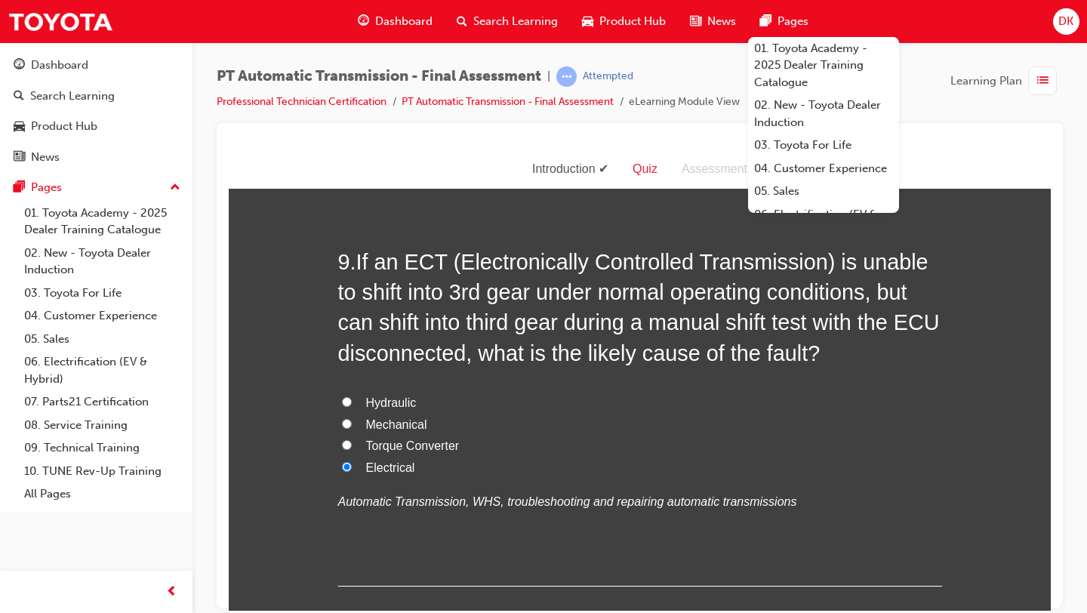
click at [577, 432] on label "Mechanical" at bounding box center [640, 425] width 604 height 22
click at [352, 428] on input "Mechanical" at bounding box center [347, 423] width 10 height 10
radio input "true"
click at [347, 466] on input "Electrical" at bounding box center [347, 466] width 10 height 10
radio input "true"
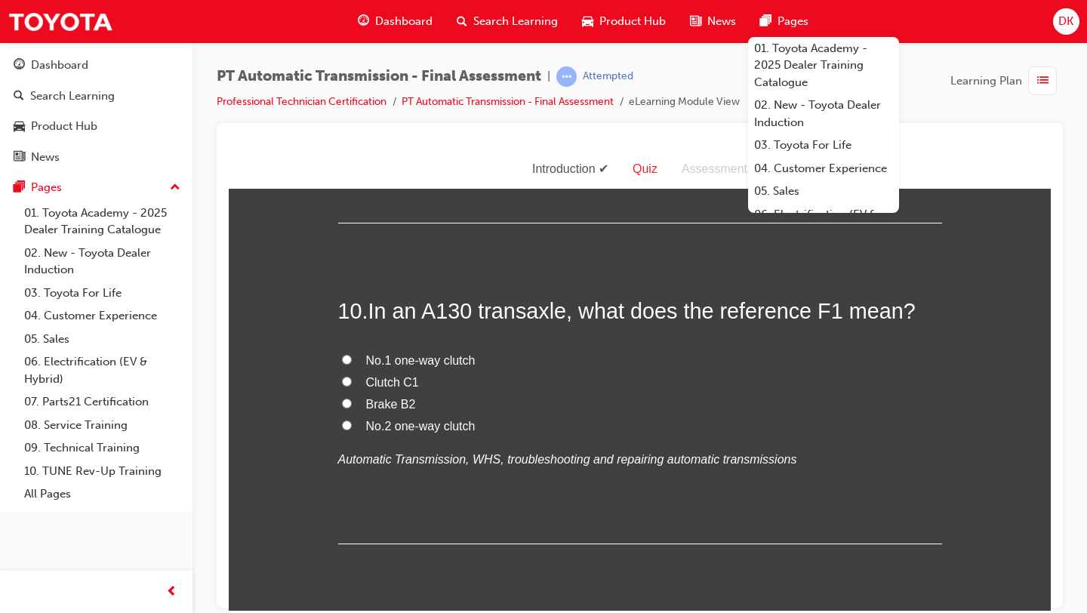
scroll to position [3262, 0]
click at [655, 386] on label "Clutch C1" at bounding box center [640, 382] width 604 height 22
click at [352, 385] on input "Clutch C1" at bounding box center [347, 380] width 10 height 10
radio input "true"
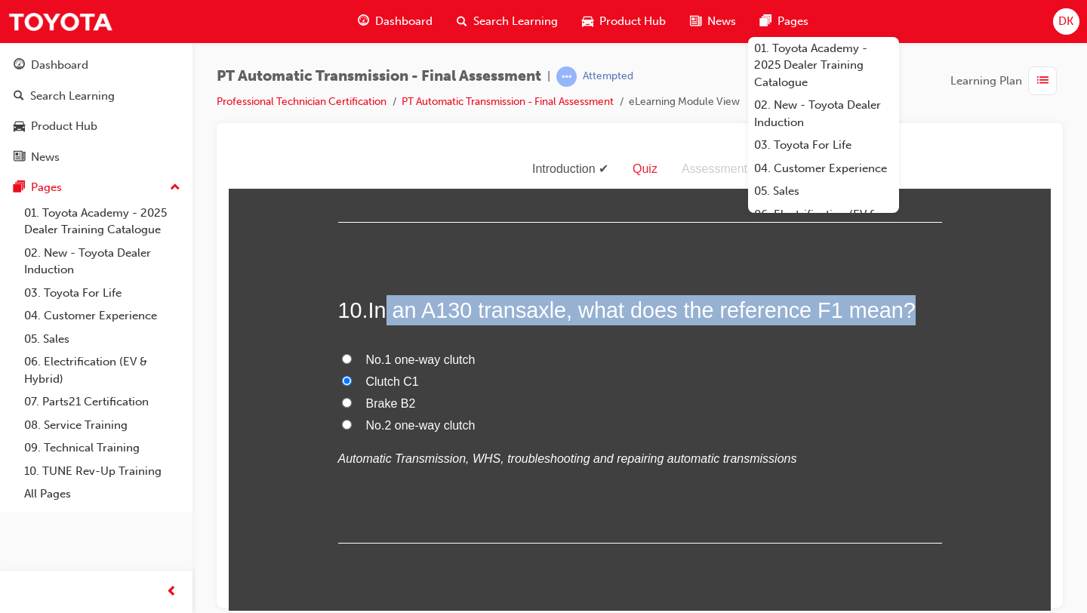
drag, startPoint x: 914, startPoint y: 310, endPoint x: 391, endPoint y: 310, distance: 523.0
click at [391, 310] on h2 "10 . In an A130 transaxle, what does the reference F1 mean?" at bounding box center [640, 309] width 604 height 30
click at [346, 358] on input "No.1 one-way clutch" at bounding box center [347, 358] width 10 height 10
radio input "true"
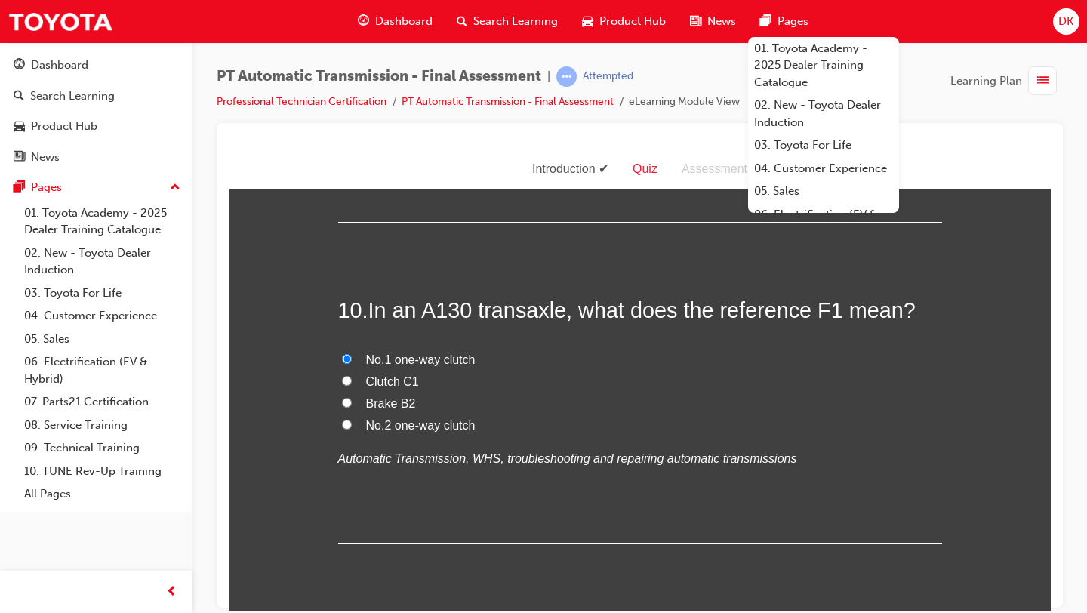
click at [430, 518] on div "10 . In an A130 transaxle, what does the reference F1 mean? No.1 one-way clutch…" at bounding box center [640, 418] width 604 height 248
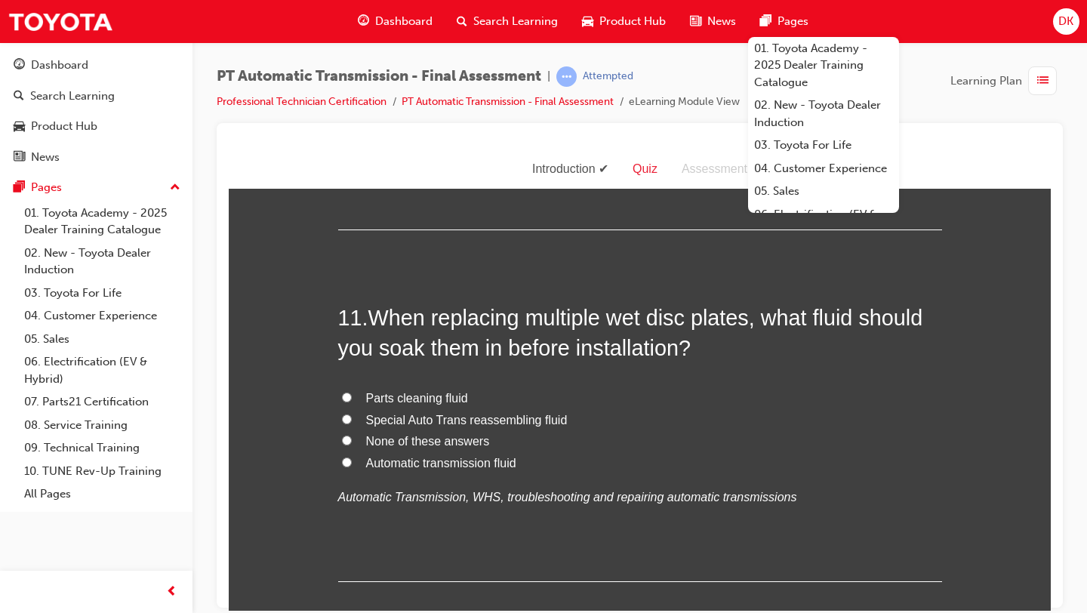
scroll to position [3573, 0]
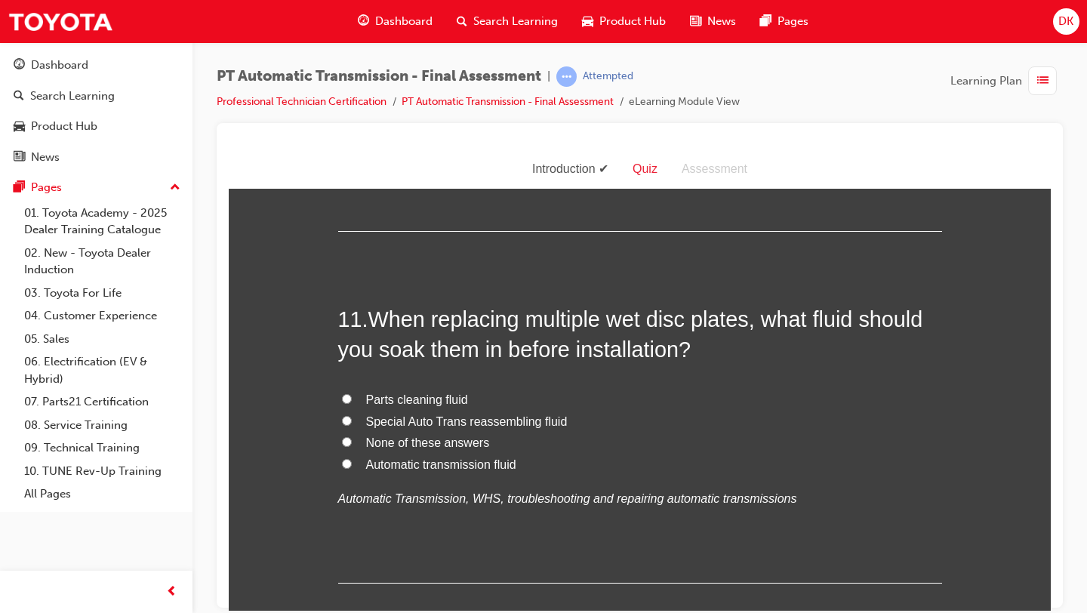
click at [512, 463] on span "Automatic transmission fluid" at bounding box center [441, 463] width 150 height 13
click at [352, 463] on input "Automatic transmission fluid" at bounding box center [347, 463] width 10 height 10
radio input "true"
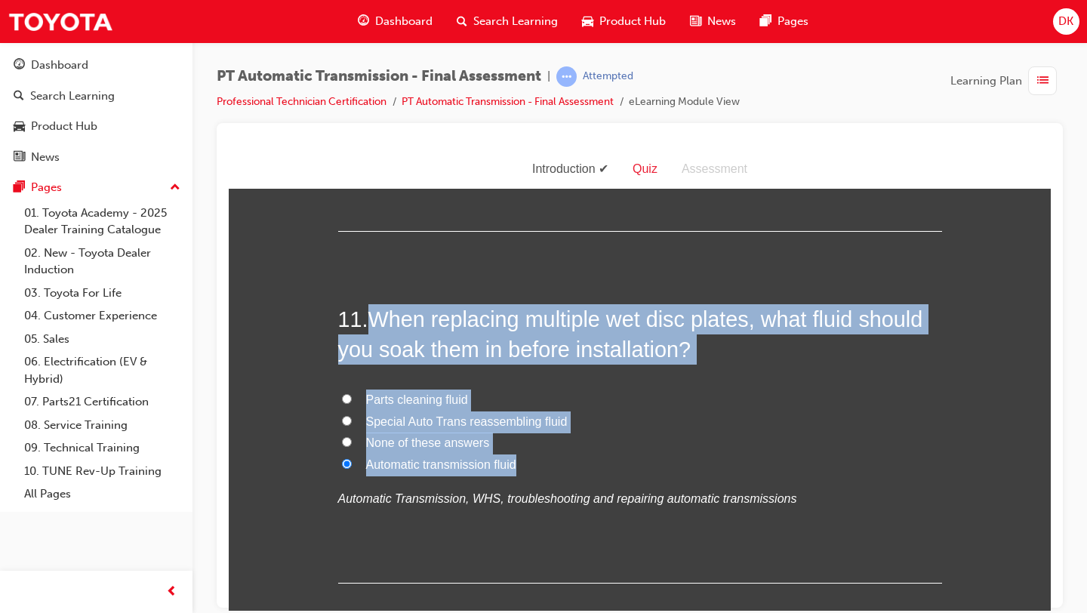
drag, startPoint x: 528, startPoint y: 468, endPoint x: 377, endPoint y: 317, distance: 213.5
click at [377, 317] on div "11 . When replacing multiple wet disc plates, what fluid should you soak them i…" at bounding box center [640, 442] width 604 height 279
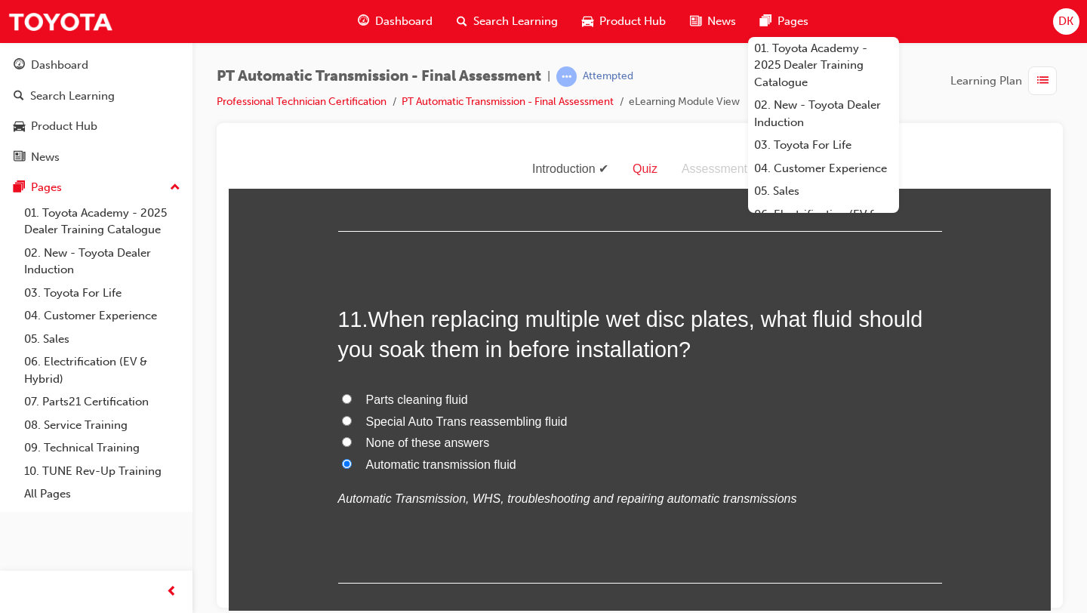
click at [613, 398] on label "Parts cleaning fluid" at bounding box center [640, 400] width 604 height 22
click at [352, 398] on input "Parts cleaning fluid" at bounding box center [347, 398] width 10 height 10
radio input "true"
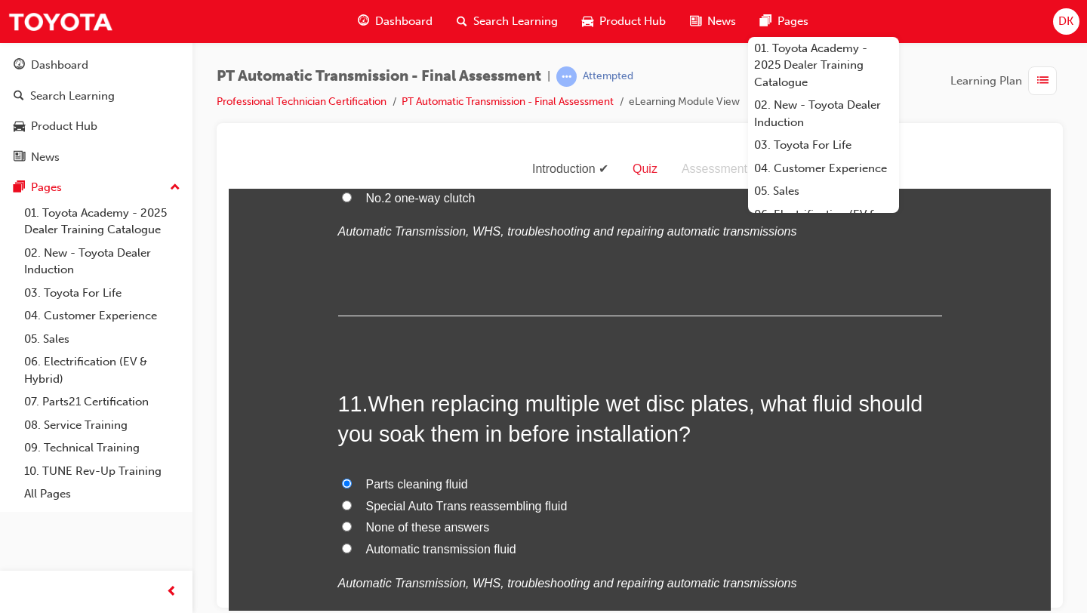
scroll to position [3457, 0]
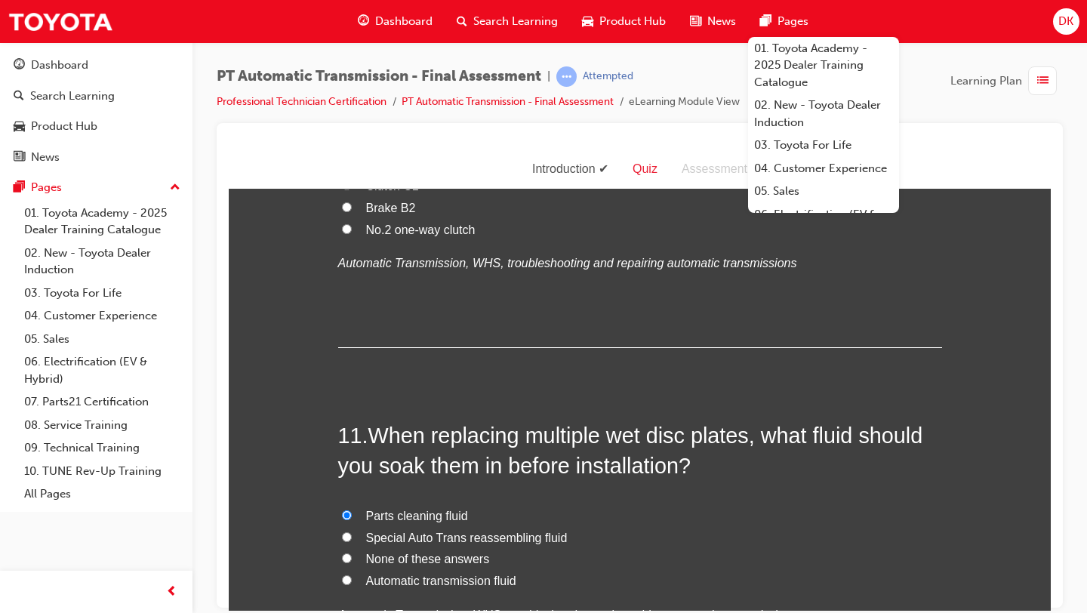
click at [370, 577] on span "Automatic transmission fluid" at bounding box center [441, 580] width 150 height 13
click at [352, 577] on input "Automatic transmission fluid" at bounding box center [347, 579] width 10 height 10
radio input "true"
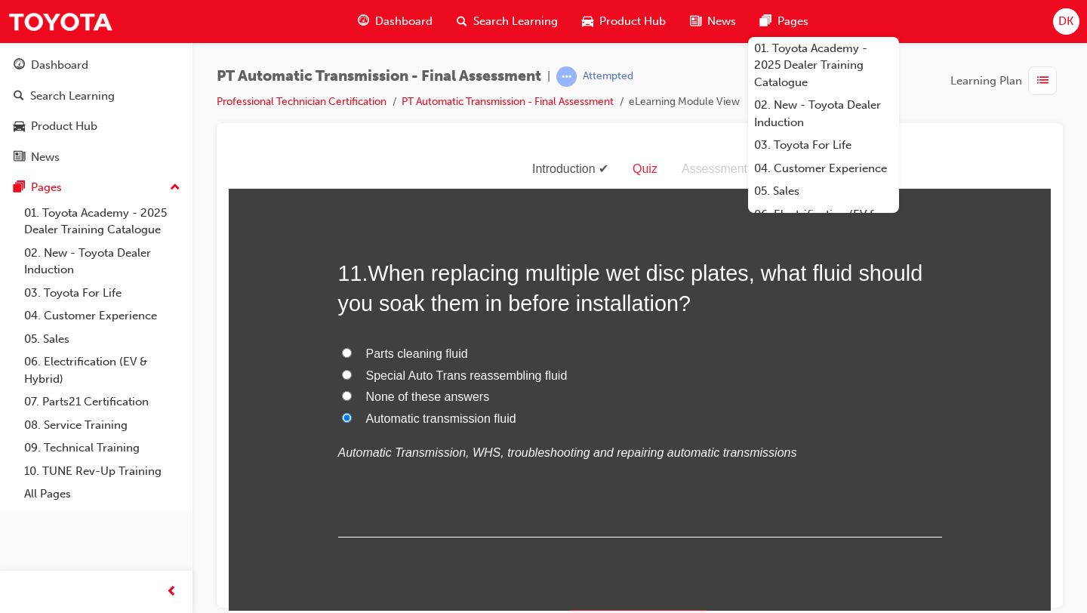
scroll to position [3660, 0]
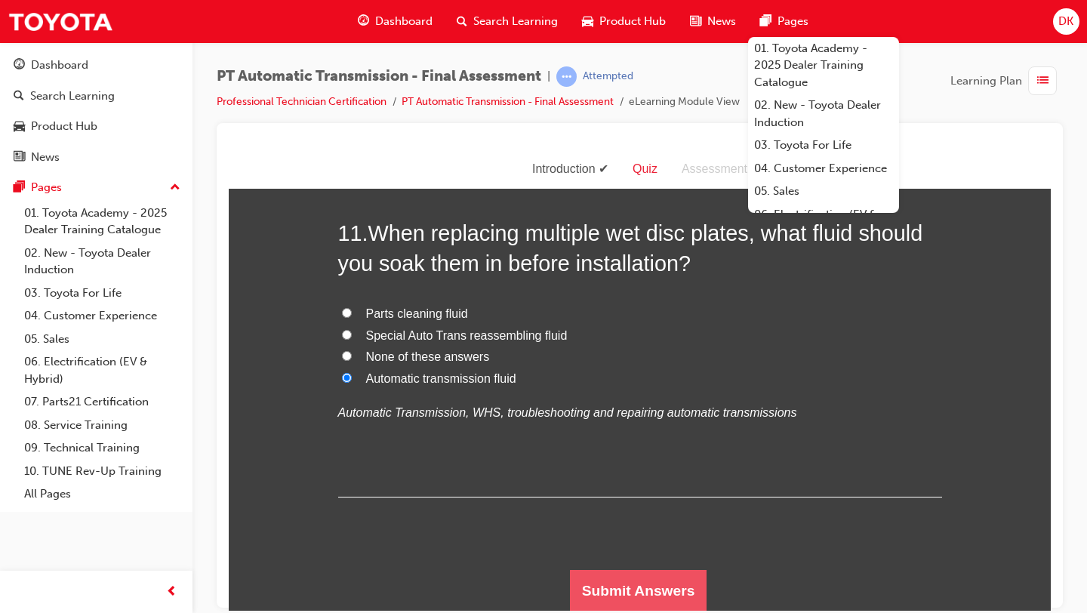
click at [632, 587] on button "Submit Answers" at bounding box center [638, 590] width 137 height 42
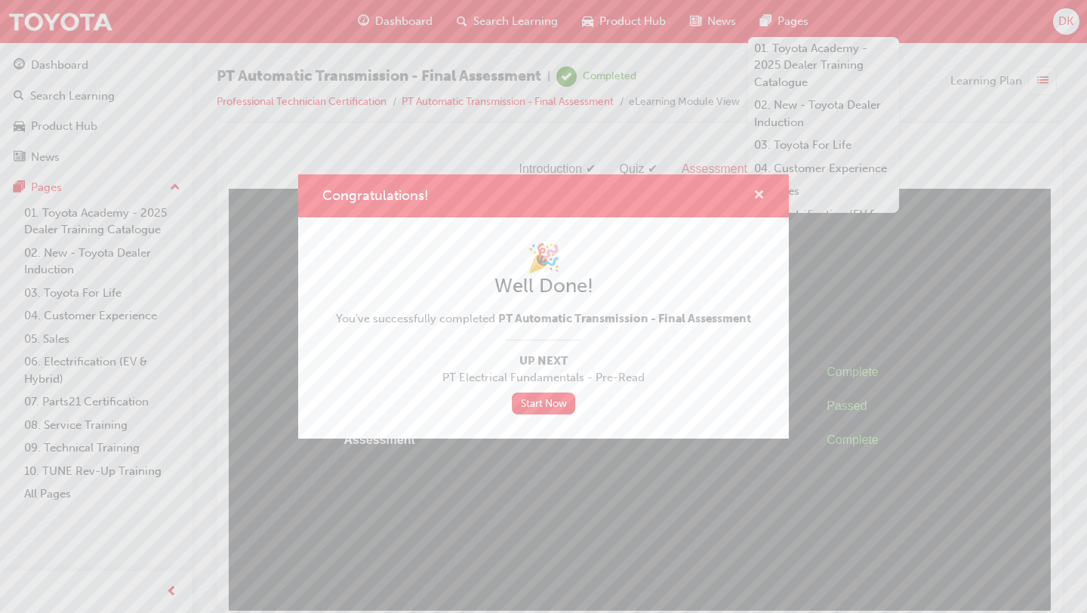
click at [756, 199] on span "cross-icon" at bounding box center [758, 196] width 11 height 14
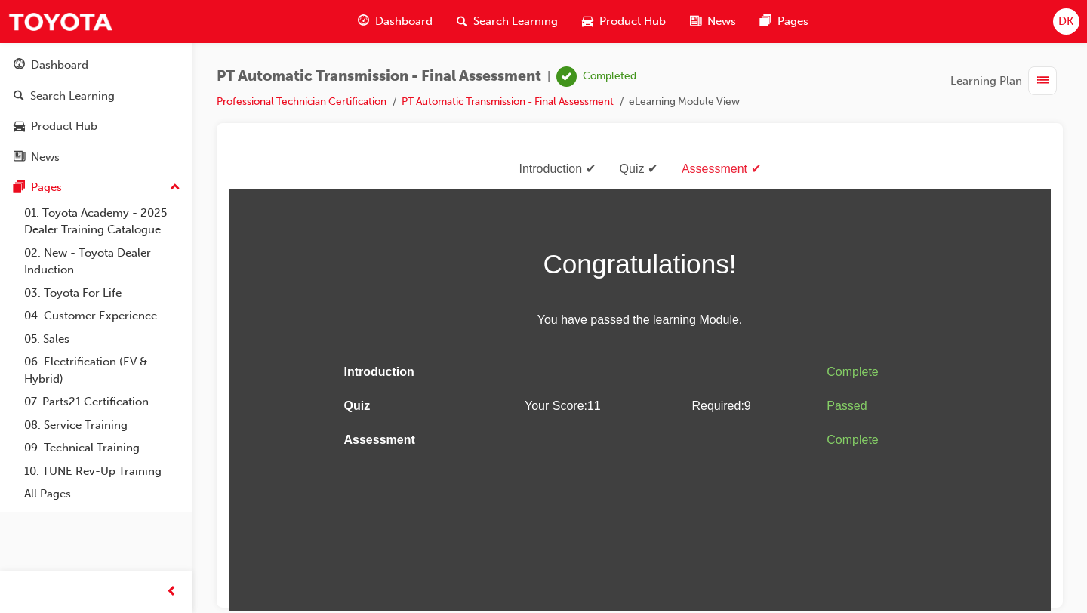
click at [426, 17] on span "Dashboard" at bounding box center [403, 21] width 57 height 17
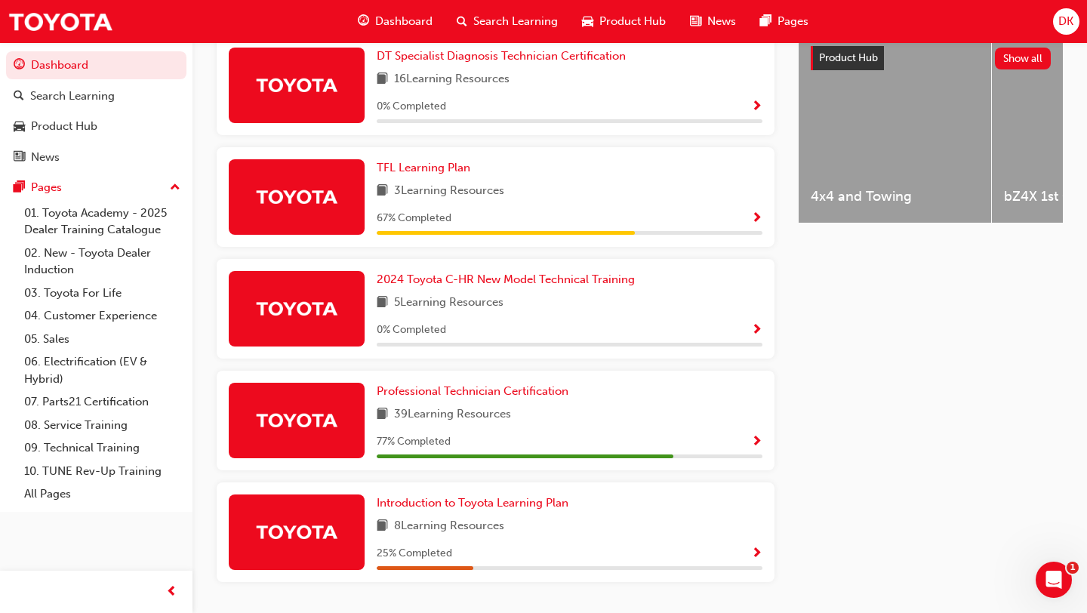
scroll to position [651, 0]
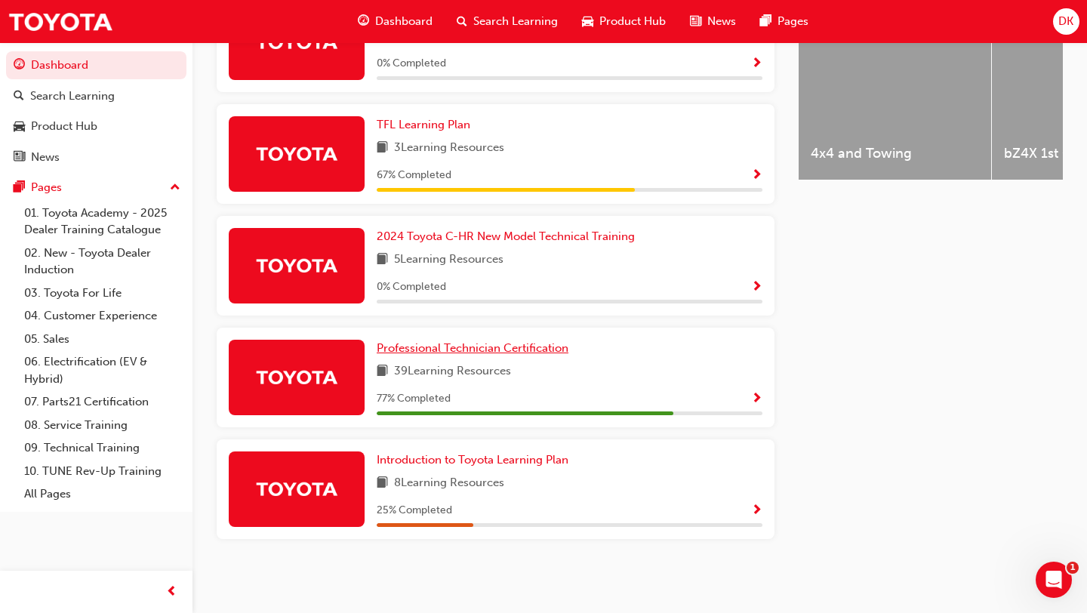
click at [520, 343] on span "Professional Technician Certification" at bounding box center [473, 348] width 192 height 14
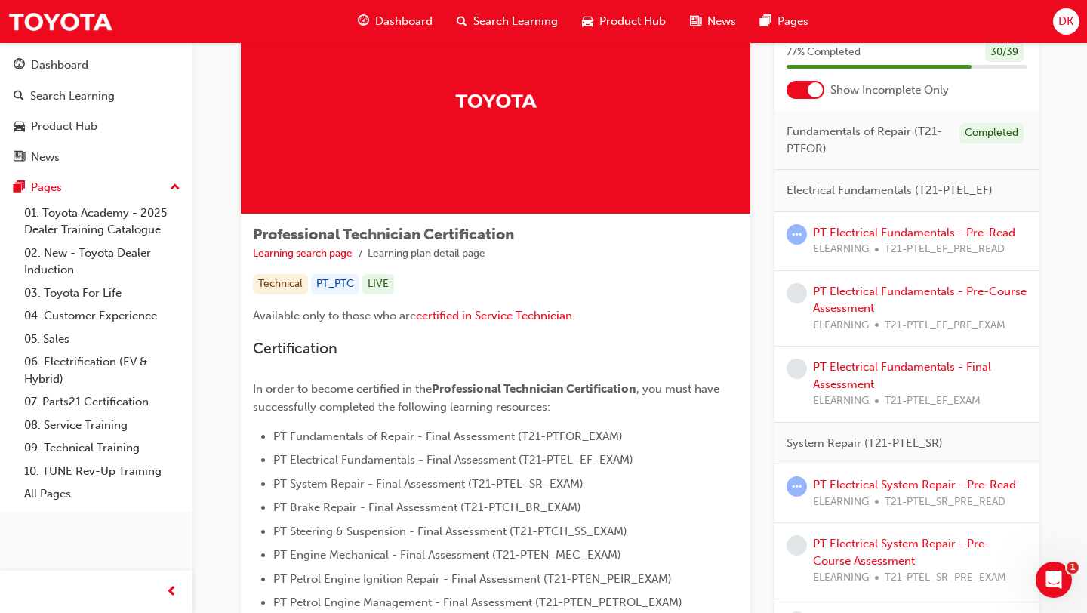
scroll to position [89, 0]
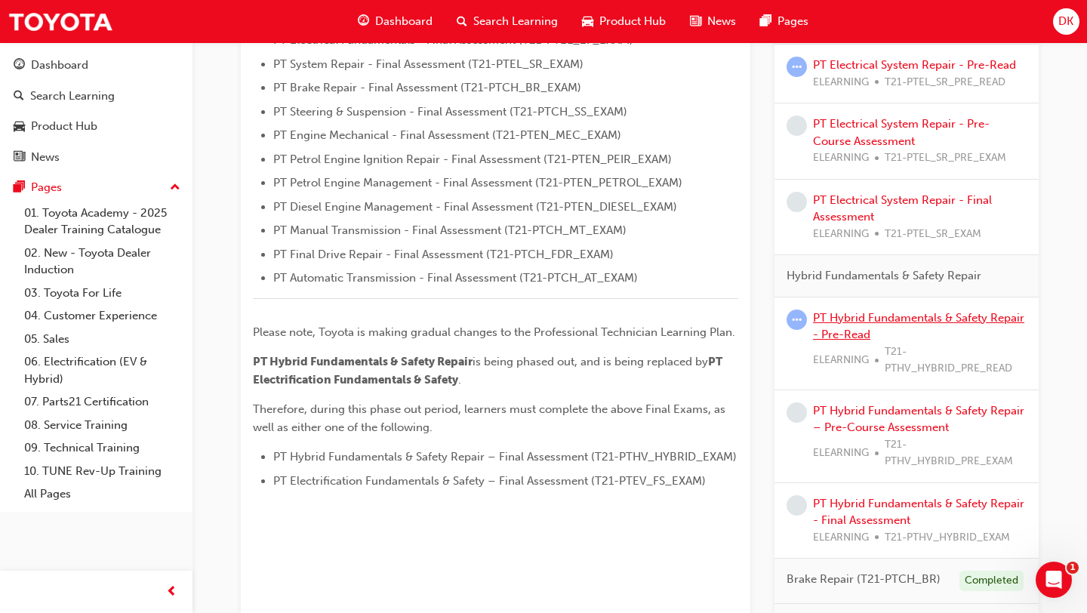
click at [845, 331] on link "PT Hybrid Fundamentals & Safety Repair - Pre-Read" at bounding box center [918, 326] width 211 height 31
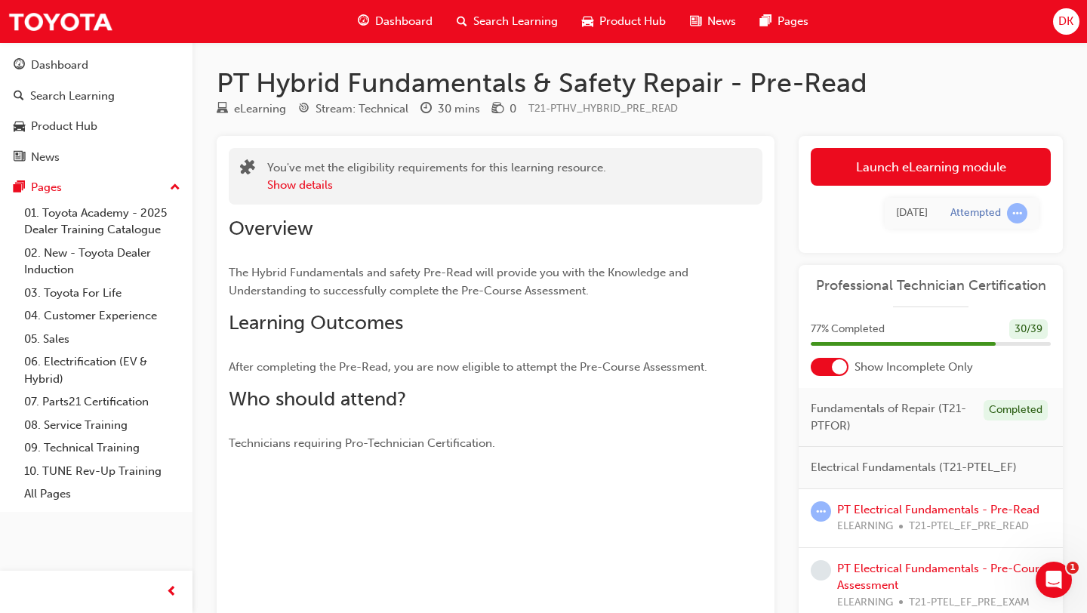
click at [393, 11] on div "Dashboard" at bounding box center [395, 21] width 99 height 31
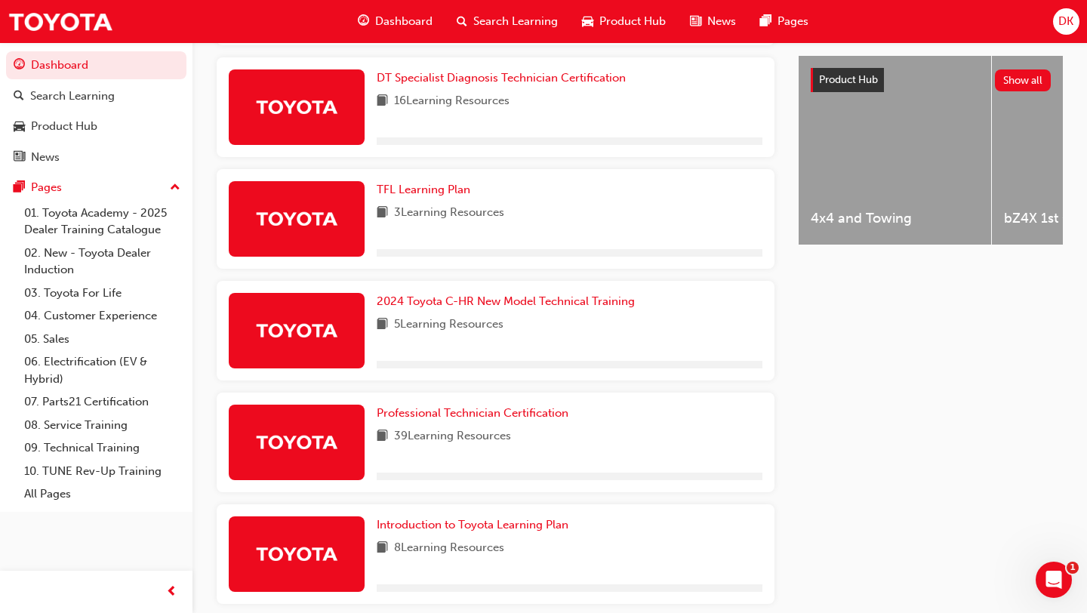
scroll to position [651, 0]
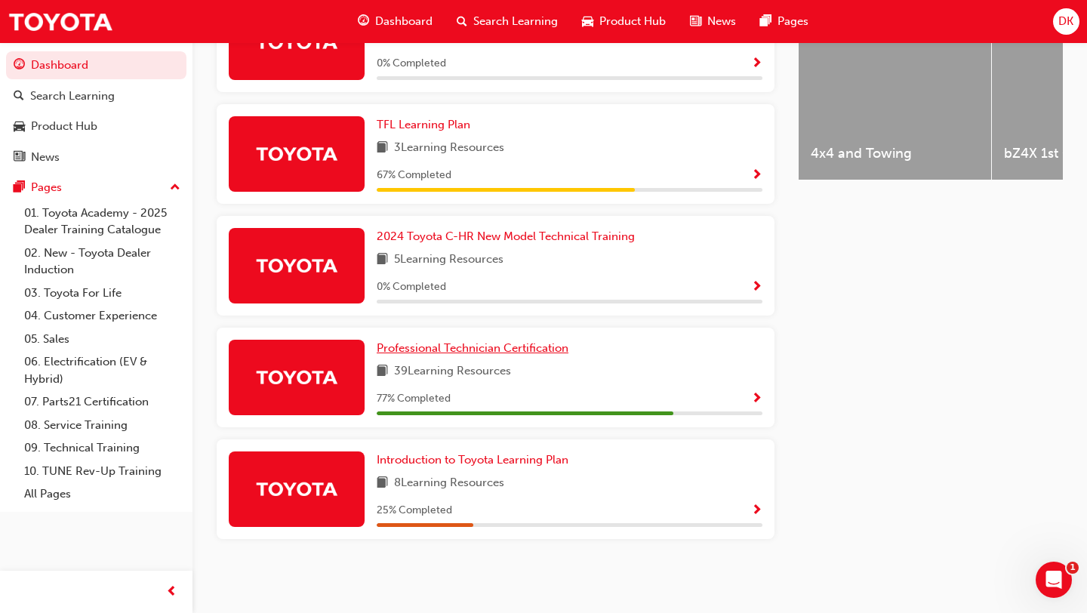
click at [490, 346] on span "Professional Technician Certification" at bounding box center [473, 348] width 192 height 14
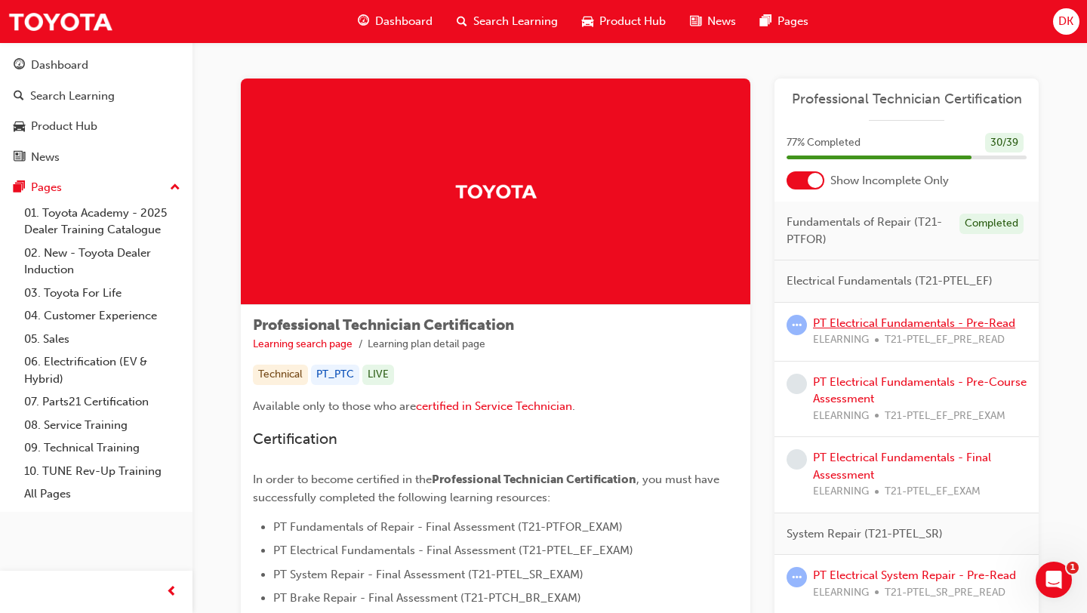
click at [840, 327] on link "PT Electrical Fundamentals - Pre-Read" at bounding box center [914, 323] width 202 height 14
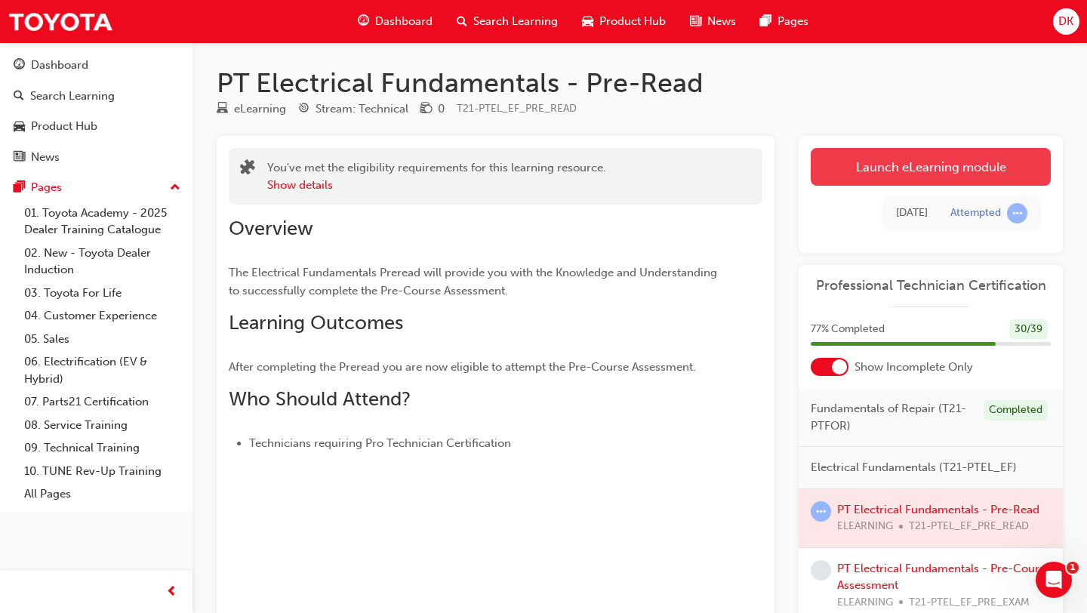
click at [860, 174] on link "Launch eLearning module" at bounding box center [931, 167] width 240 height 38
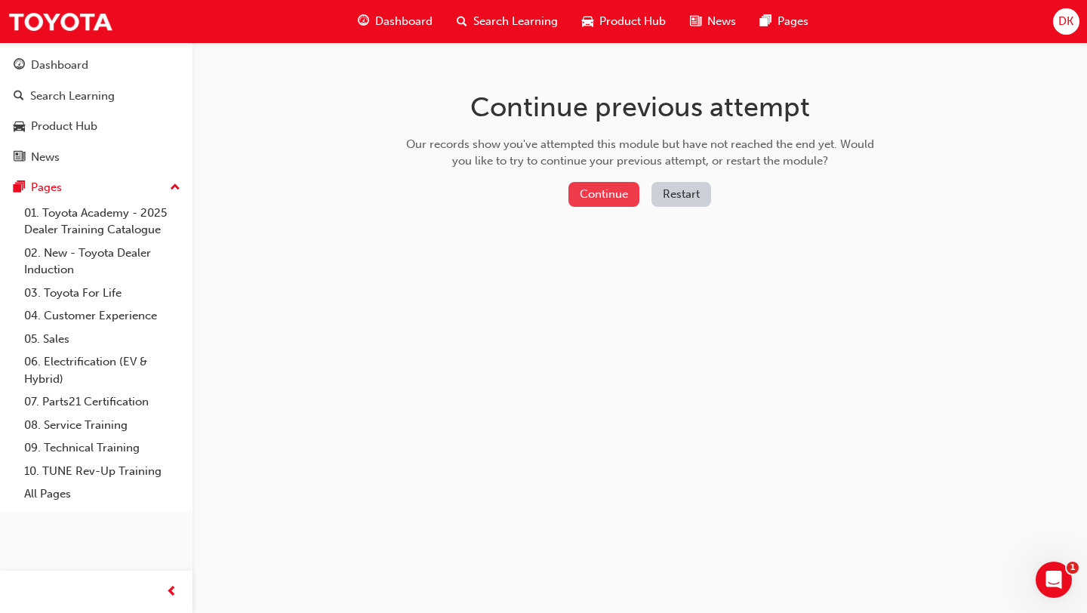
click at [604, 198] on button "Continue" at bounding box center [603, 194] width 71 height 25
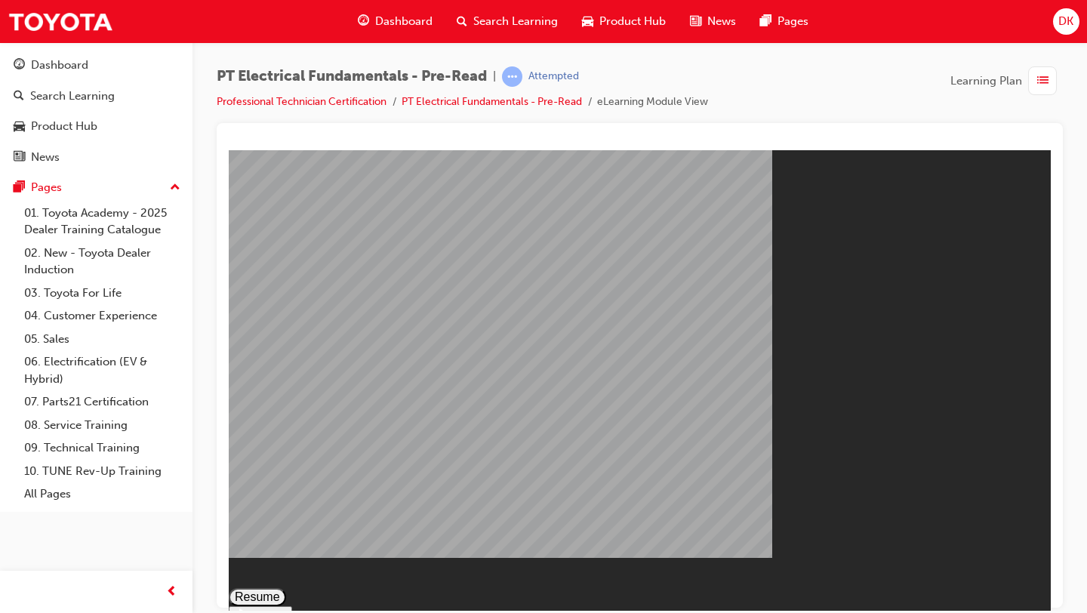
click at [286, 587] on button "Resume" at bounding box center [257, 596] width 57 height 18
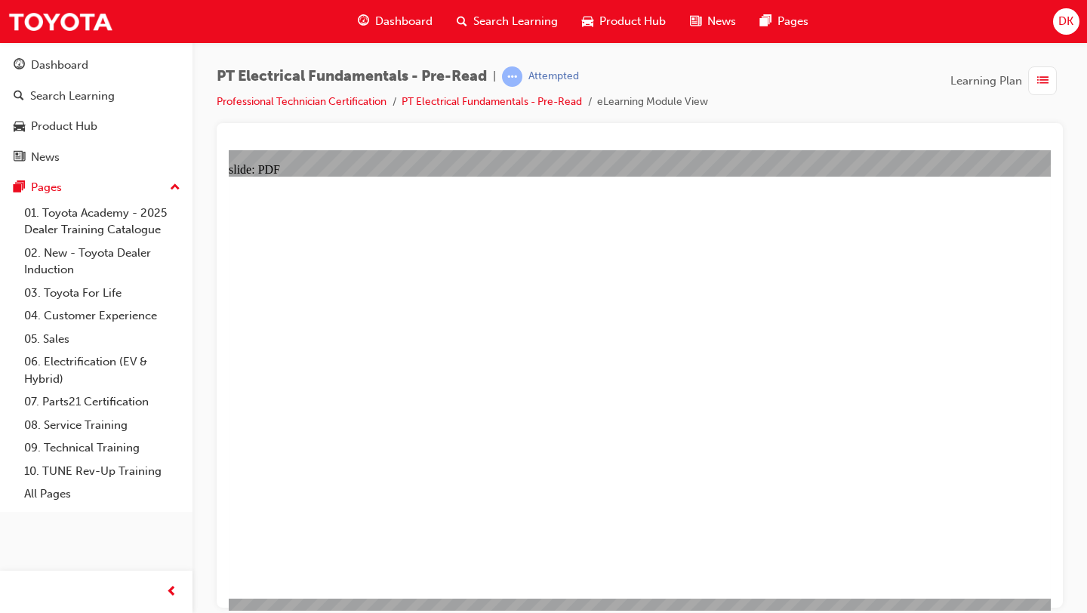
click at [398, 17] on span "Dashboard" at bounding box center [403, 21] width 57 height 17
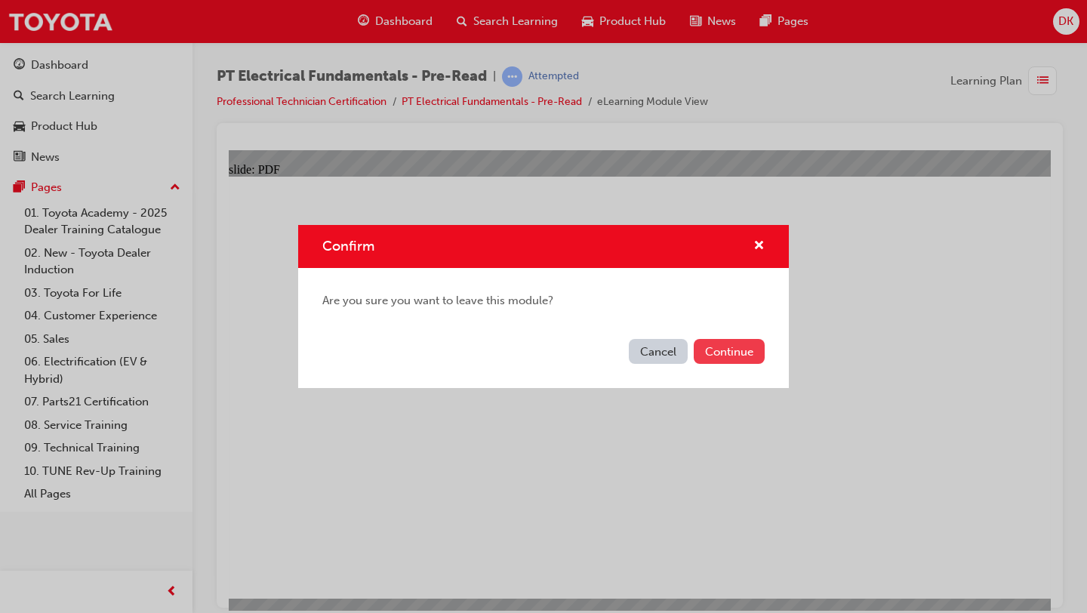
click at [721, 349] on button "Continue" at bounding box center [729, 351] width 71 height 25
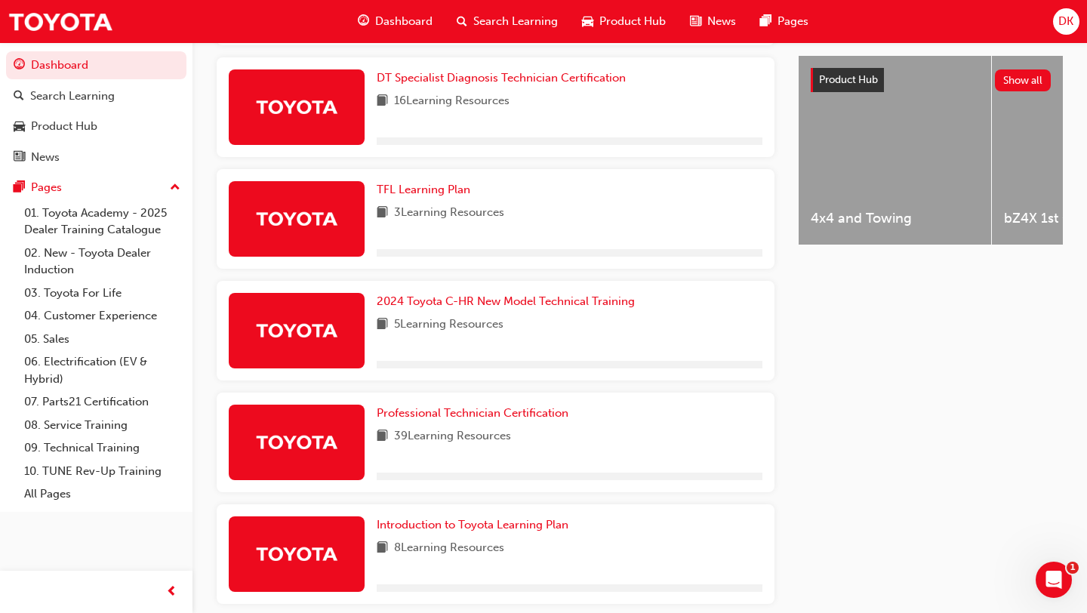
scroll to position [651, 0]
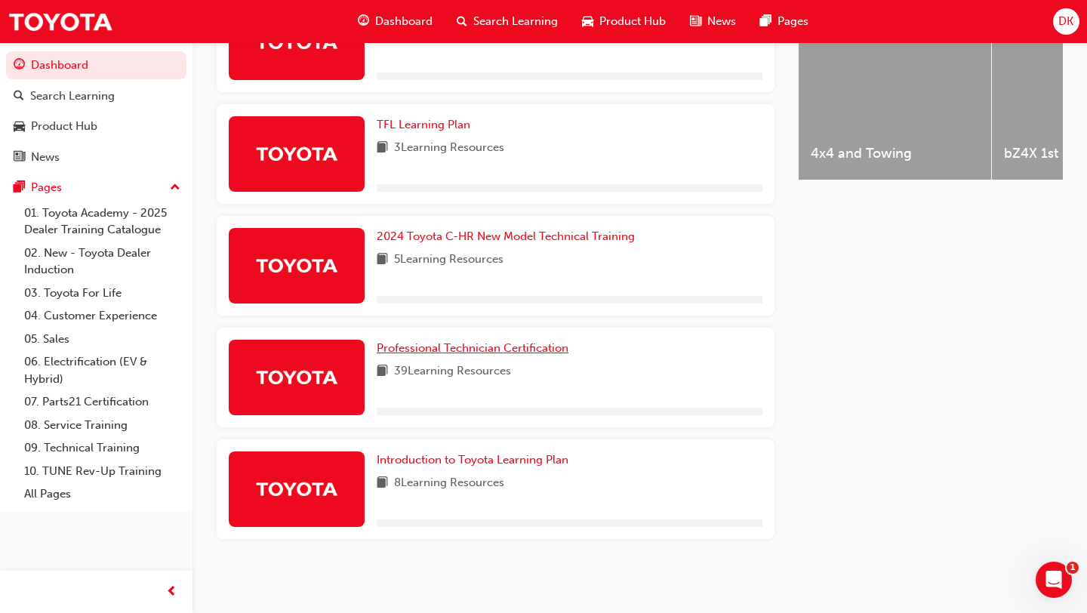
click at [465, 347] on span "Professional Technician Certification" at bounding box center [473, 348] width 192 height 14
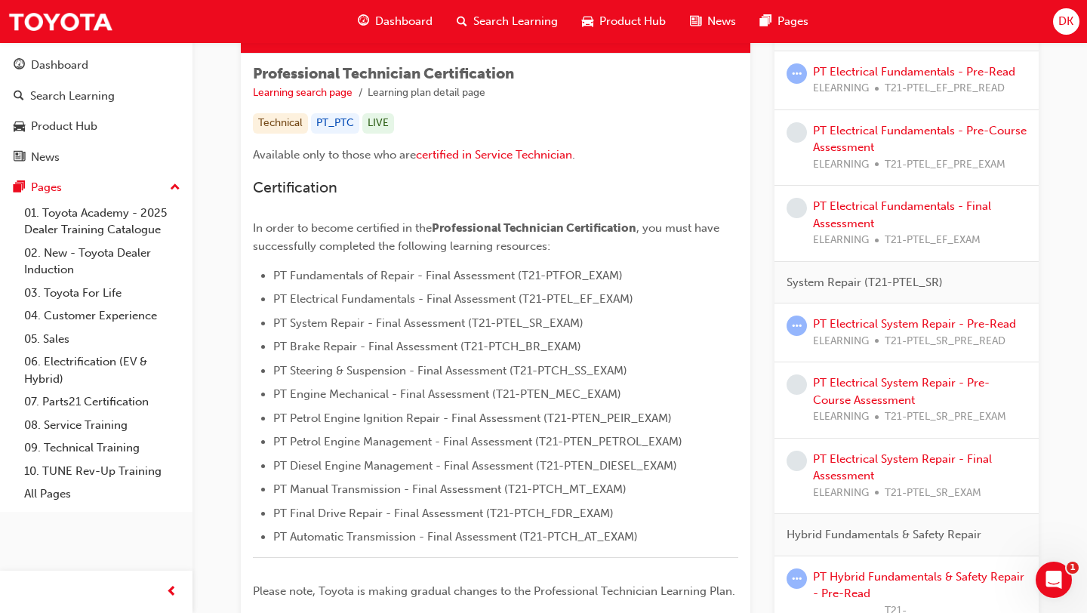
scroll to position [267, 0]
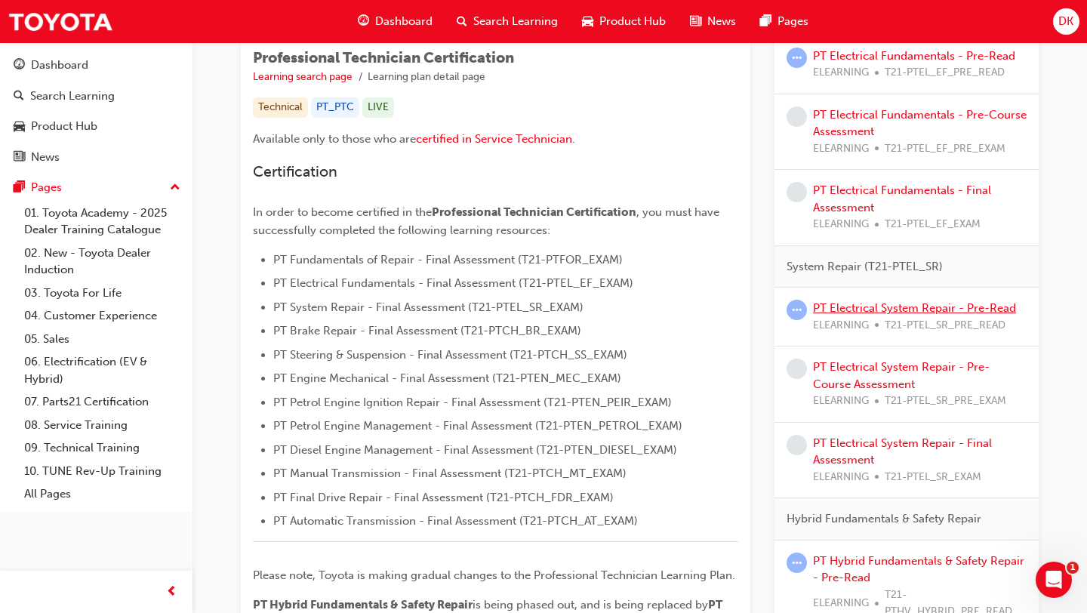
click at [846, 307] on link "PT Electrical System Repair - Pre-Read" at bounding box center [914, 308] width 203 height 14
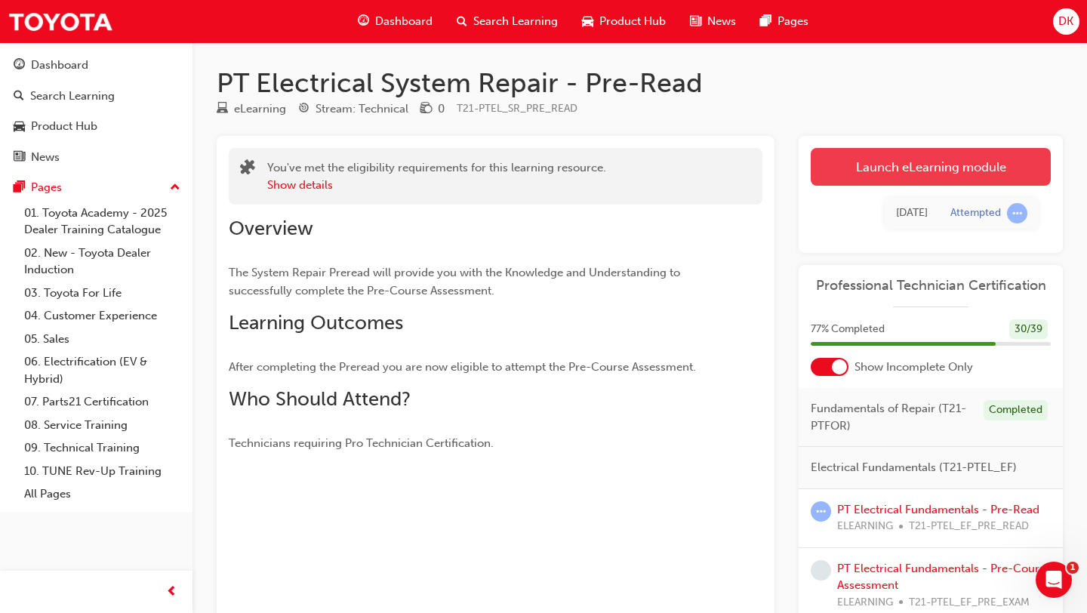
click at [890, 170] on link "Launch eLearning module" at bounding box center [931, 167] width 240 height 38
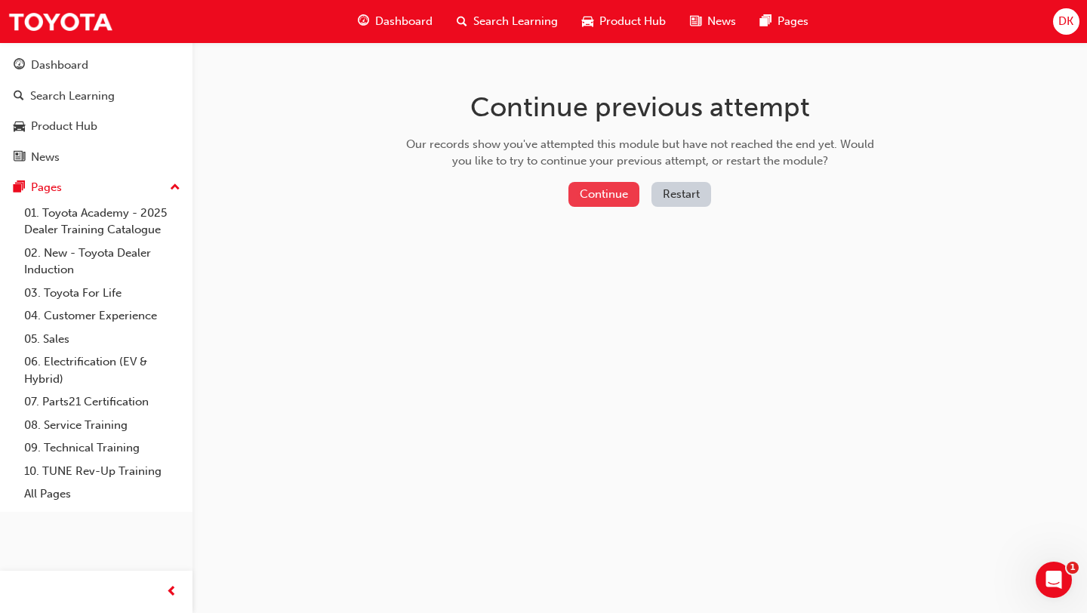
click at [576, 192] on button "Continue" at bounding box center [603, 194] width 71 height 25
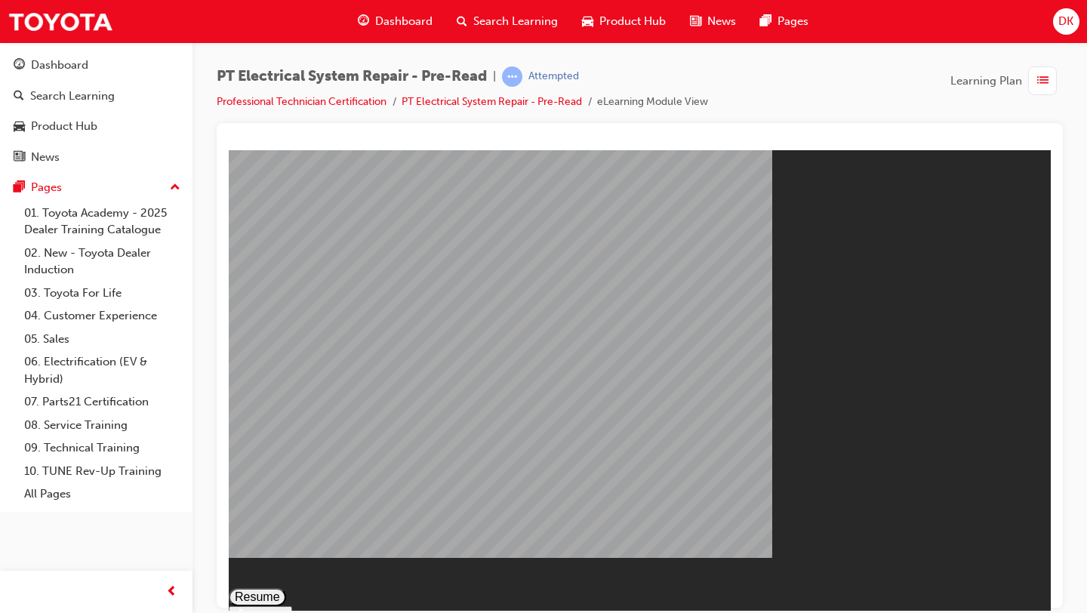
click at [286, 587] on button "Resume" at bounding box center [257, 596] width 57 height 18
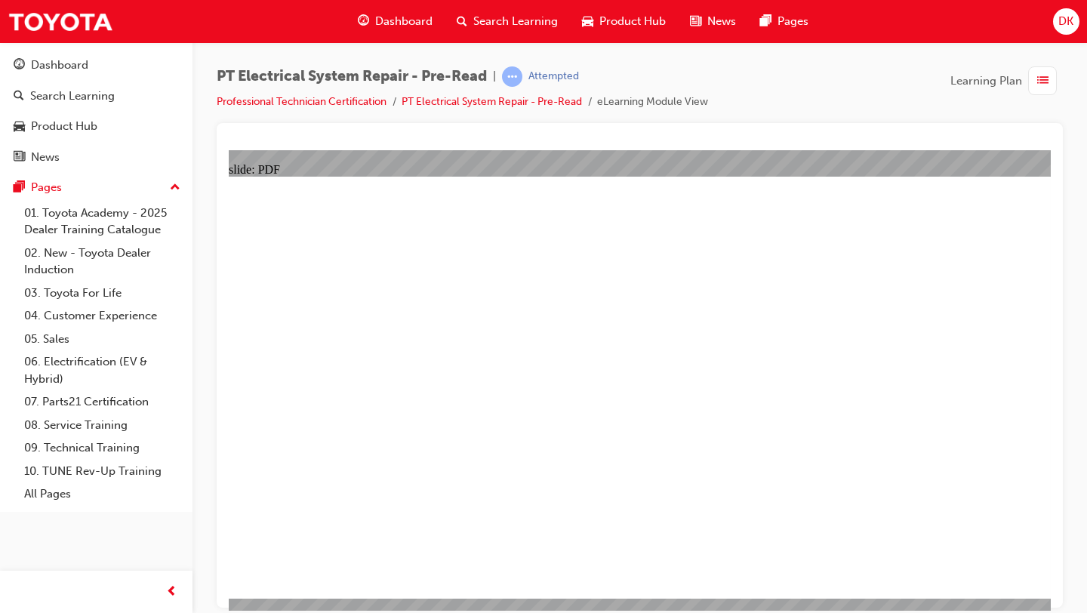
click at [403, 23] on span "Dashboard" at bounding box center [403, 21] width 57 height 17
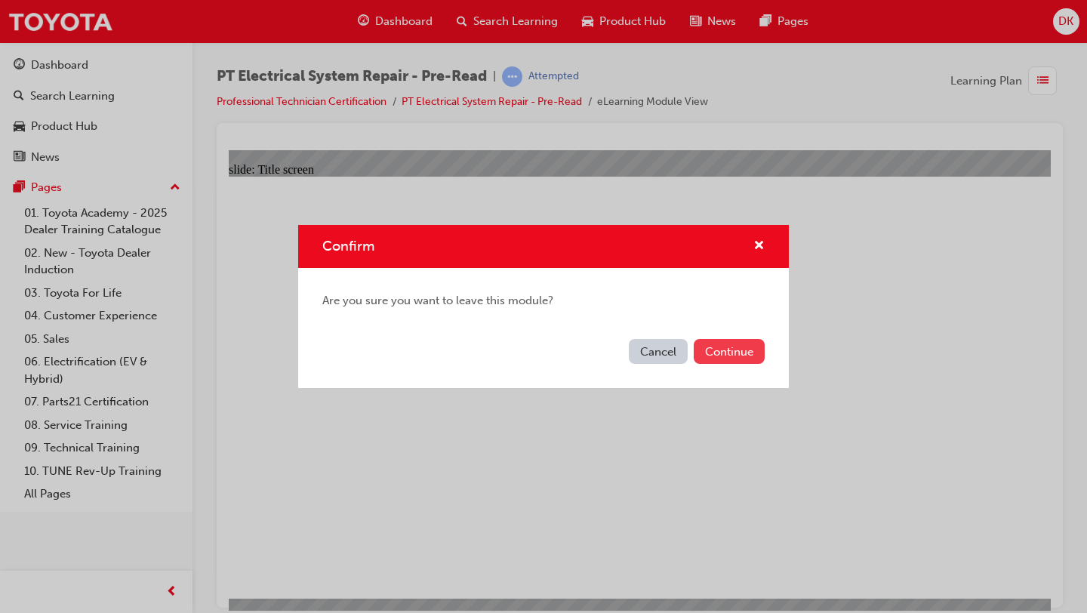
click at [731, 351] on button "Continue" at bounding box center [729, 351] width 71 height 25
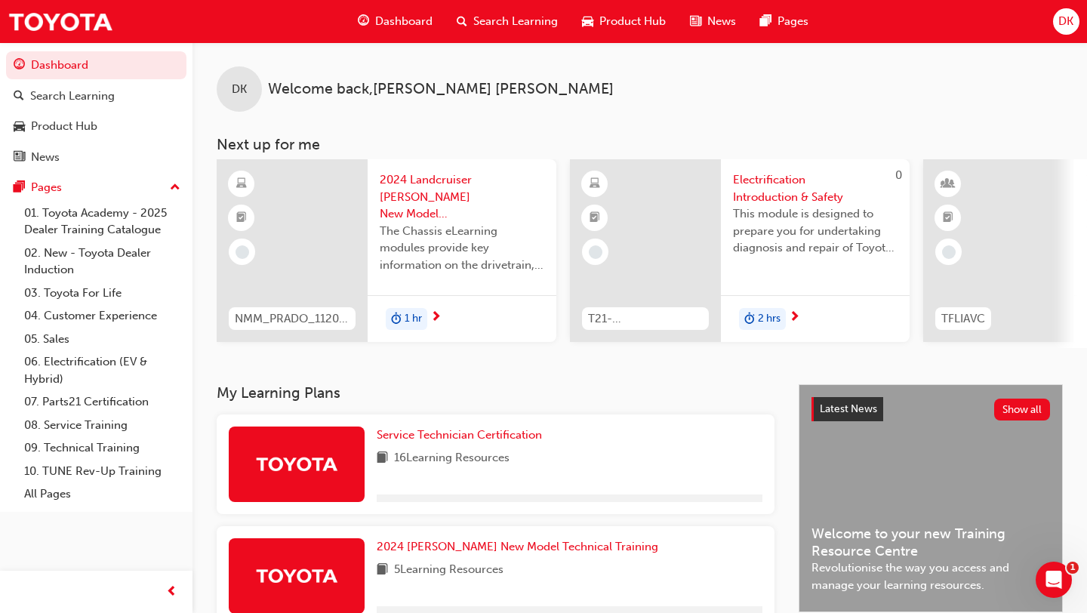
click at [399, 26] on span "Dashboard" at bounding box center [403, 21] width 57 height 17
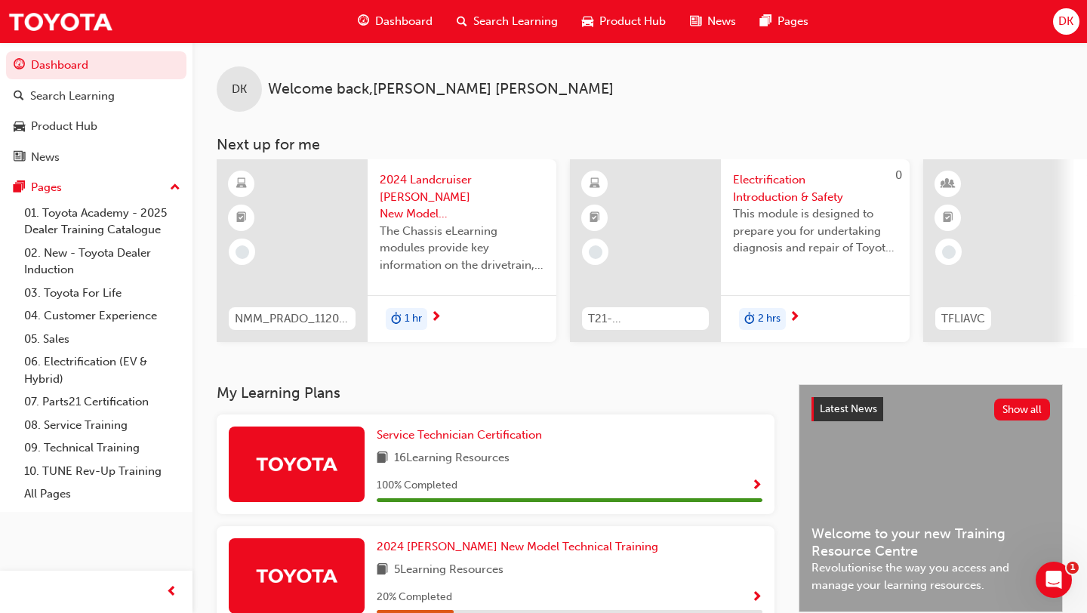
click at [394, 21] on span "Dashboard" at bounding box center [403, 21] width 57 height 17
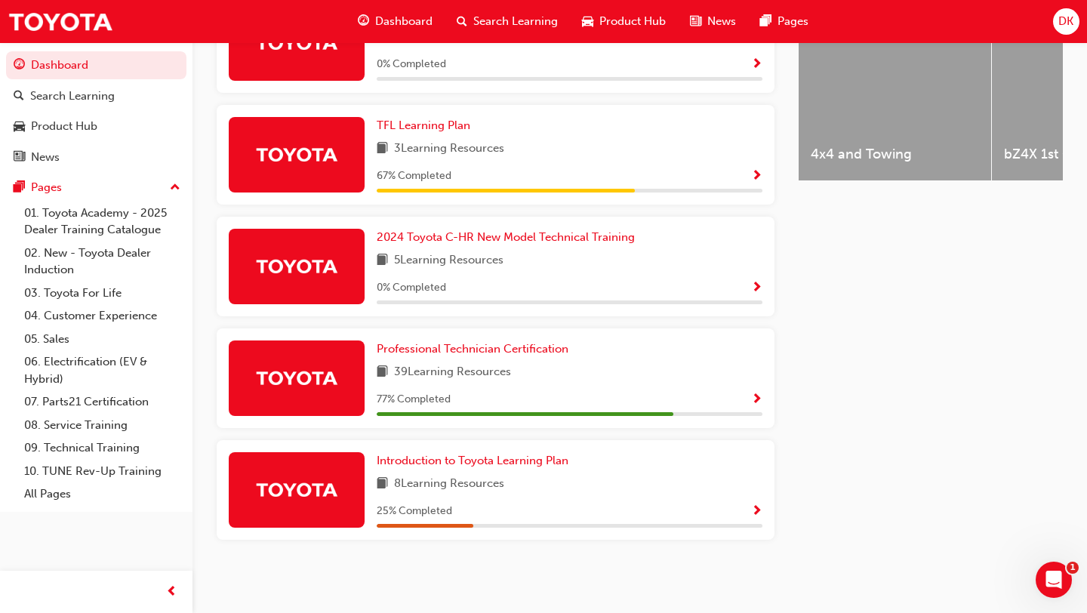
scroll to position [651, 0]
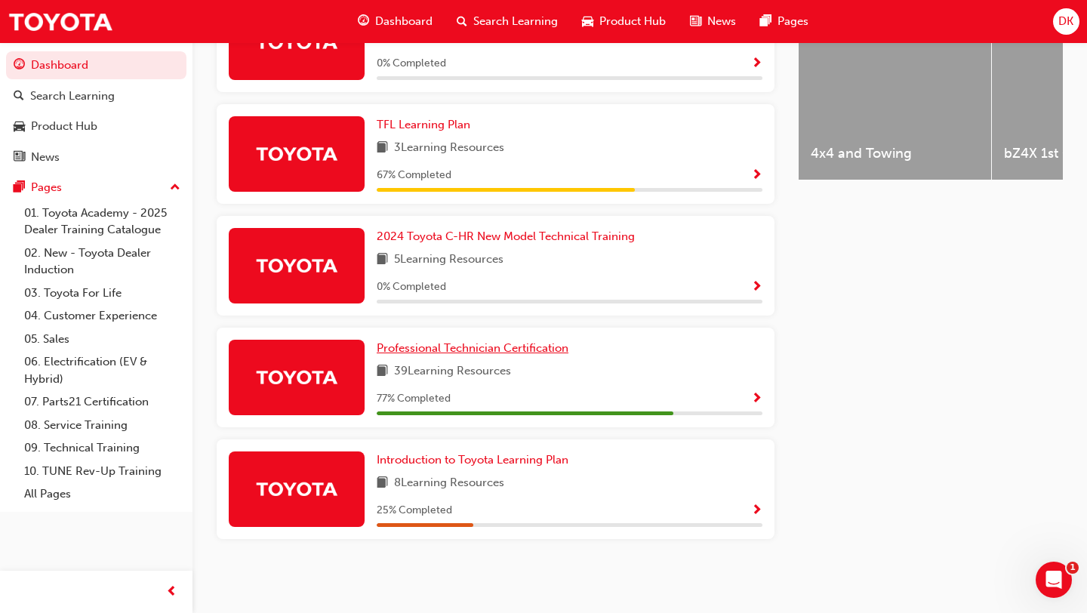
click at [500, 346] on span "Professional Technician Certification" at bounding box center [473, 348] width 192 height 14
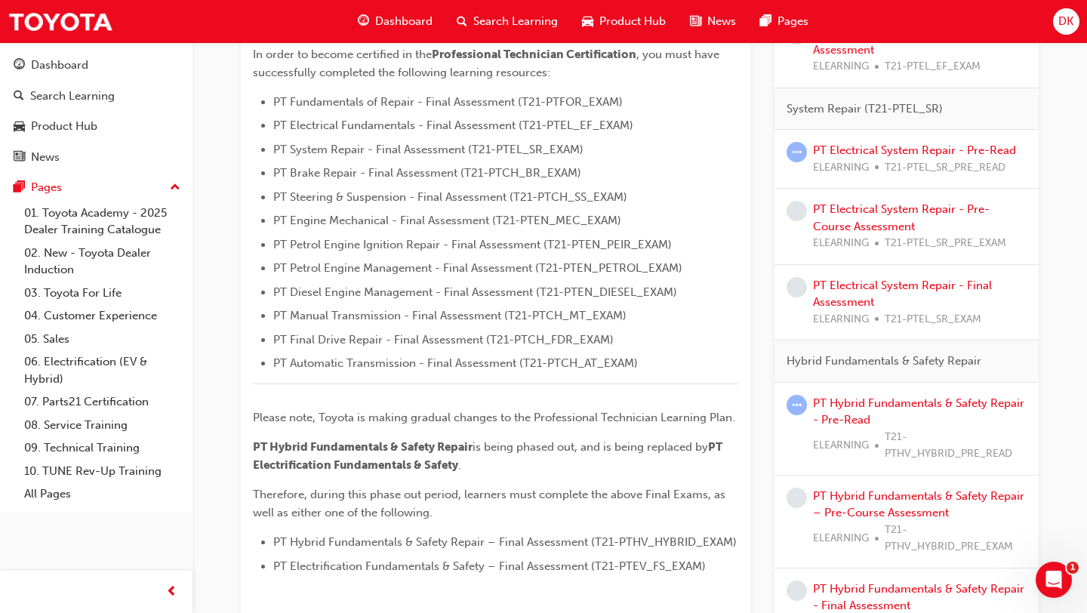
scroll to position [423, 0]
click at [850, 408] on link "PT Hybrid Fundamentals & Safety Repair - Pre-Read" at bounding box center [918, 413] width 211 height 31
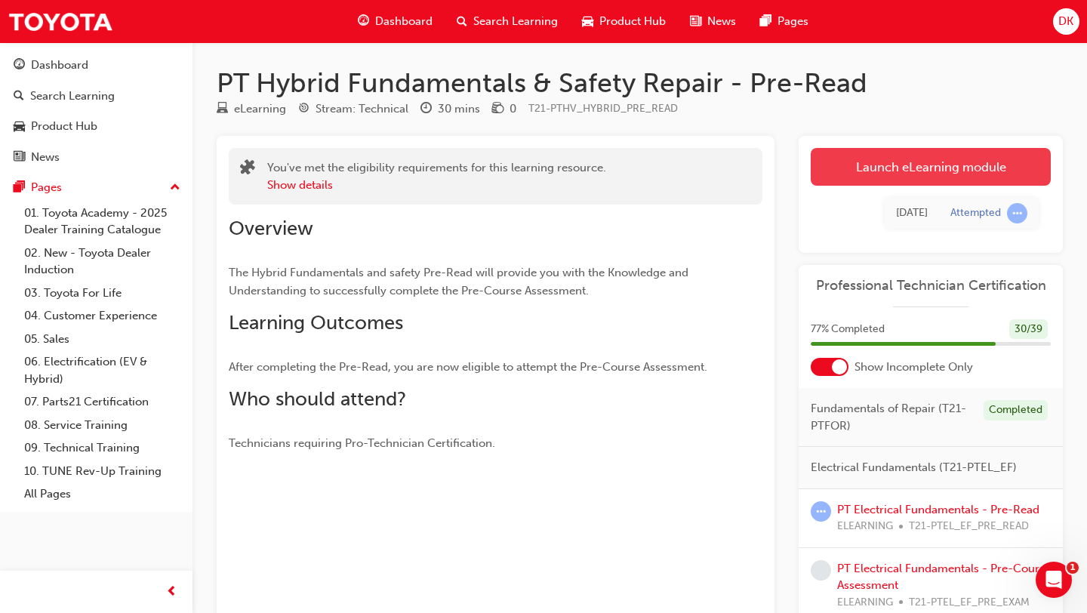
click at [861, 159] on link "Launch eLearning module" at bounding box center [931, 167] width 240 height 38
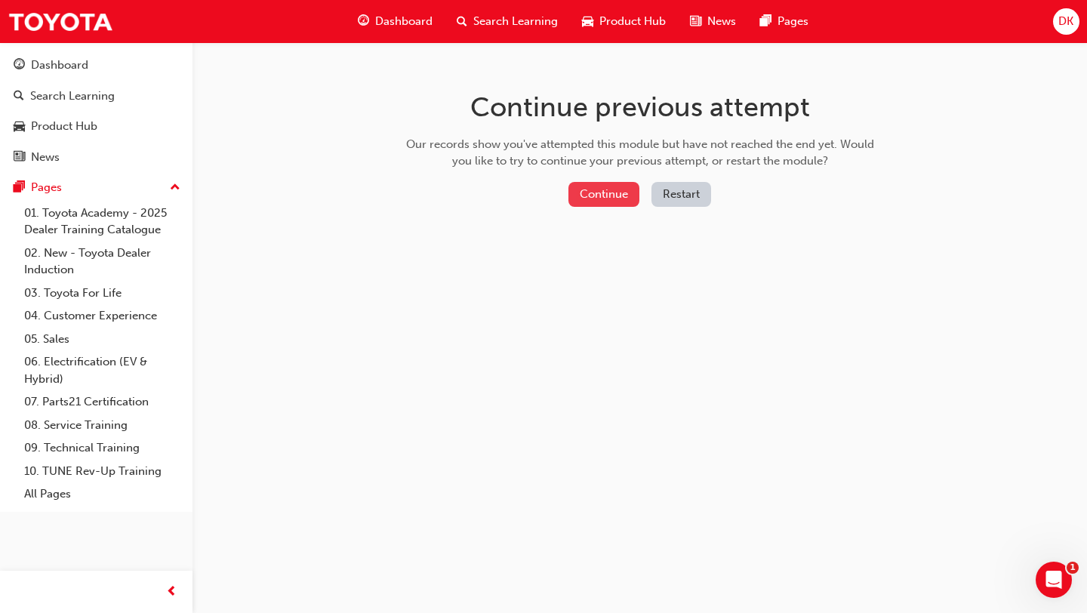
click at [608, 198] on button "Continue" at bounding box center [603, 194] width 71 height 25
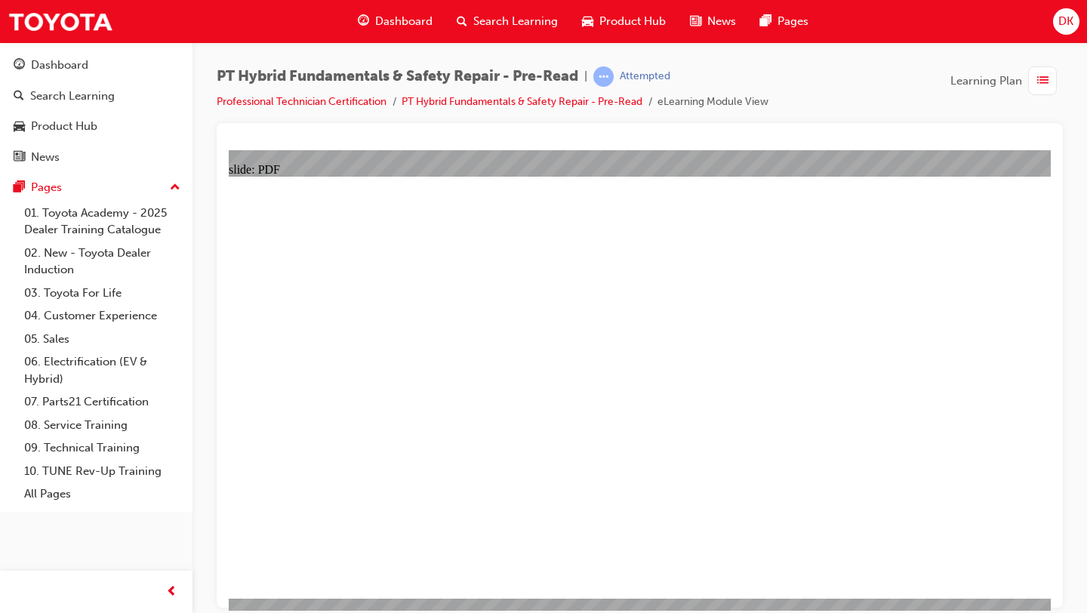
click at [405, 19] on span "Dashboard" at bounding box center [403, 21] width 57 height 17
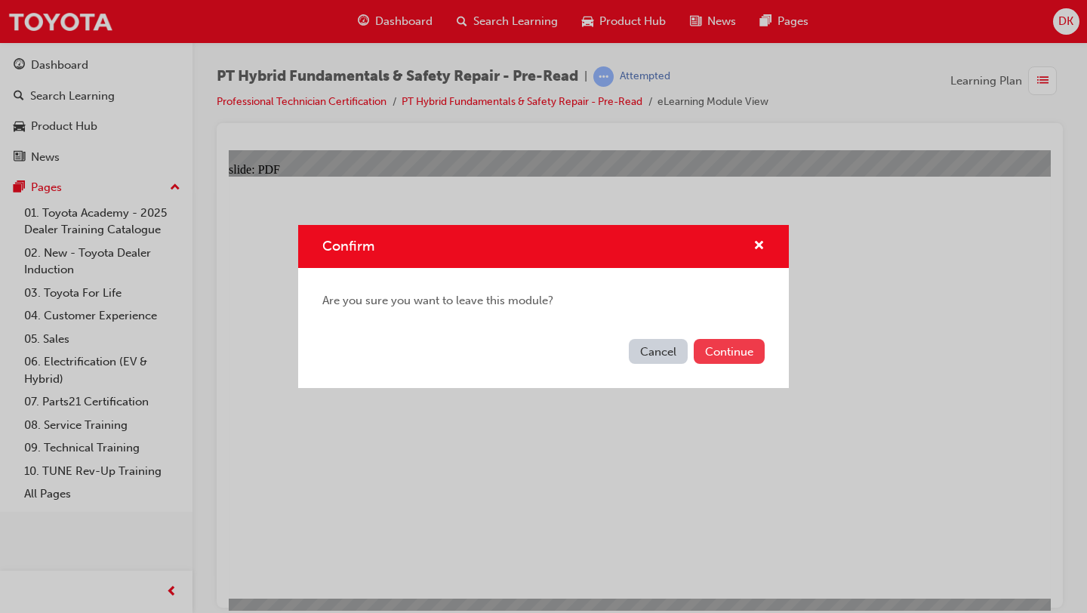
click at [726, 343] on button "Continue" at bounding box center [729, 351] width 71 height 25
